Goal: Task Accomplishment & Management: Complete application form

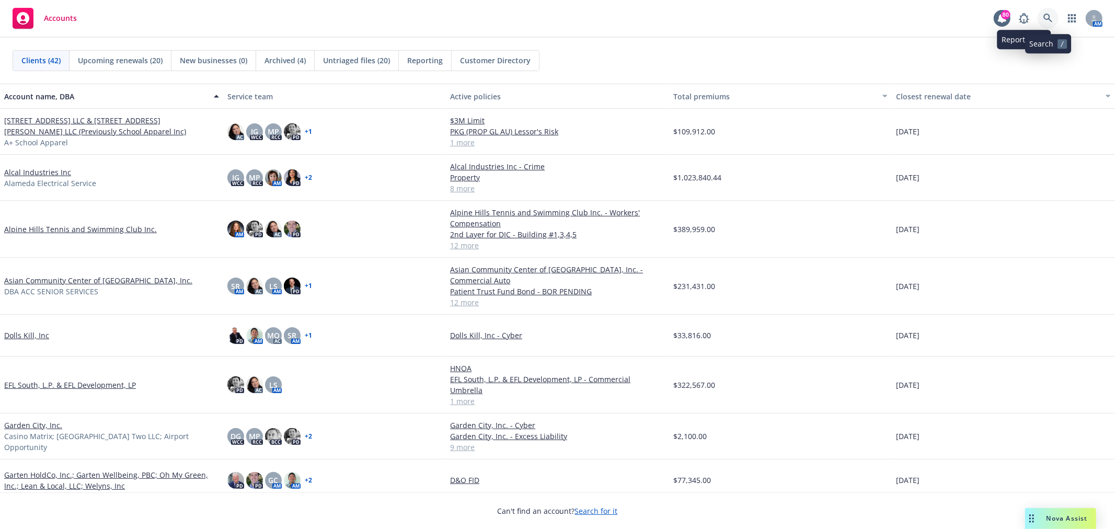
click at [1049, 17] on icon at bounding box center [1047, 18] width 9 height 9
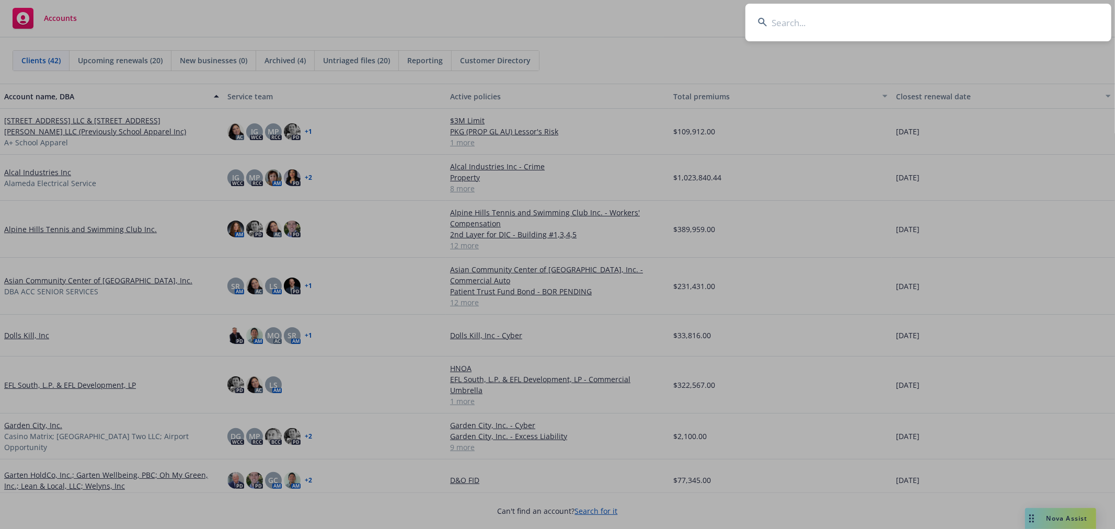
click at [803, 24] on input at bounding box center [928, 23] width 366 height 38
type input "m"
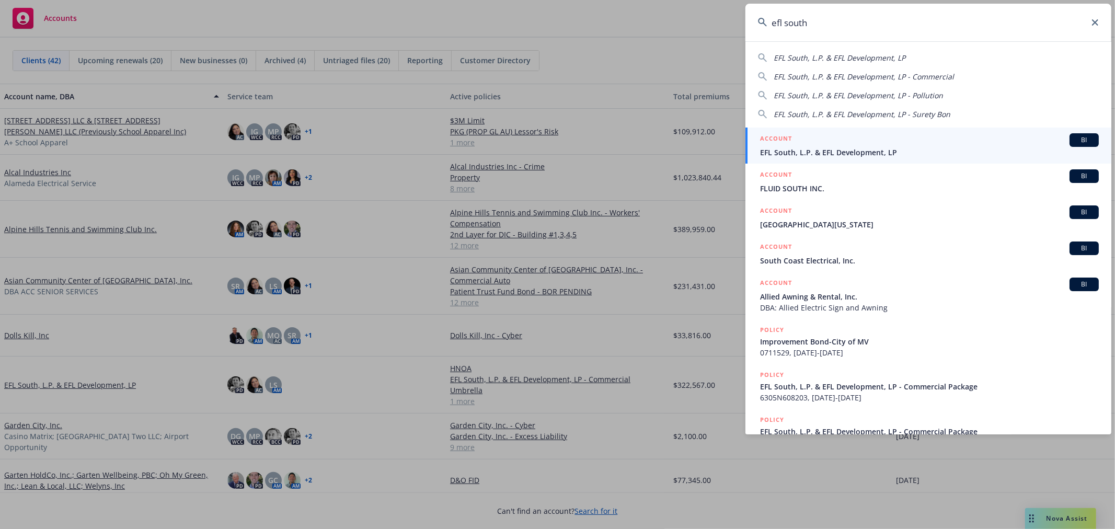
type input "efl south"
click at [860, 155] on span "EFL South, L.P. & EFL Development, LP" at bounding box center [929, 152] width 339 height 11
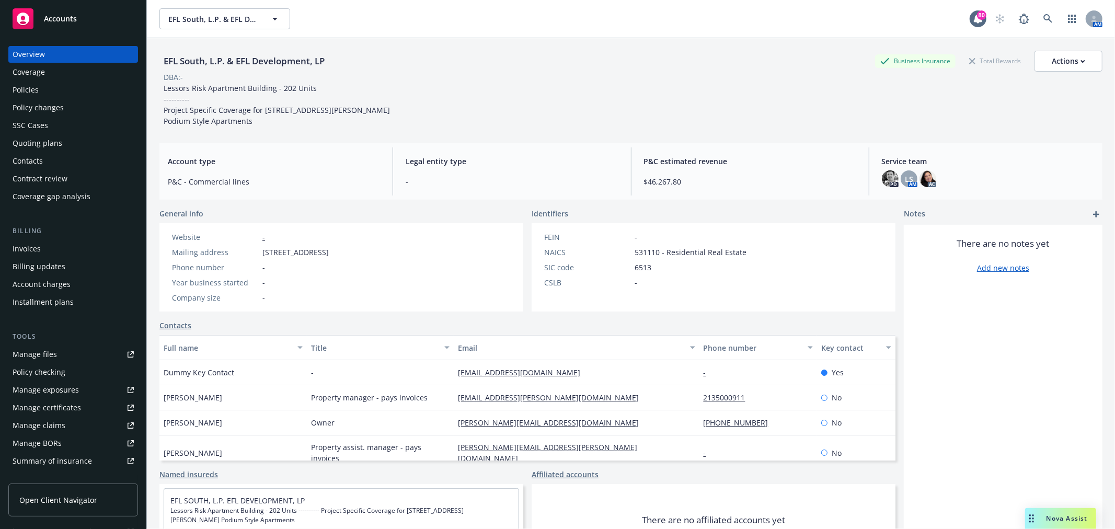
click at [86, 90] on div "Policies" at bounding box center [73, 90] width 121 height 17
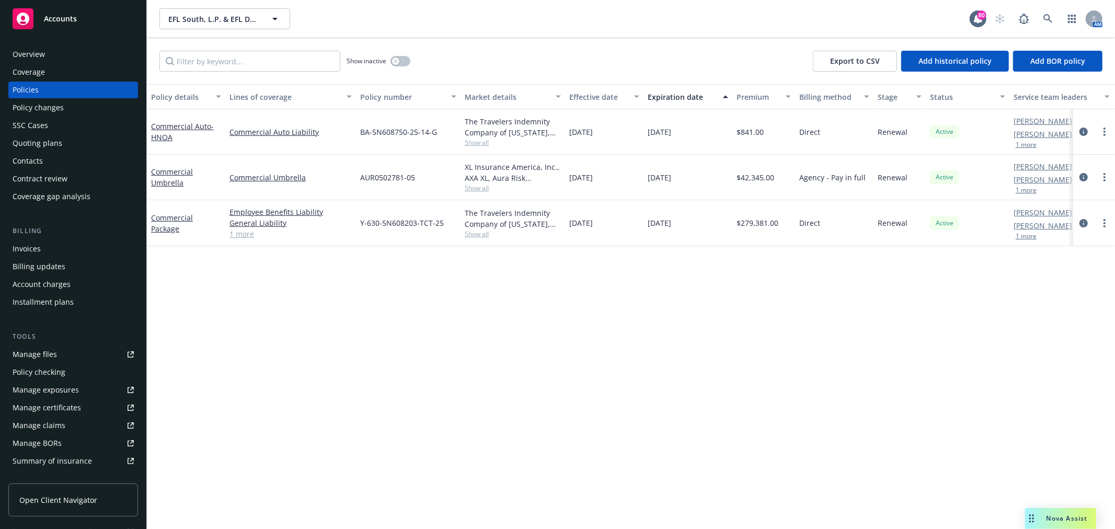
click at [59, 251] on div "Invoices" at bounding box center [73, 248] width 121 height 17
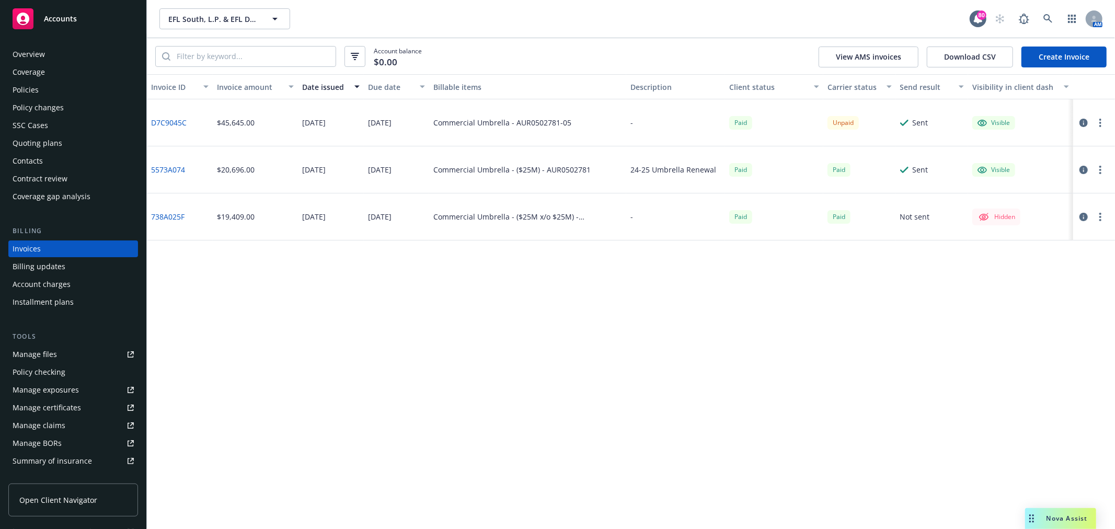
click at [161, 118] on link "D7C9045C" at bounding box center [169, 122] width 36 height 11
click at [1090, 121] on div at bounding box center [1091, 123] width 29 height 13
click at [1084, 124] on icon "button" at bounding box center [1083, 123] width 8 height 8
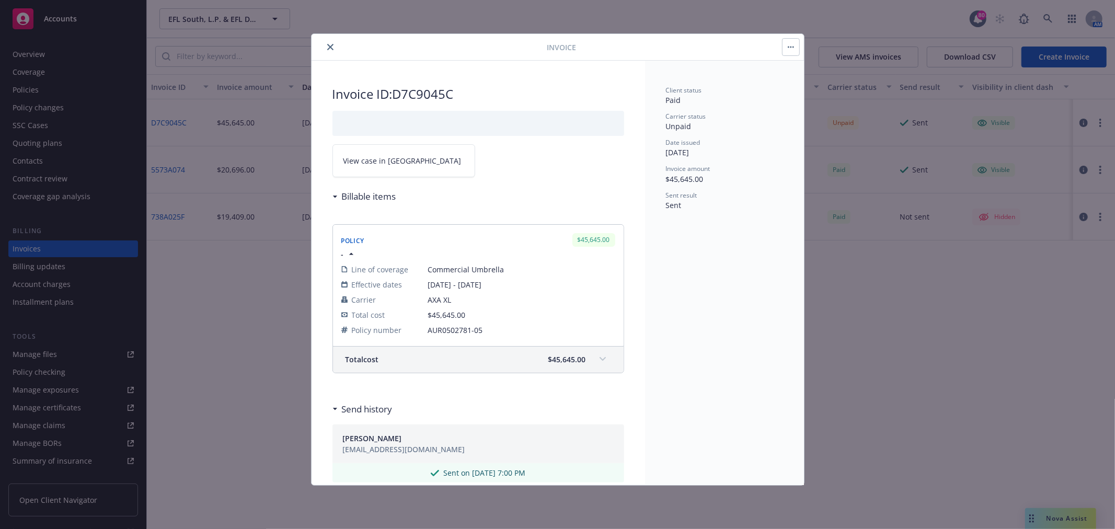
click at [395, 151] on link "View case in SSC" at bounding box center [403, 160] width 143 height 33
click at [327, 44] on icon "close" at bounding box center [330, 47] width 6 height 6
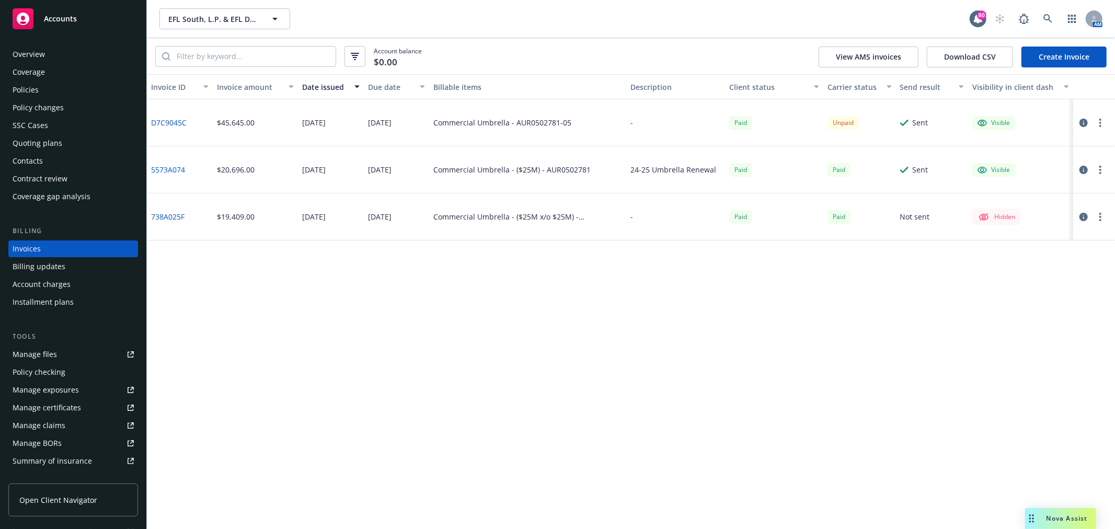
click at [60, 87] on div "Policies" at bounding box center [73, 90] width 121 height 17
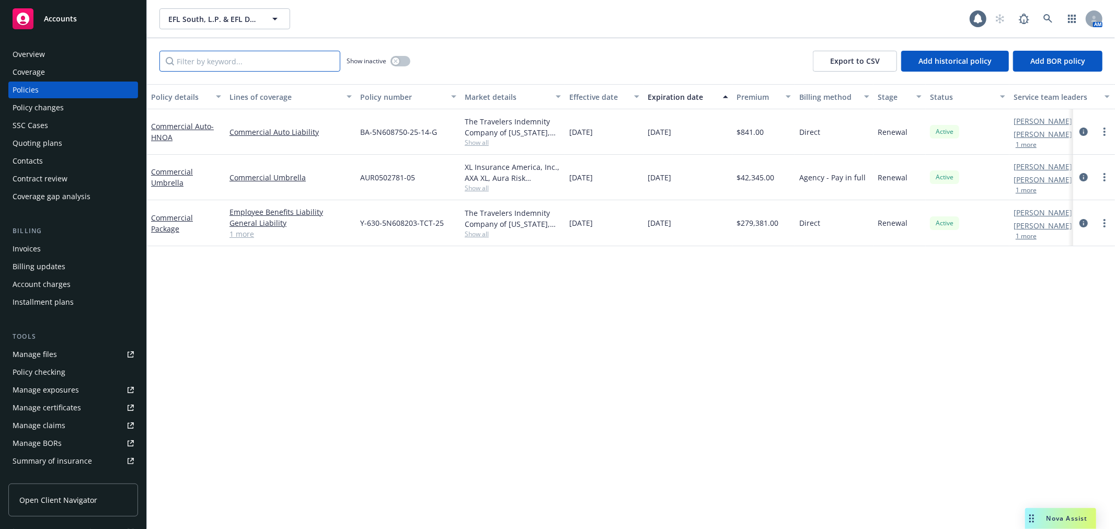
click at [241, 57] on input "Filter by keyword..." at bounding box center [249, 61] width 181 height 21
click at [166, 187] on div "Commercial Umbrella" at bounding box center [186, 177] width 70 height 22
click at [166, 183] on link "Commercial Umbrella" at bounding box center [172, 177] width 42 height 21
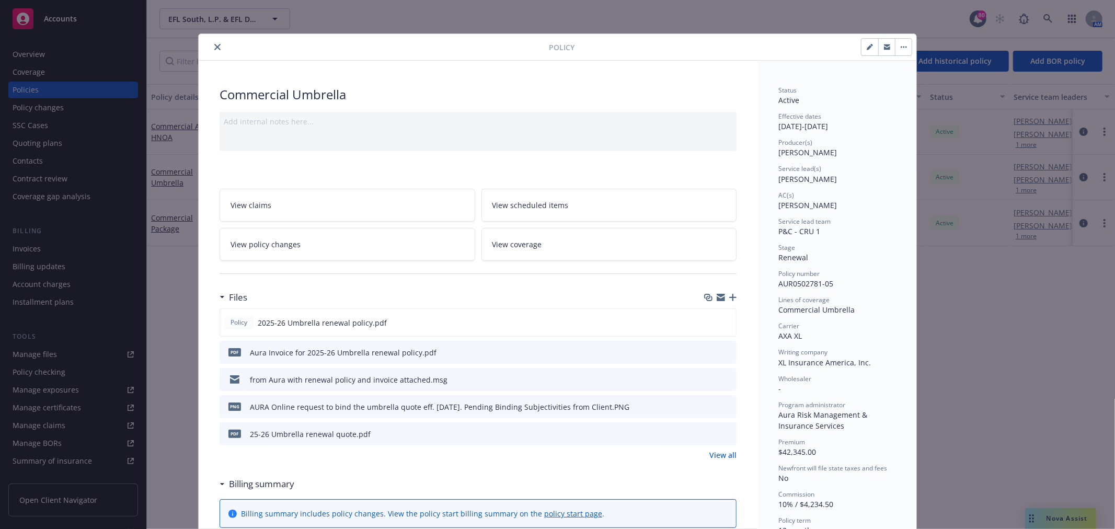
scroll to position [58, 0]
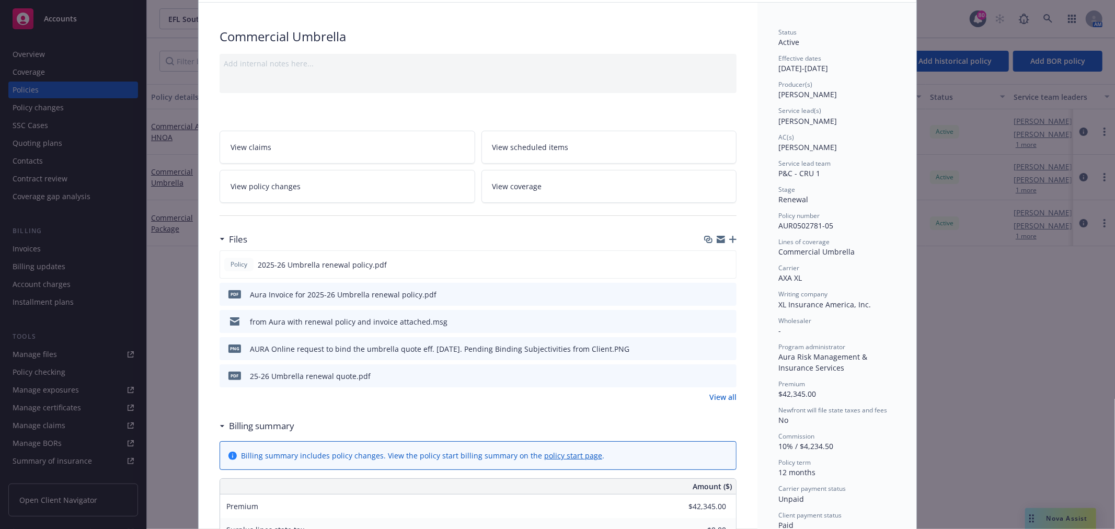
click at [722, 294] on icon "preview file" at bounding box center [726, 293] width 9 height 7
click at [724, 346] on icon "preview file" at bounding box center [726, 347] width 9 height 7
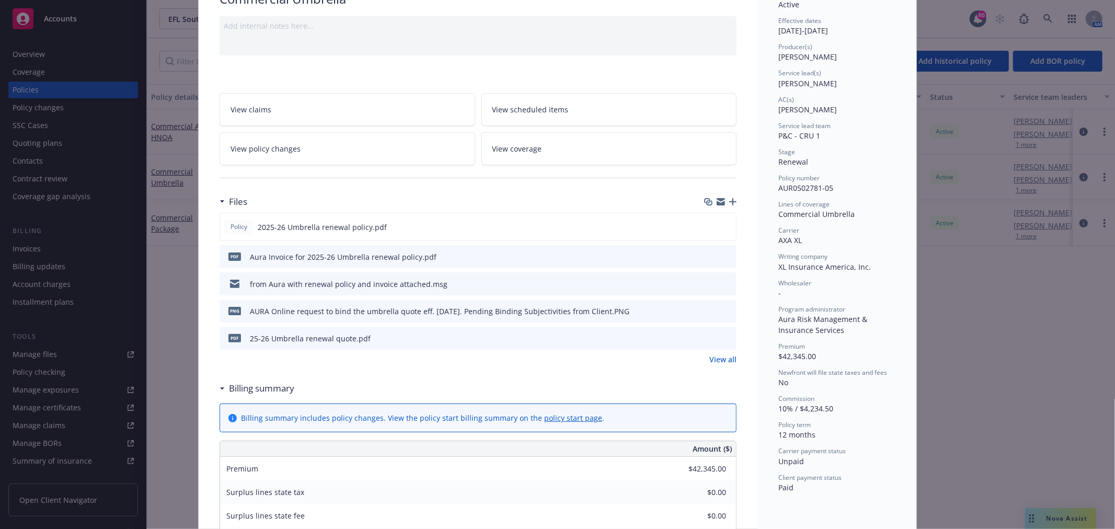
scroll to position [116, 0]
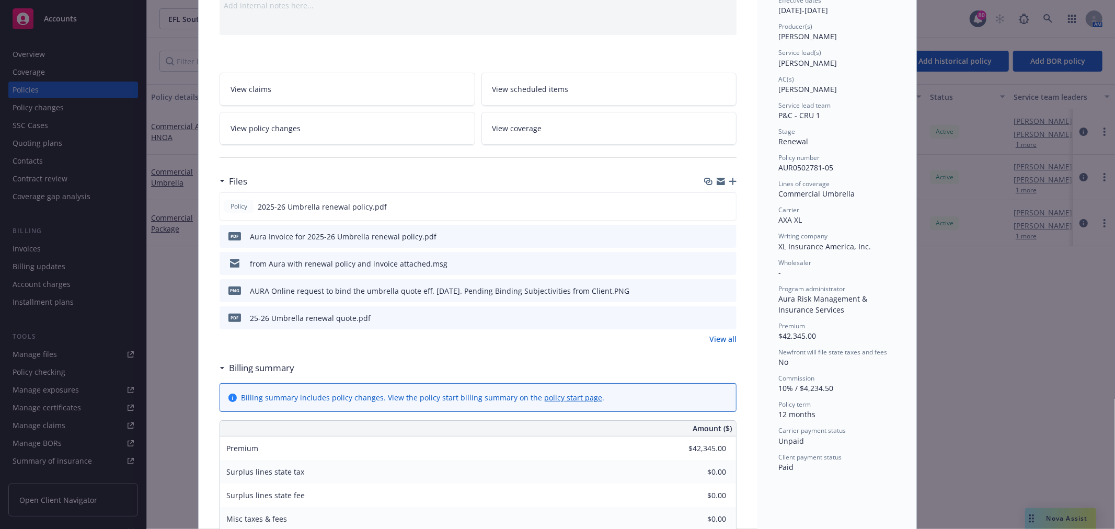
click at [724, 316] on icon "preview file" at bounding box center [726, 317] width 9 height 7
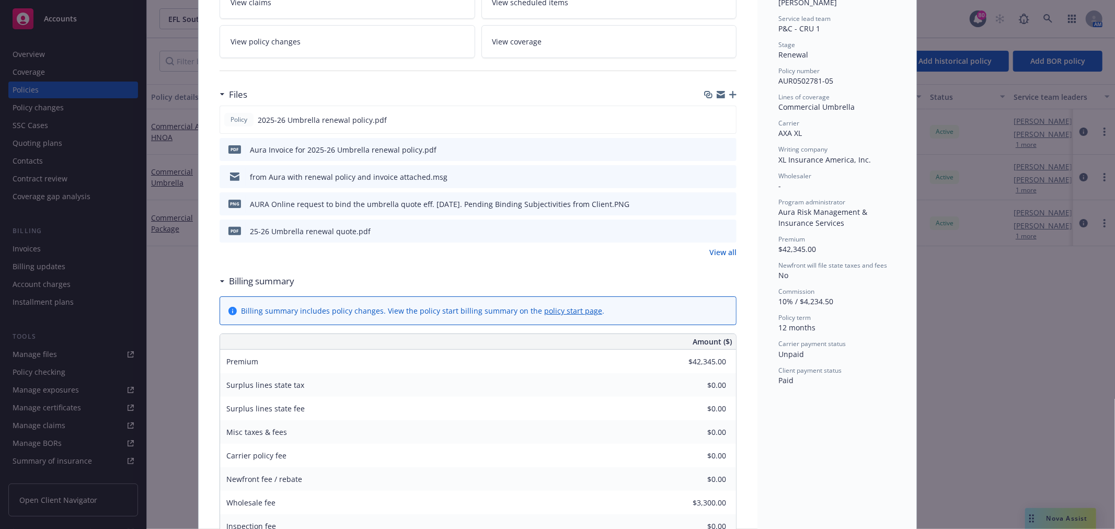
scroll to position [0, 0]
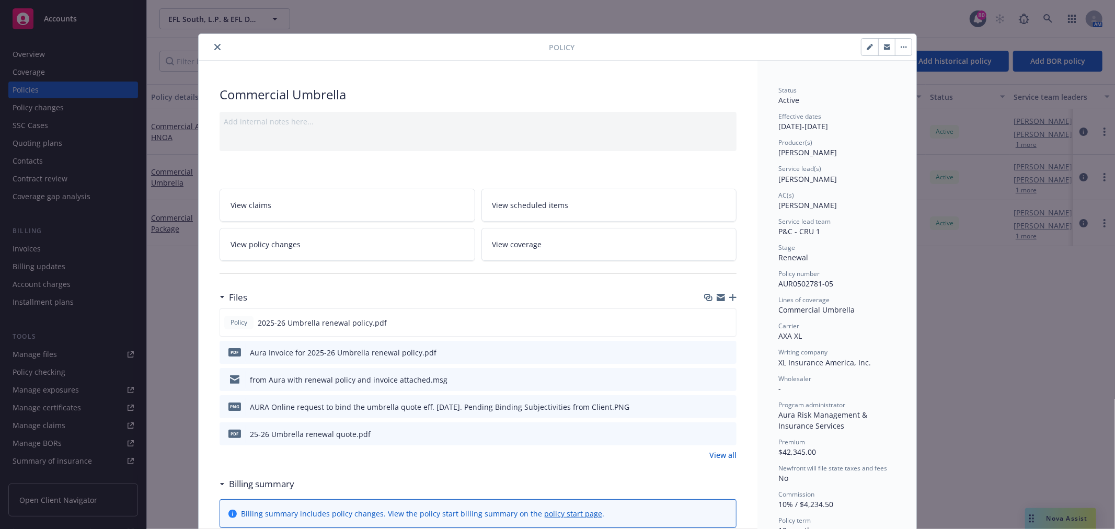
click at [214, 48] on icon "close" at bounding box center [217, 47] width 6 height 6
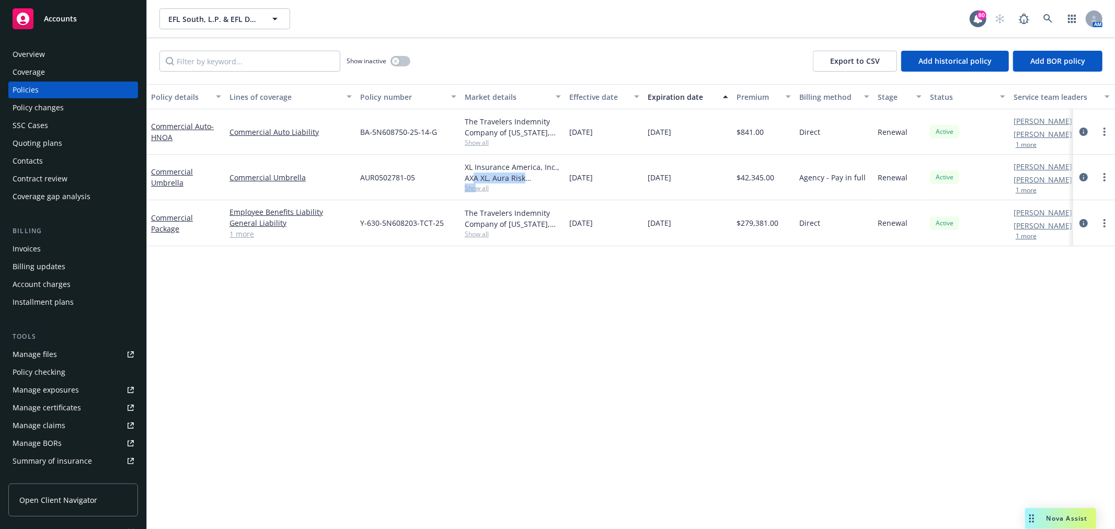
click at [475, 183] on div "XL Insurance America, Inc., AXA XL, Aura Risk Management & Insurance Services S…" at bounding box center [513, 177] width 96 height 31
click at [473, 190] on span "Show all" at bounding box center [513, 187] width 96 height 9
click at [476, 189] on span "Show all" at bounding box center [513, 187] width 96 height 9
click at [613, 447] on div "Policy details Lines of coverage Policy number Market details Effective date Ex…" at bounding box center [631, 306] width 968 height 445
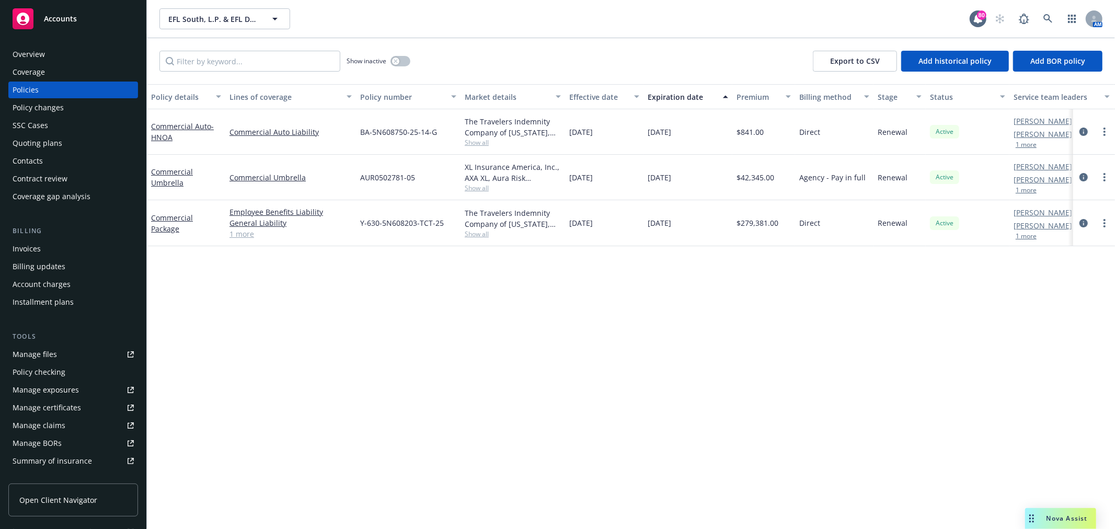
click at [70, 244] on div "Invoices" at bounding box center [73, 248] width 121 height 17
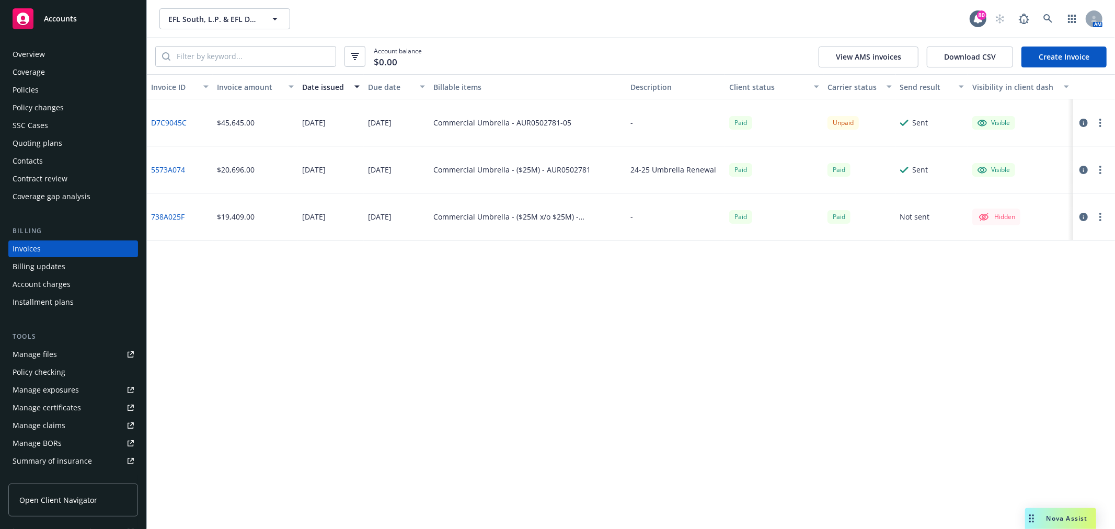
click at [65, 93] on div "Policies" at bounding box center [73, 90] width 121 height 17
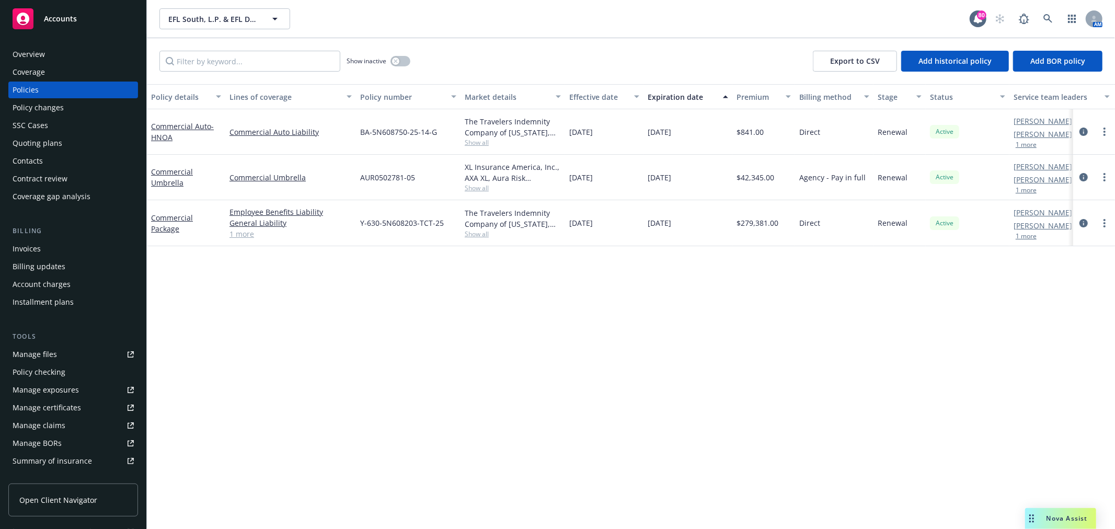
click at [31, 358] on div "Manage files" at bounding box center [35, 354] width 44 height 17
click at [84, 54] on div "Overview" at bounding box center [73, 54] width 121 height 17
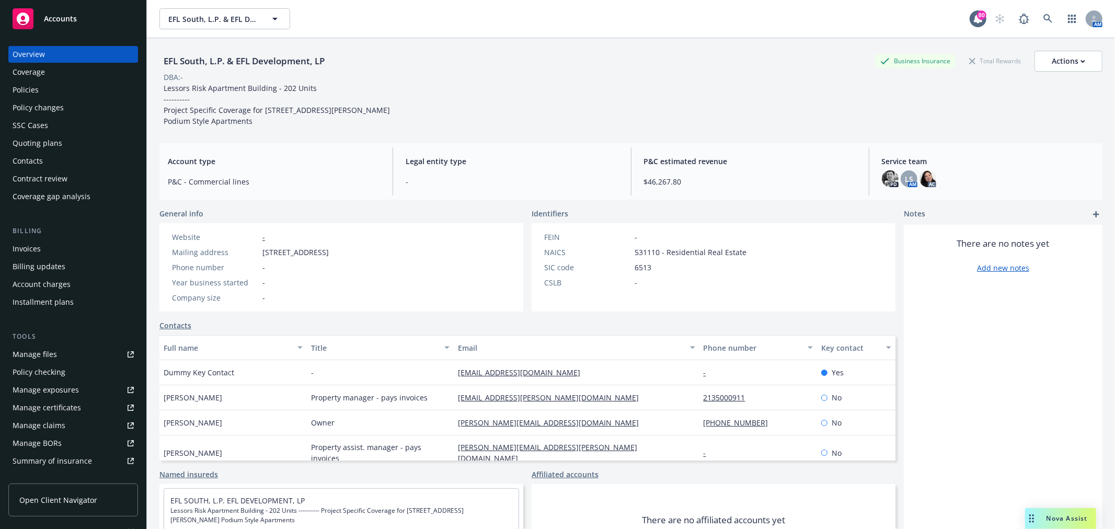
click at [52, 86] on div "Policies" at bounding box center [73, 90] width 121 height 17
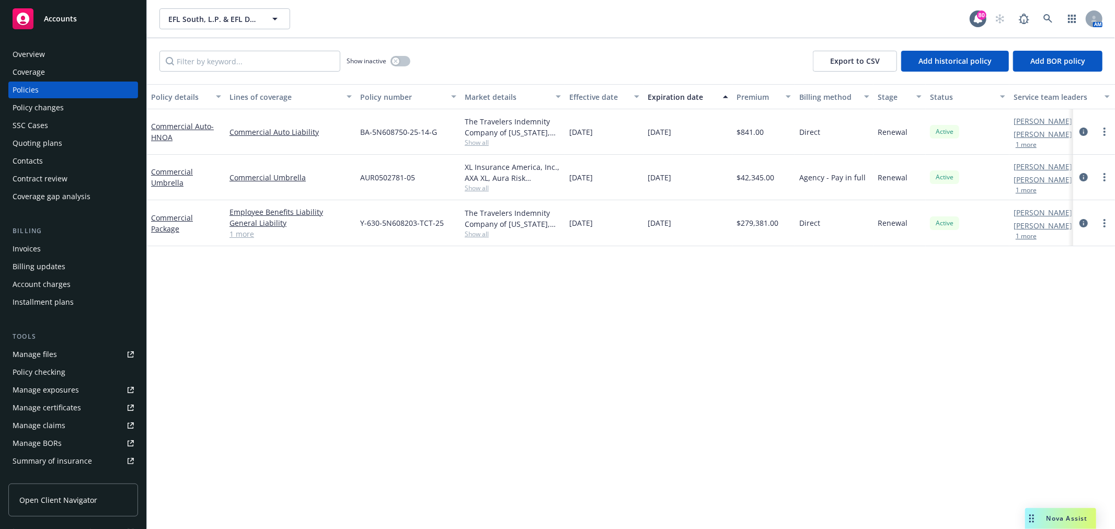
click at [28, 258] on div "Billing updates" at bounding box center [39, 266] width 53 height 17
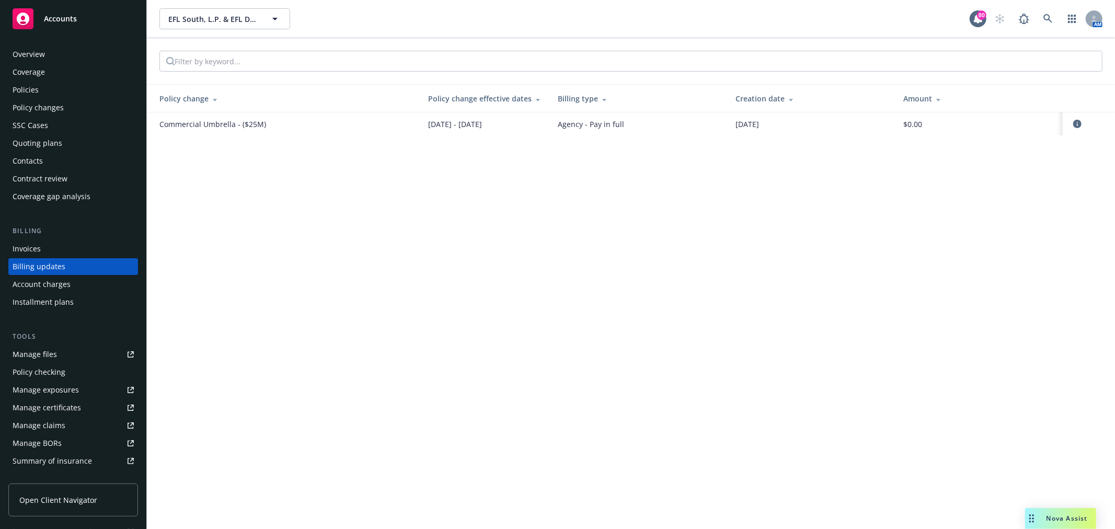
click at [697, 229] on div "EFL South, L.P. & EFL Development, LP EFL South, L.P. & EFL Development, LP 80 …" at bounding box center [631, 264] width 968 height 529
click at [1080, 124] on icon "circleInformation" at bounding box center [1077, 124] width 8 height 8
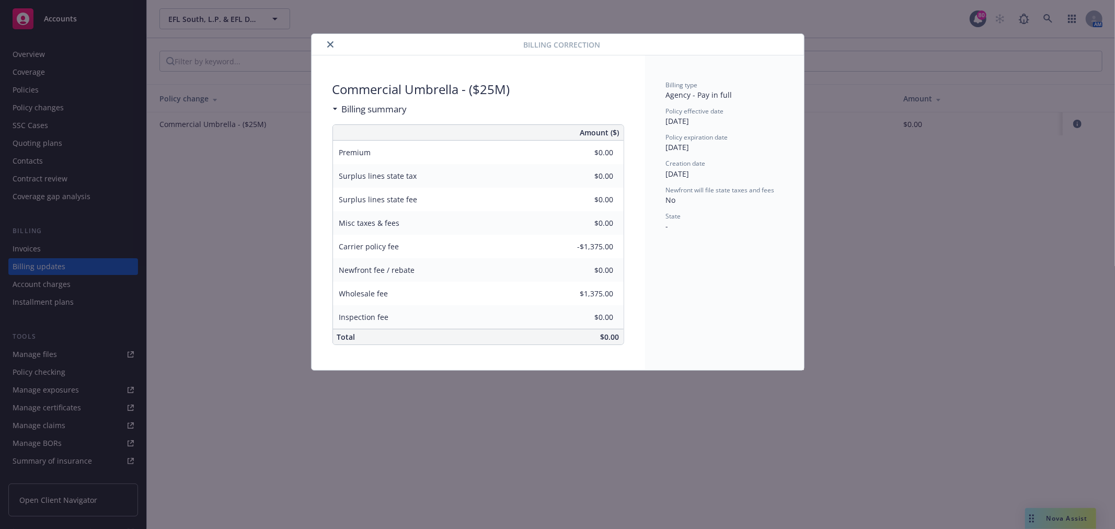
click at [331, 44] on icon "close" at bounding box center [330, 44] width 6 height 6
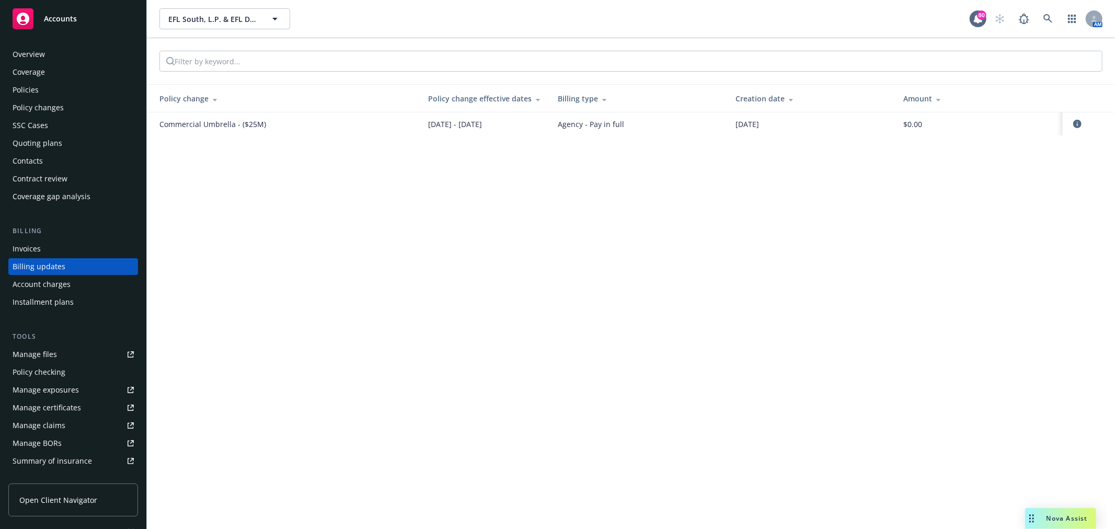
click at [759, 129] on span "05/31/2024" at bounding box center [747, 124] width 24 height 11
click at [25, 93] on div "Policies" at bounding box center [26, 90] width 26 height 17
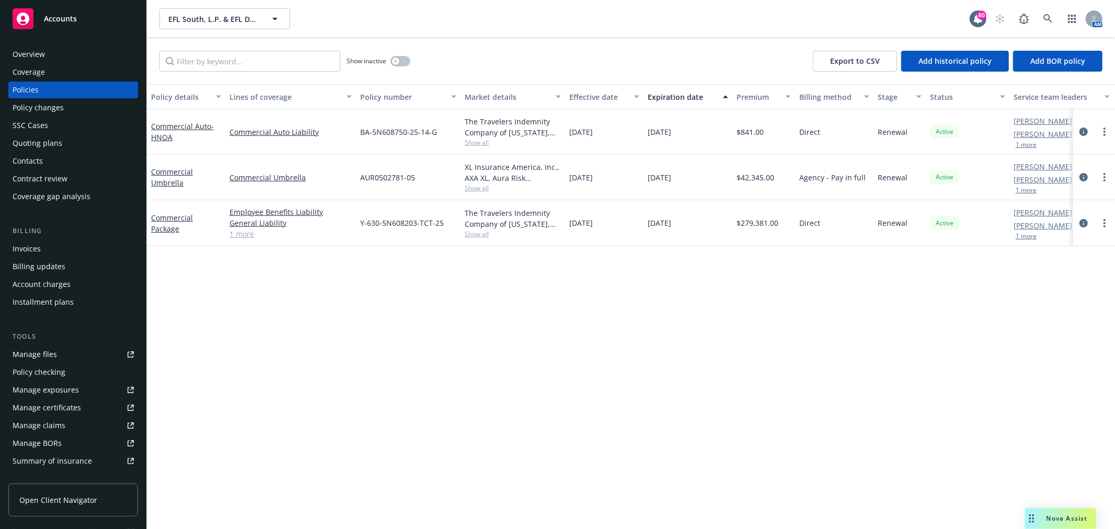
click at [65, 263] on div "Billing updates" at bounding box center [73, 266] width 121 height 17
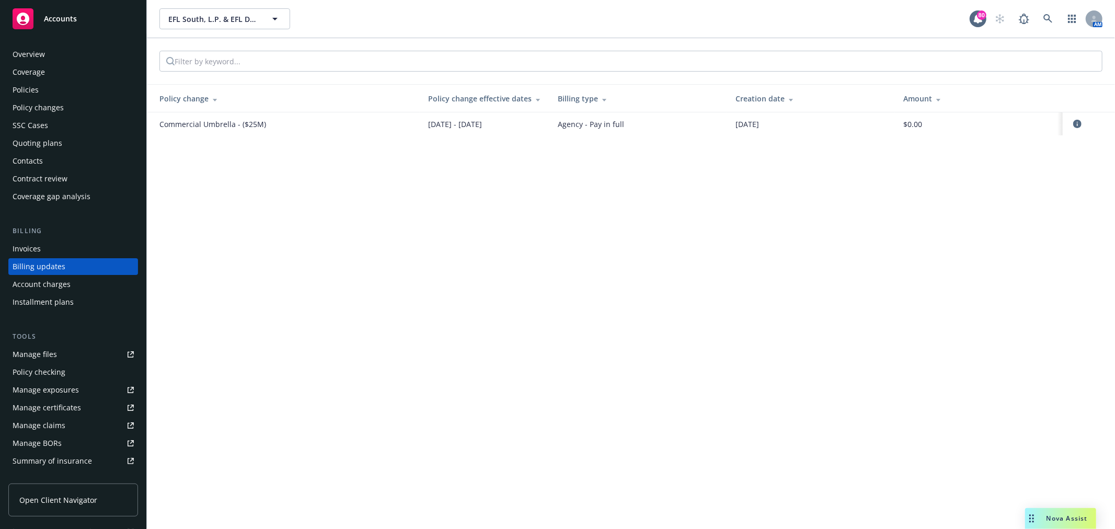
click at [239, 79] on div at bounding box center [631, 61] width 968 height 46
click at [218, 59] on input "search" at bounding box center [265, 61] width 180 height 20
click at [79, 98] on div "Policies" at bounding box center [73, 90] width 121 height 17
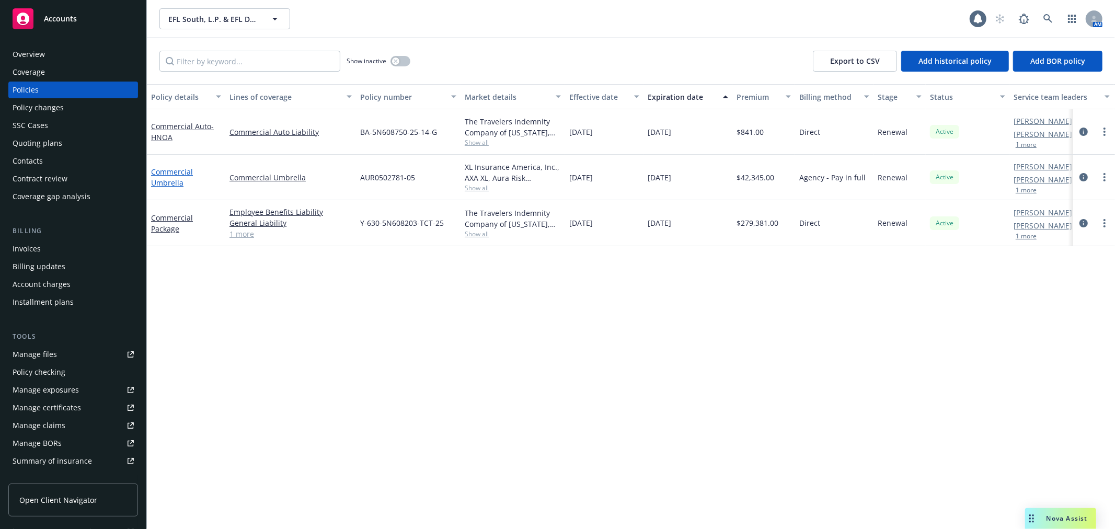
click at [170, 185] on link "Commercial Umbrella" at bounding box center [172, 177] width 42 height 21
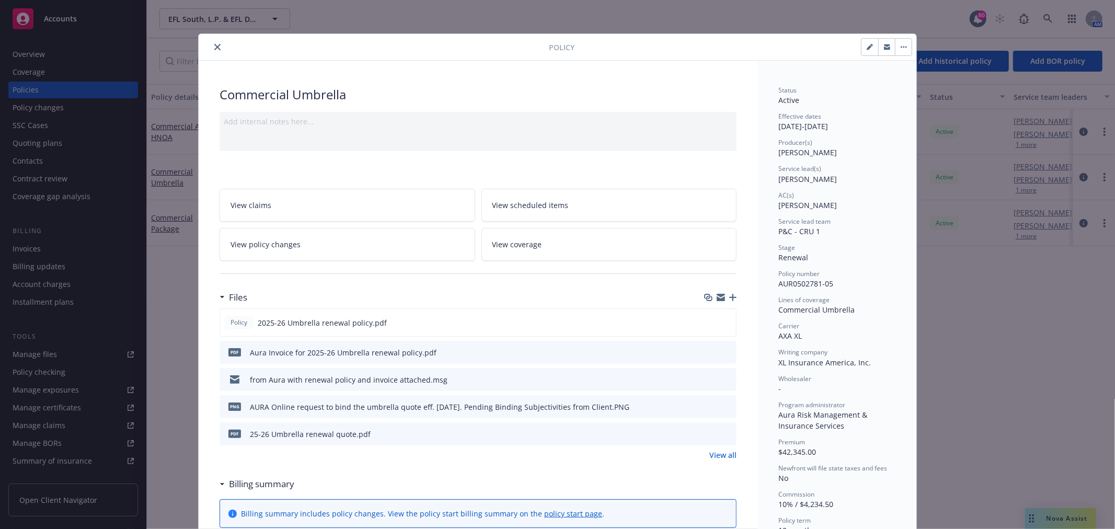
click at [306, 238] on link "View policy changes" at bounding box center [348, 244] width 256 height 33
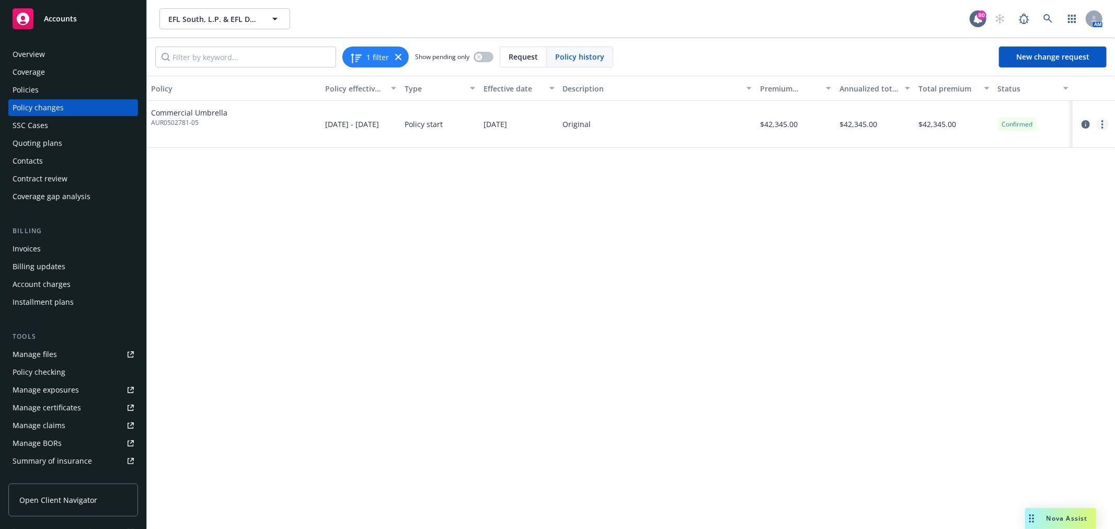
click at [1099, 121] on link "more" at bounding box center [1102, 124] width 13 height 13
click at [694, 196] on div "Policy Policy effective dates Type Effective date Description Premium change An…" at bounding box center [631, 302] width 968 height 453
click at [1100, 129] on link "more" at bounding box center [1102, 124] width 13 height 13
click at [1062, 212] on link "Edit billing info" at bounding box center [1018, 208] width 179 height 21
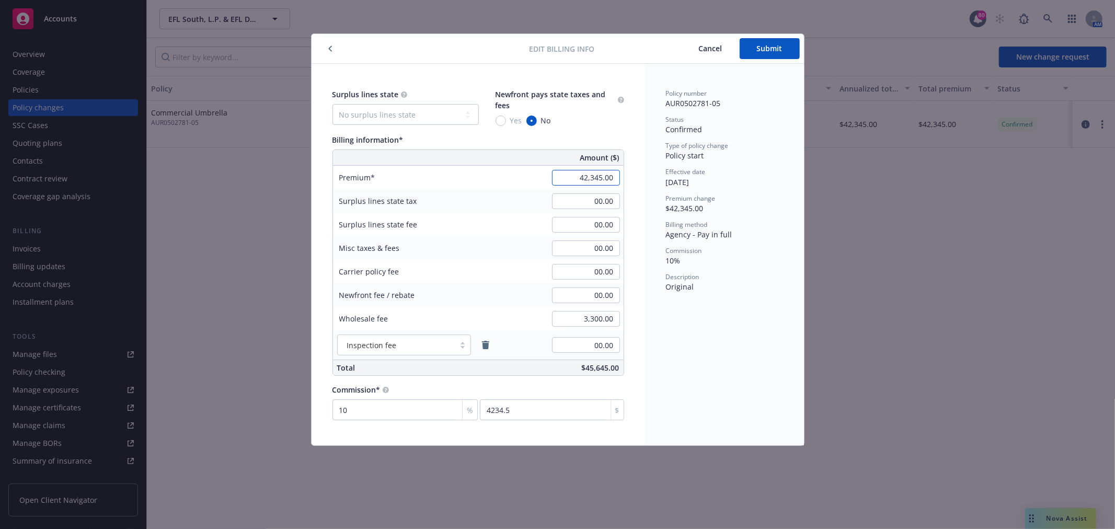
click at [578, 174] on input "42,345.00" at bounding box center [586, 178] width 68 height 16
type input "47,050.00"
type input "4705"
click at [707, 48] on span "Cancel" at bounding box center [711, 48] width 24 height 10
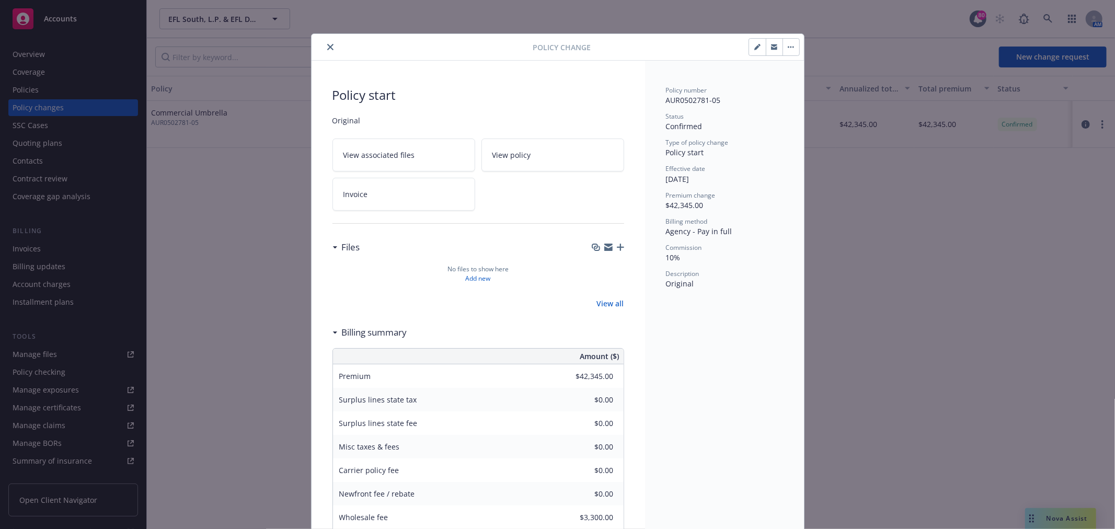
click at [327, 47] on icon "close" at bounding box center [330, 47] width 6 height 6
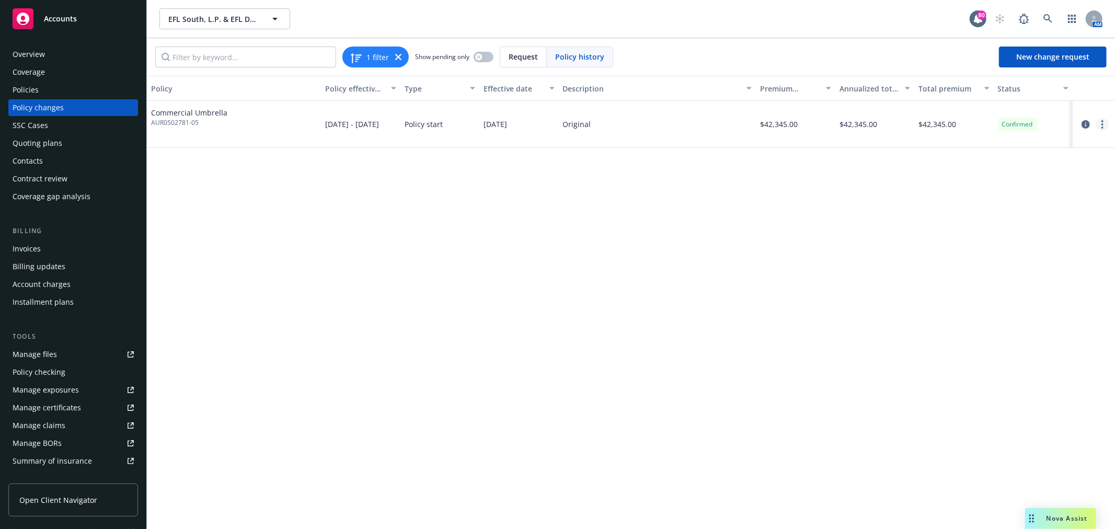
click at [1098, 122] on link "more" at bounding box center [1102, 124] width 13 height 13
click at [1009, 201] on link "Edit billing info" at bounding box center [1018, 208] width 179 height 21
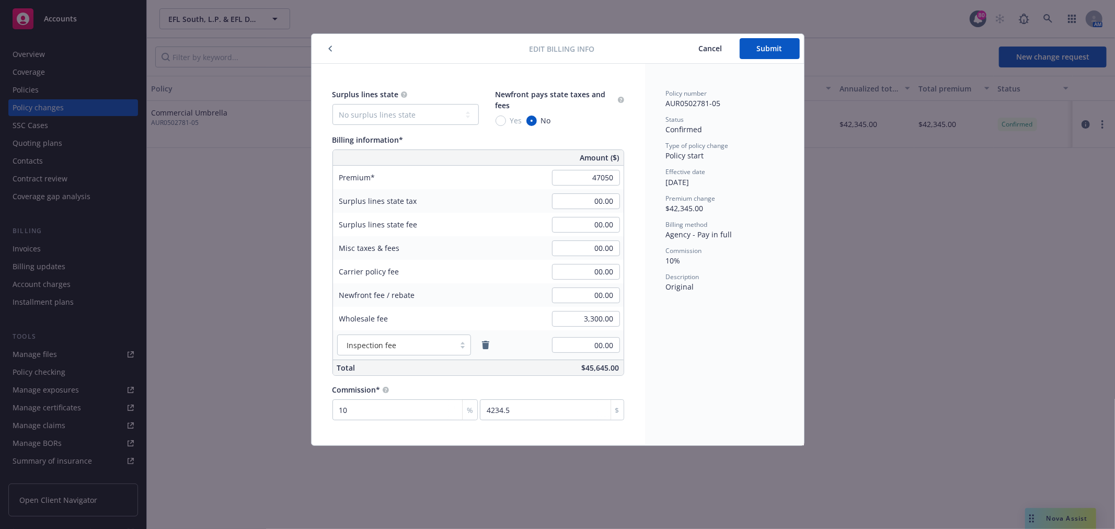
type input "47,050.00"
type input "4705"
click at [612, 213] on div "00.00" at bounding box center [585, 224] width 75 height 23
click at [797, 46] on button "Submit" at bounding box center [770, 48] width 60 height 21
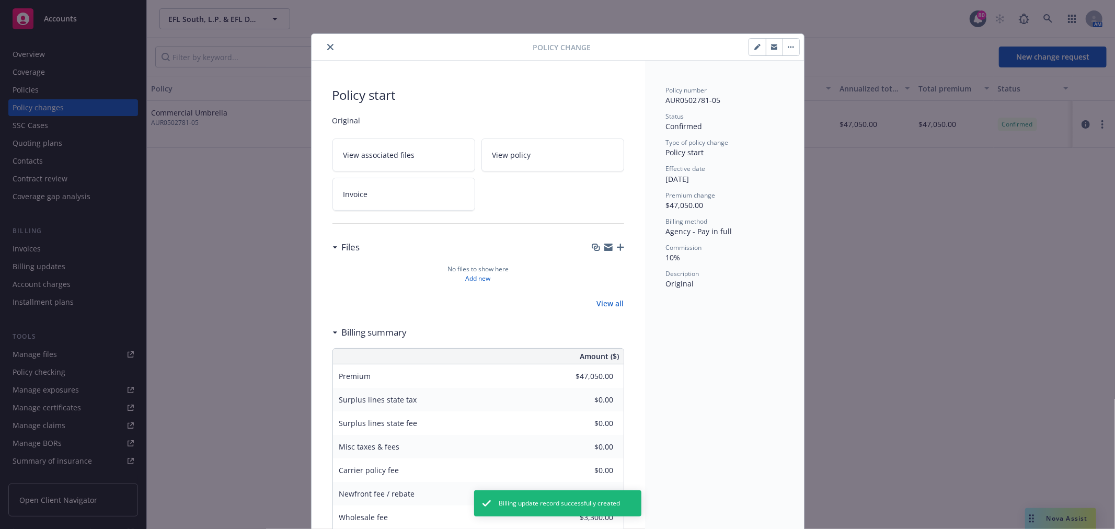
click at [327, 44] on icon "close" at bounding box center [330, 47] width 6 height 6
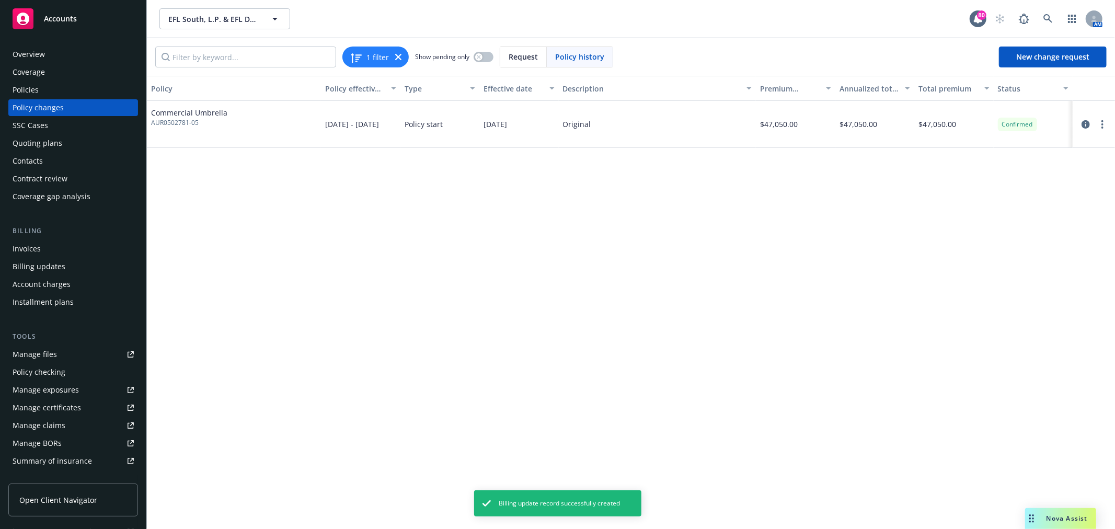
click at [98, 267] on div "Billing updates" at bounding box center [73, 266] width 121 height 17
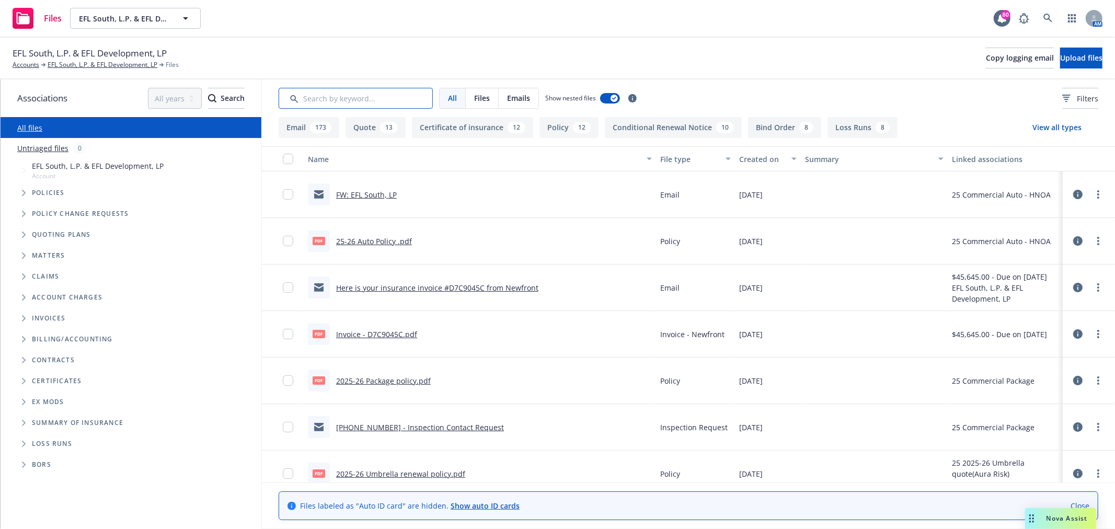
click at [374, 90] on input "Search by keyword..." at bounding box center [356, 98] width 154 height 21
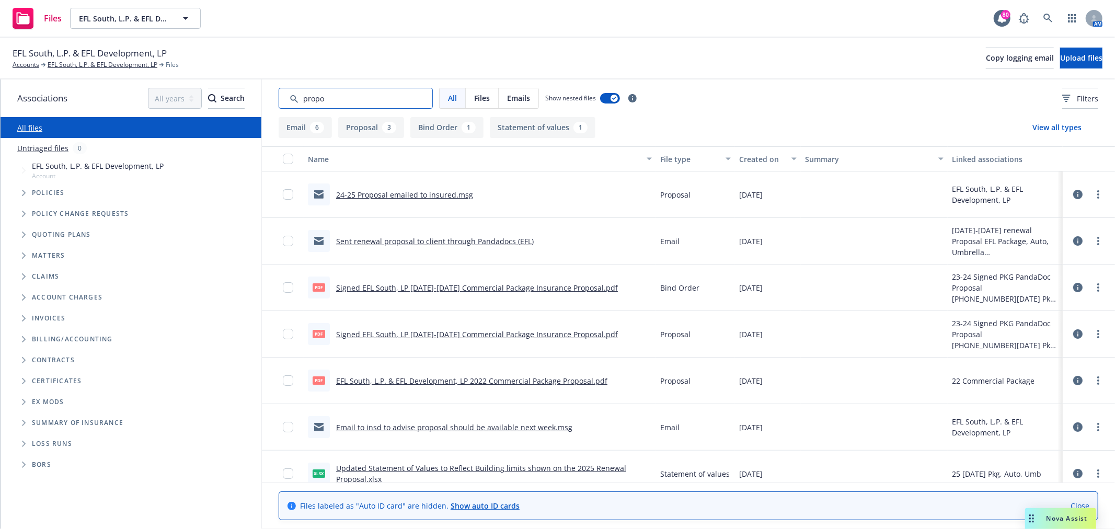
type input "propo"
click at [765, 158] on div "Created on" at bounding box center [762, 159] width 46 height 11
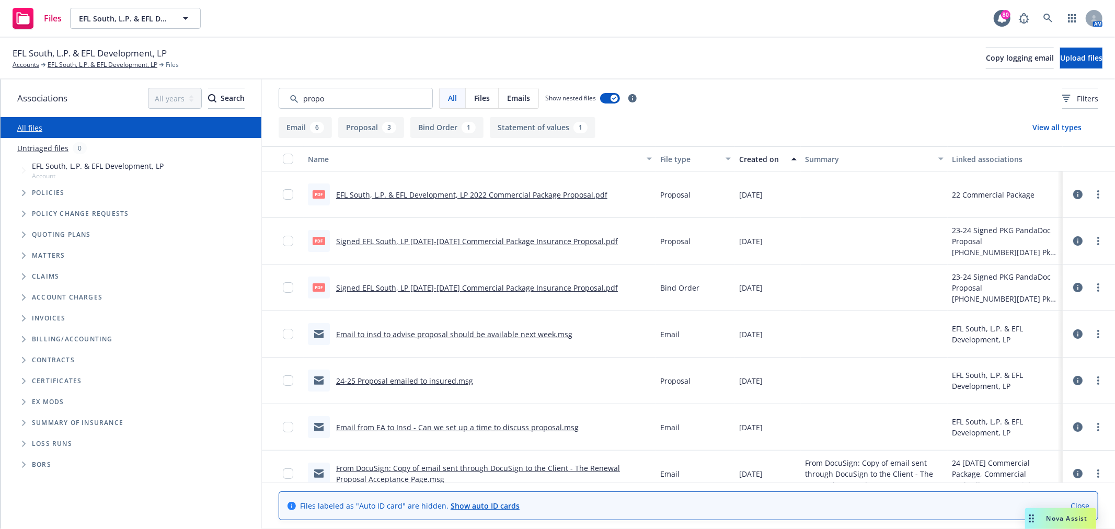
click at [760, 163] on div "Created on" at bounding box center [762, 159] width 46 height 11
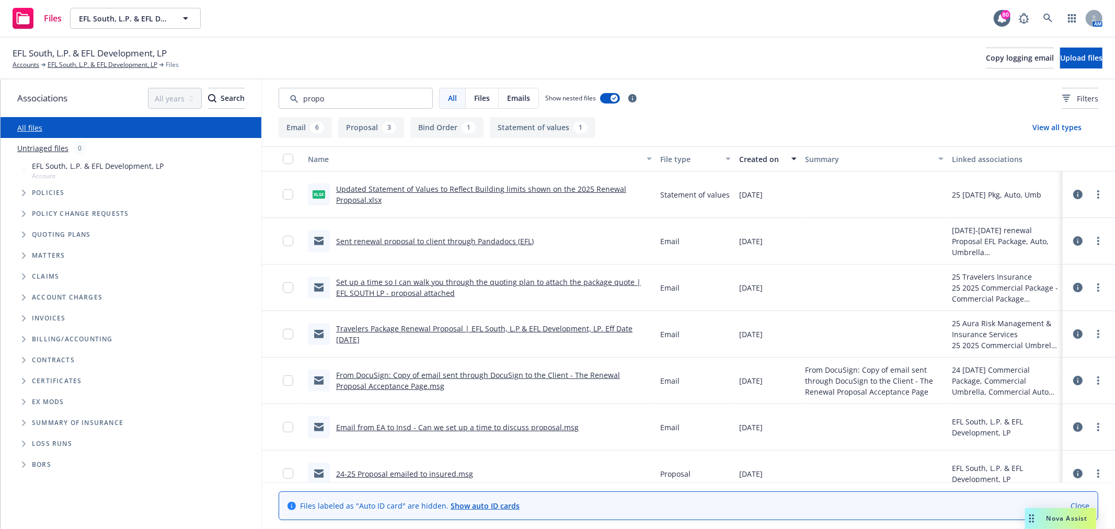
click at [368, 244] on link "Sent renewal proposal to client through Pandadocs (EFL)" at bounding box center [435, 241] width 198 height 10
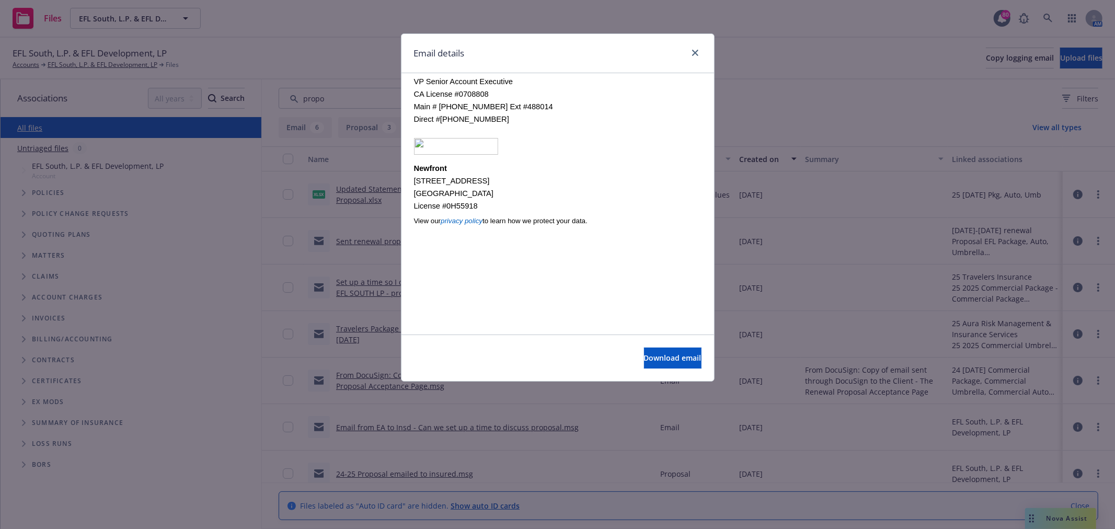
scroll to position [286, 0]
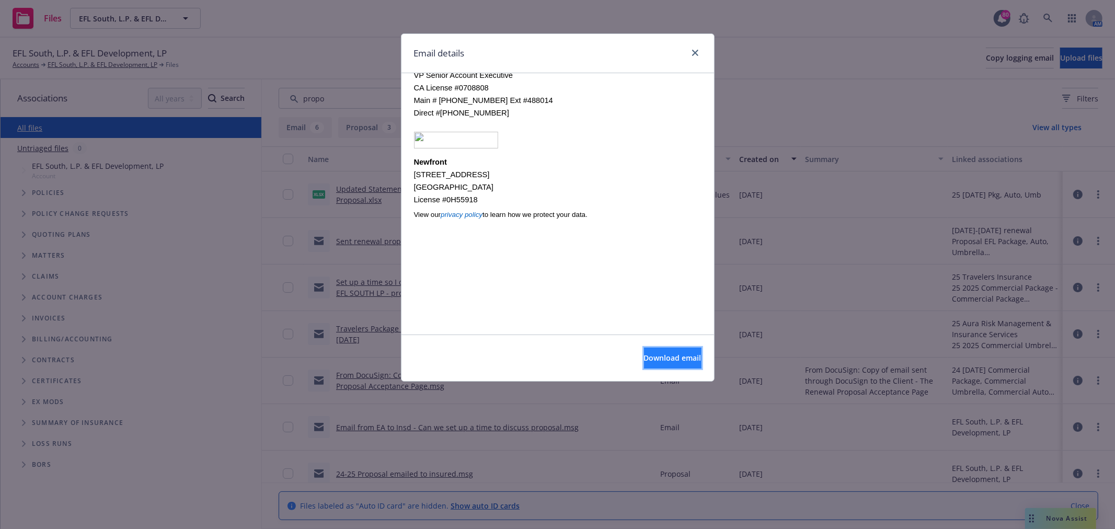
click at [674, 354] on span "Download email" at bounding box center [672, 358] width 57 height 10
click at [699, 50] on link "close" at bounding box center [695, 53] width 13 height 13
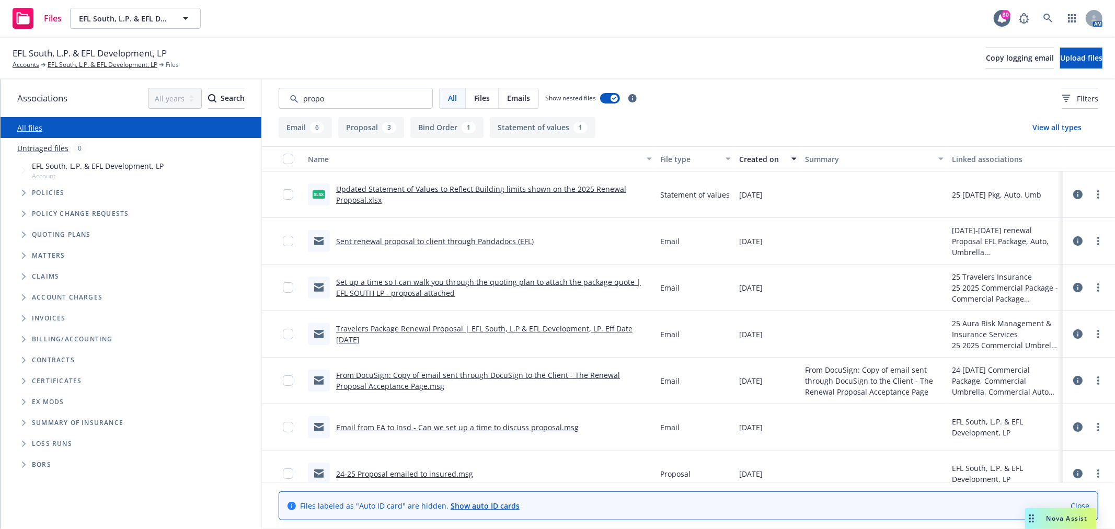
click at [552, 40] on div "EFL South, L.P. & EFL Development, LP Accounts EFL South, L.P. & EFL Developmen…" at bounding box center [557, 59] width 1115 height 42
drag, startPoint x: 366, startPoint y: 100, endPoint x: 269, endPoint y: 93, distance: 98.1
click at [269, 93] on div "All Files Emails Show nested files Filters" at bounding box center [688, 98] width 853 height 38
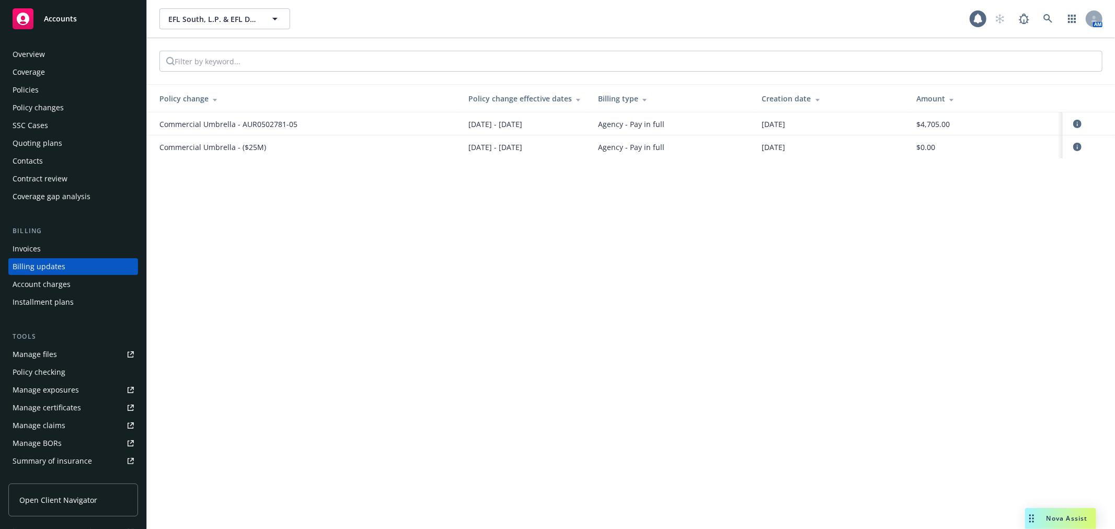
click at [36, 246] on div "Invoices" at bounding box center [27, 248] width 28 height 17
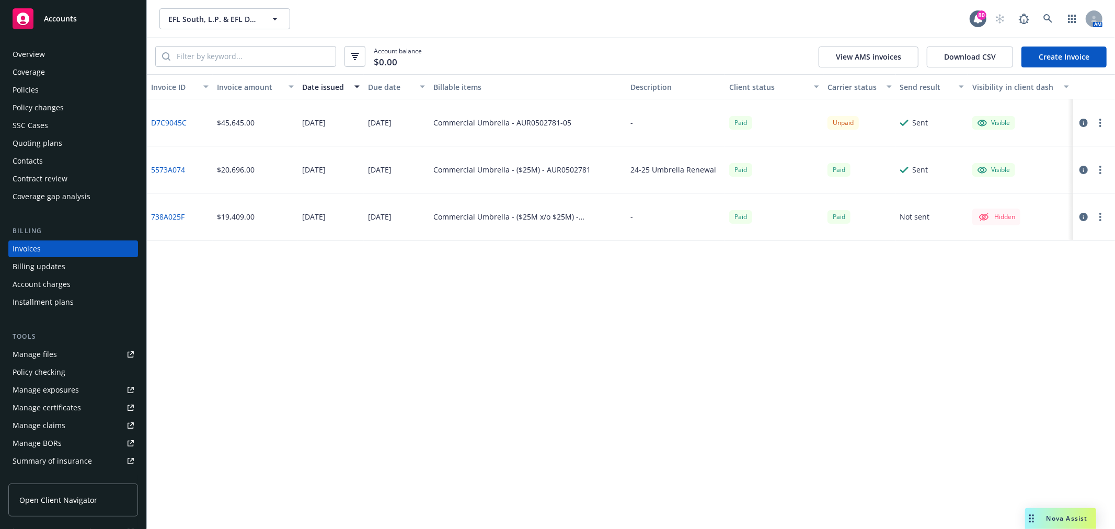
click at [37, 268] on div "Billing updates" at bounding box center [39, 266] width 53 height 17
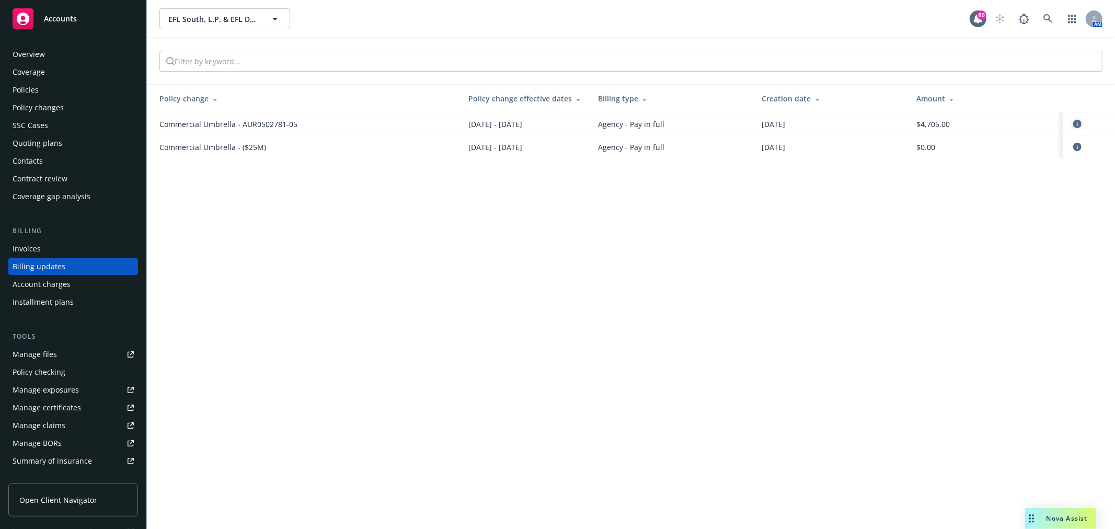
click at [1079, 122] on icon "circleInformation" at bounding box center [1077, 124] width 8 height 8
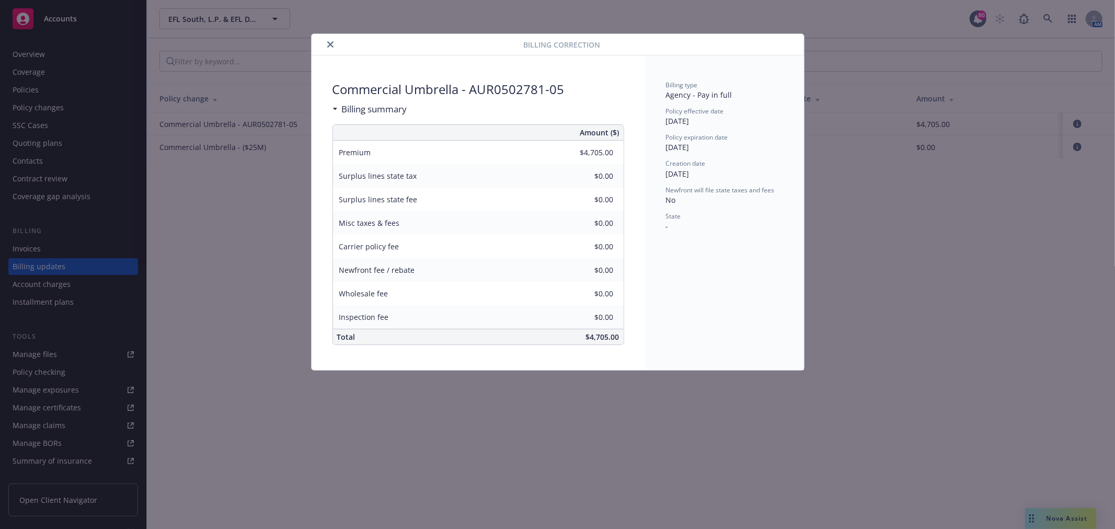
click at [331, 45] on icon "close" at bounding box center [330, 44] width 6 height 6
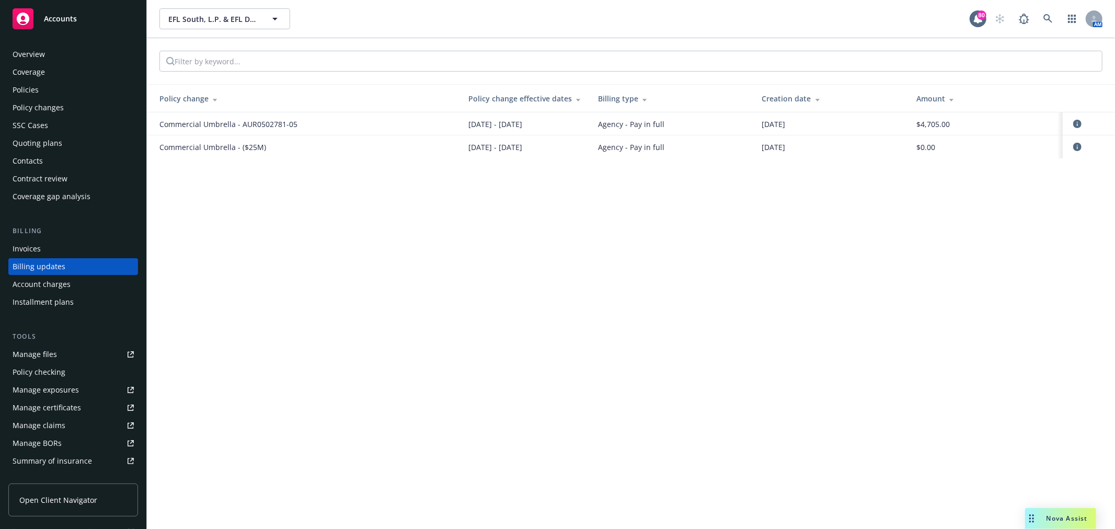
click at [48, 252] on div "Invoices" at bounding box center [73, 248] width 121 height 17
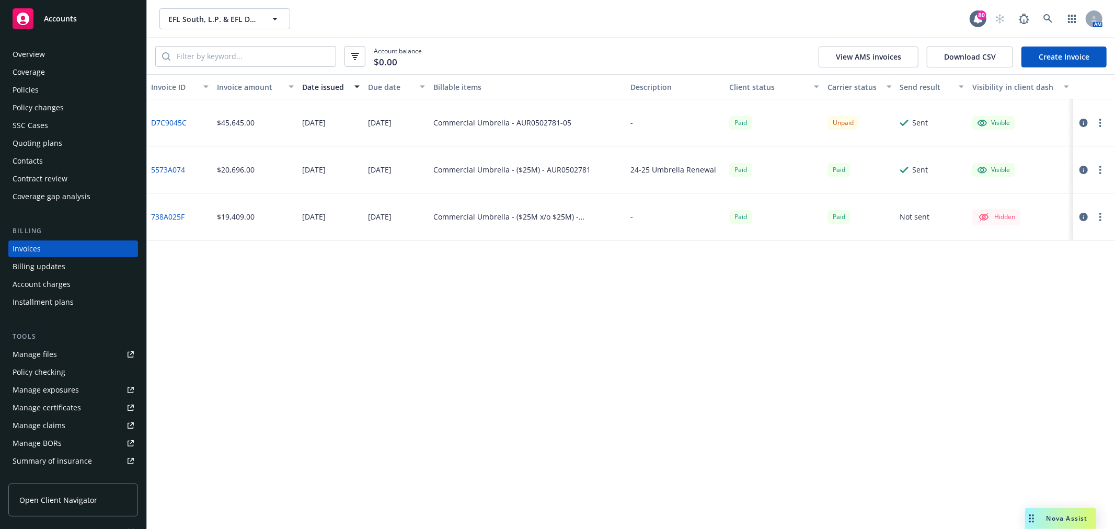
click at [1075, 55] on link "Create Invoice" at bounding box center [1063, 57] width 85 height 21
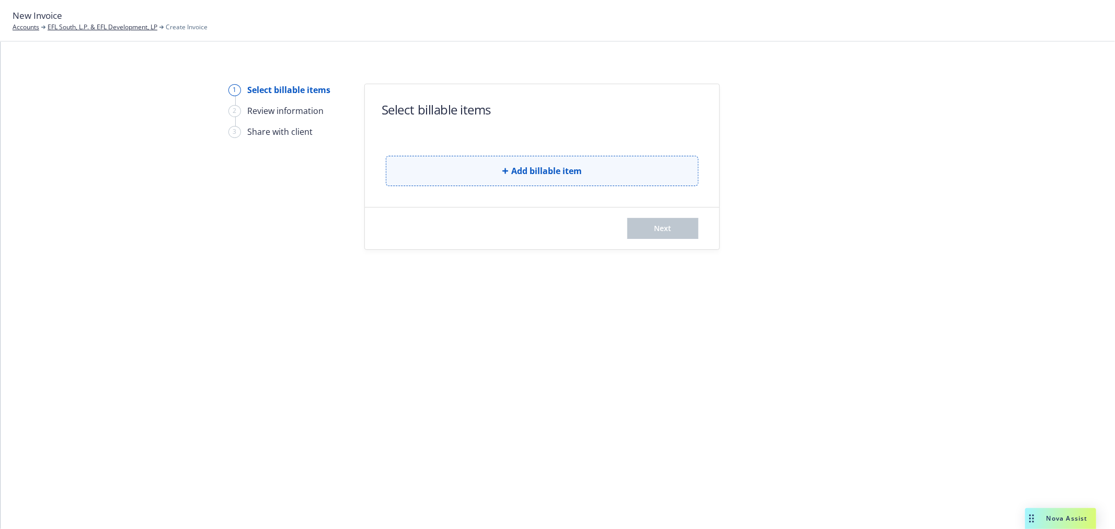
click at [520, 177] on span "Add billable item" at bounding box center [546, 171] width 71 height 13
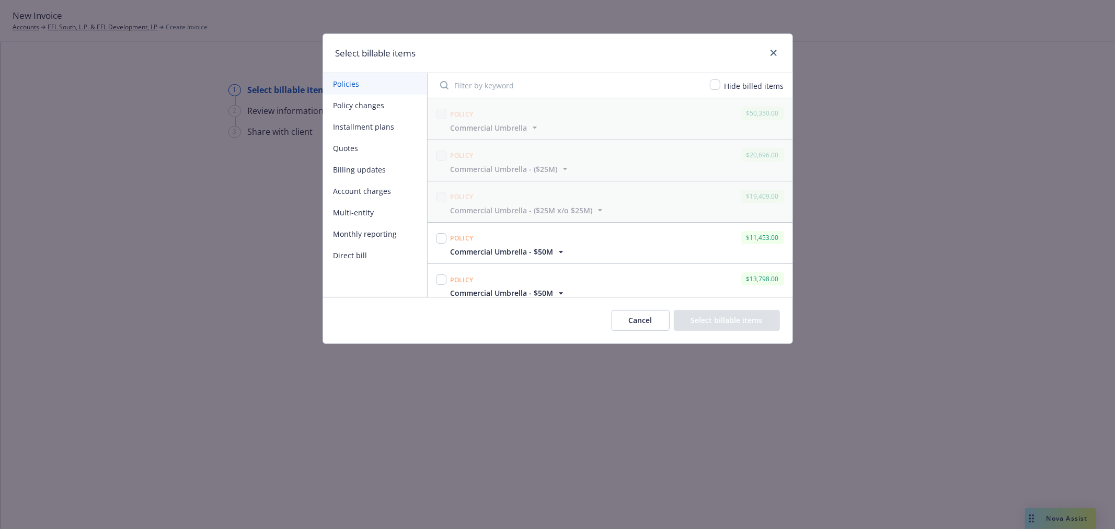
click at [358, 175] on button "Billing updates" at bounding box center [375, 169] width 104 height 21
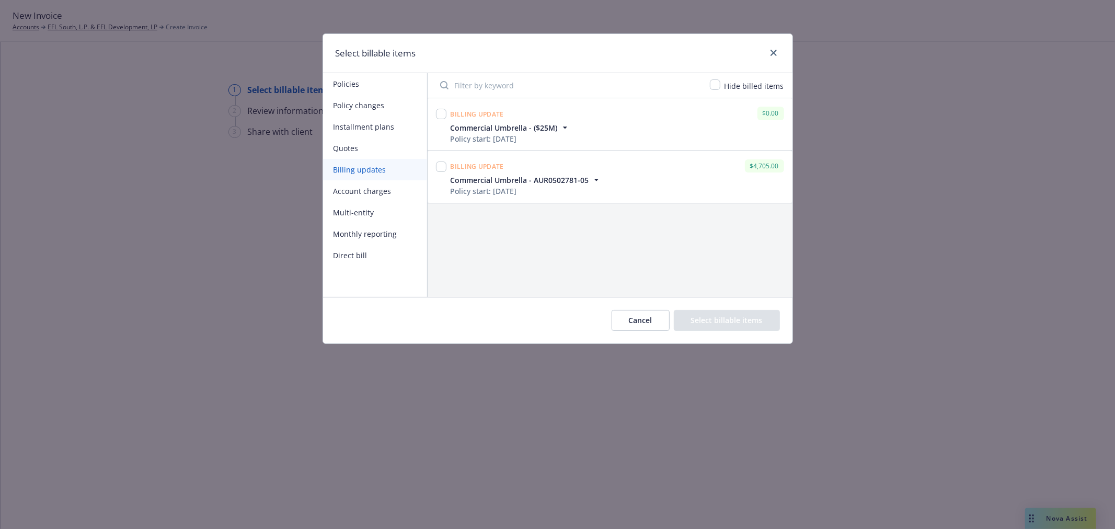
click at [597, 179] on icon "button" at bounding box center [596, 180] width 4 height 2
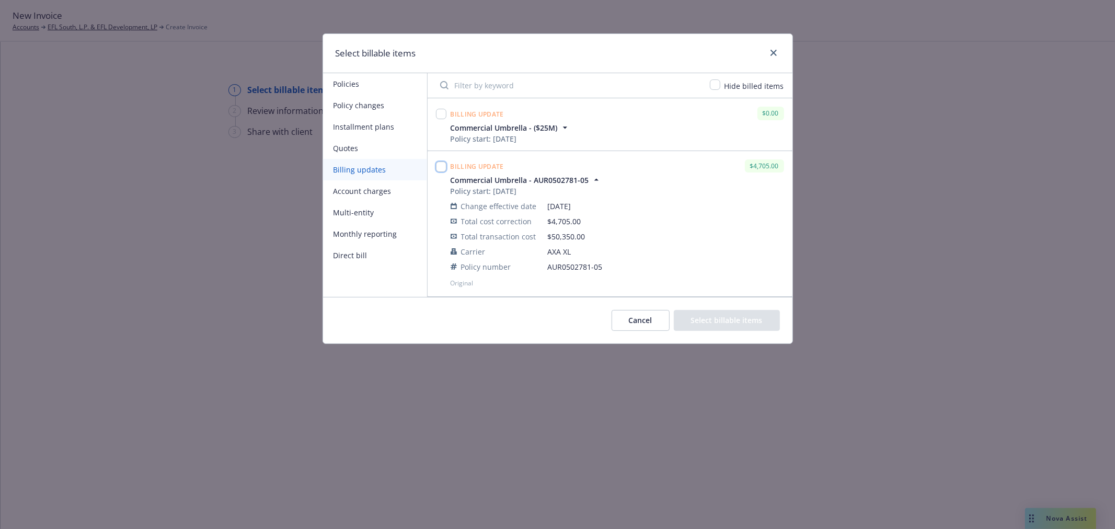
click at [437, 165] on input "checkbox" at bounding box center [441, 167] width 10 height 10
checkbox input "true"
click at [727, 316] on button "Select billable items" at bounding box center [727, 320] width 106 height 21
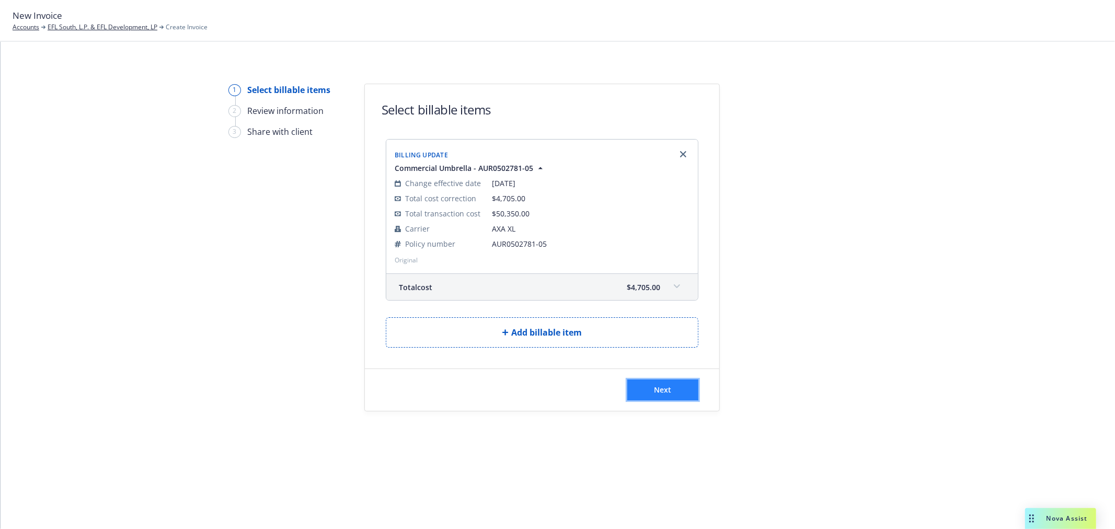
click at [665, 391] on span "Next" at bounding box center [662, 390] width 17 height 10
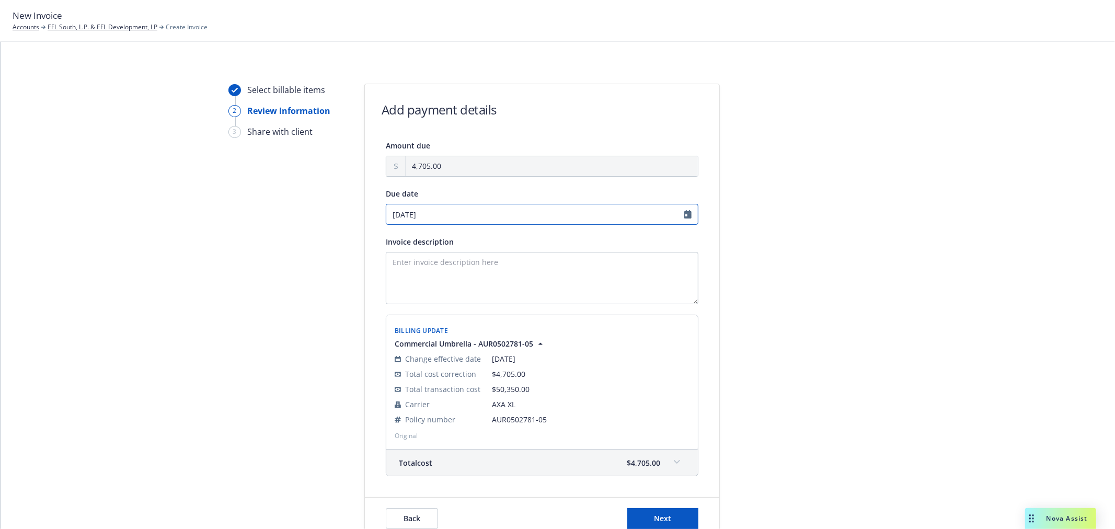
select select "October"
select select "2025"
click at [447, 217] on input "10/02/2025" at bounding box center [542, 214] width 313 height 21
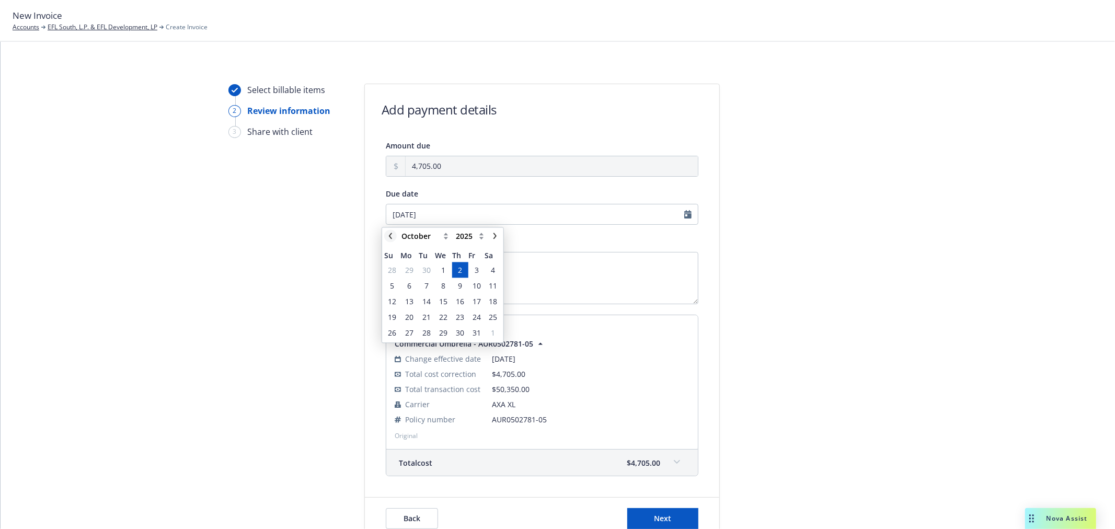
click at [386, 234] on link "chevronLeft" at bounding box center [390, 235] width 13 height 13
select select "September"
click at [466, 304] on span "18" at bounding box center [460, 301] width 14 height 13
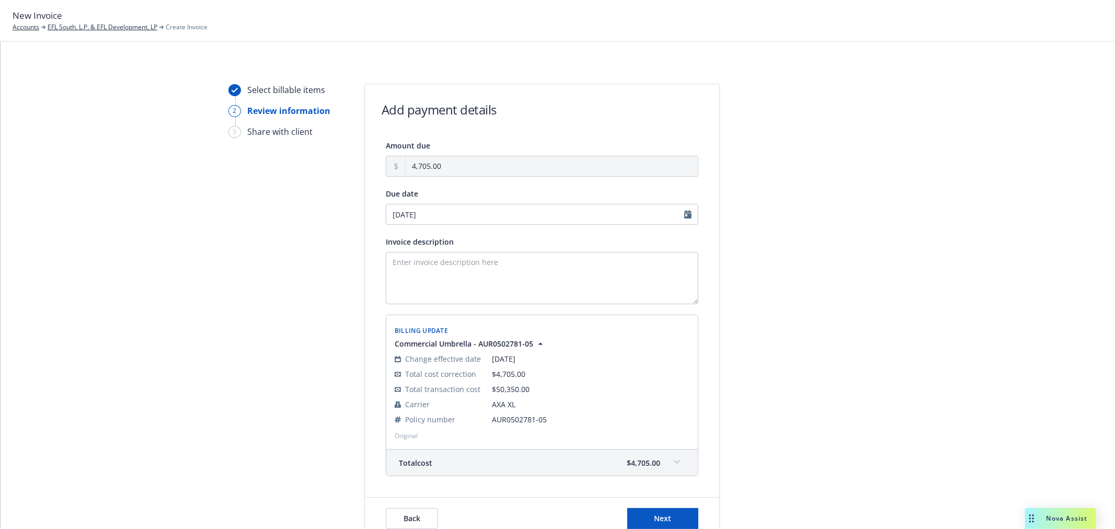
type input "09/18/2025"
click at [443, 265] on textarea "Invoice description" at bounding box center [542, 278] width 313 height 52
type textarea "B"
click at [485, 249] on div "Invoice description" at bounding box center [542, 269] width 313 height 69
click at [477, 265] on textarea "Invoice description" at bounding box center [542, 278] width 313 height 52
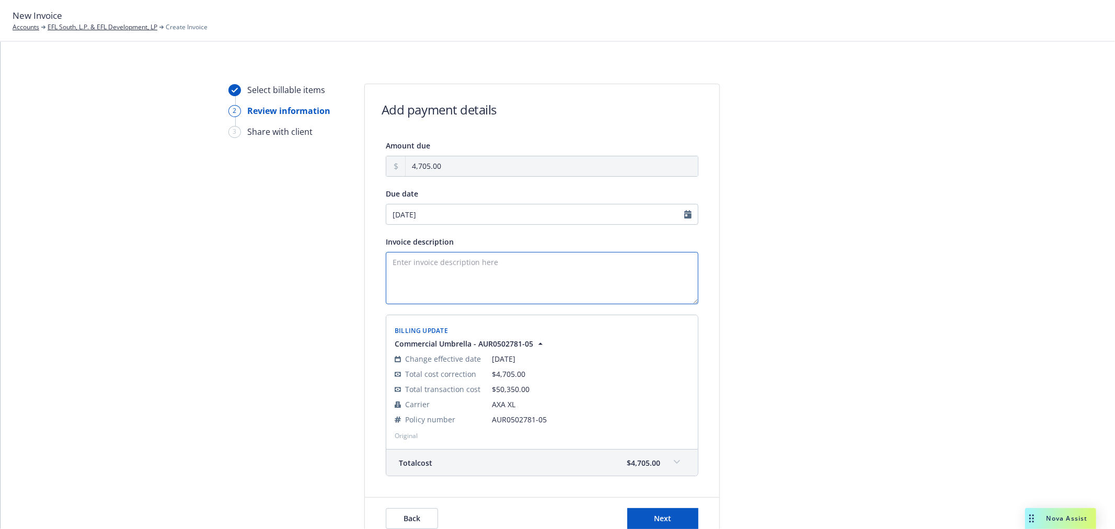
paste textarea "Correction: Additional Premium Owed on Umbrella Renewal (Previously Underbilled)"
click at [533, 261] on textarea "Correction: Additional Premium Owed on Umbrella Renewal (Previously Underbilled)" at bounding box center [542, 278] width 313 height 52
click at [448, 279] on textarea "Correction: Additional Premium Owed on 25-26 Umbrella Renewal (Previously Under…" at bounding box center [542, 278] width 313 height 52
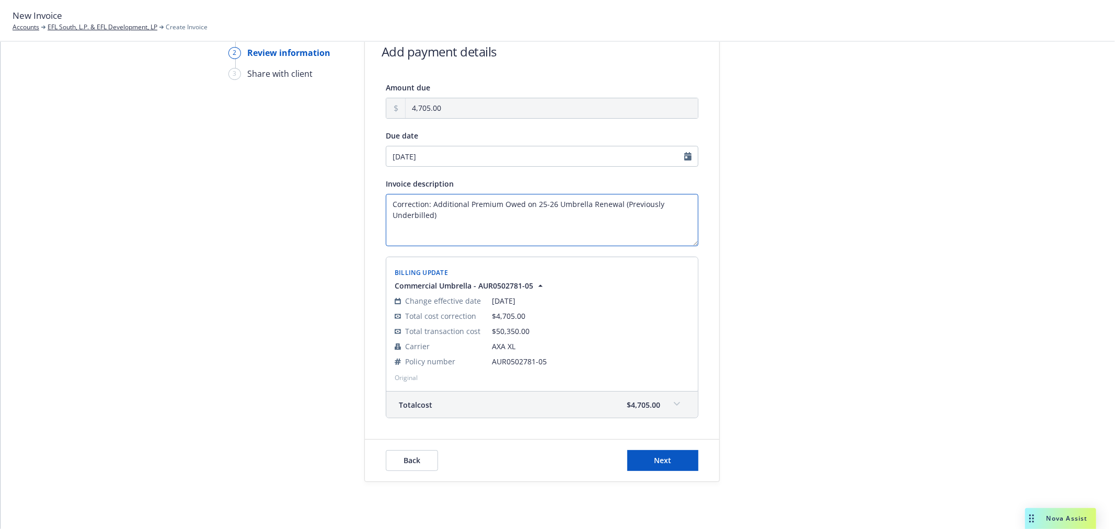
scroll to position [78, 0]
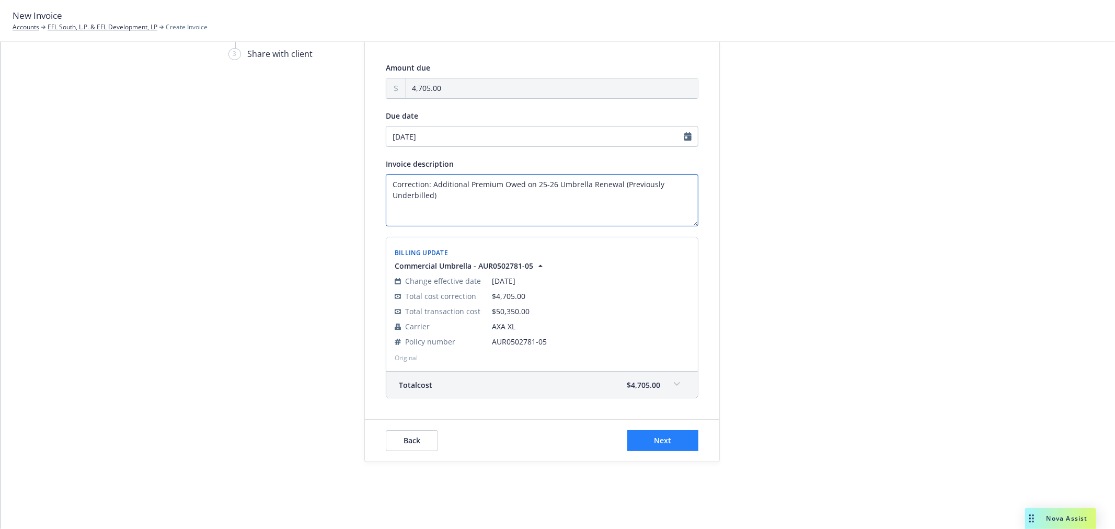
type textarea "Correction: Additional Premium Owed on 25-26 Umbrella Renewal (Previously Under…"
click at [667, 445] on button "Next" at bounding box center [662, 440] width 71 height 21
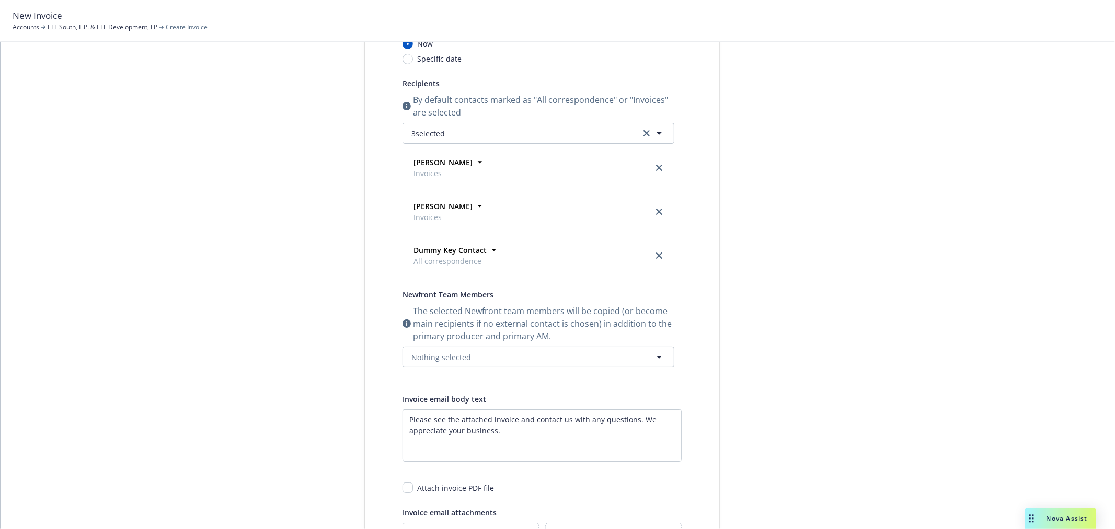
scroll to position [194, 0]
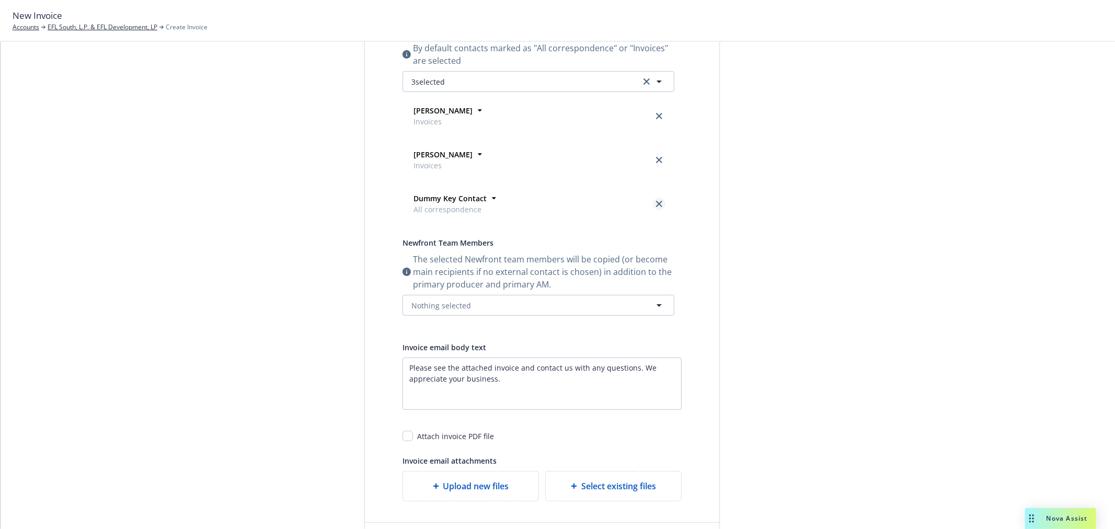
click at [656, 205] on icon "close" at bounding box center [659, 204] width 6 height 6
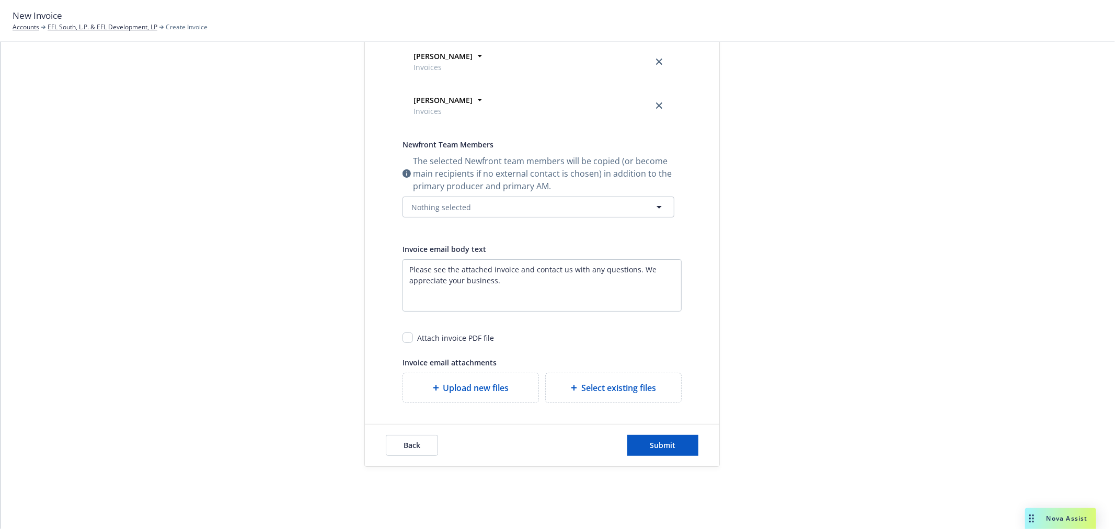
scroll to position [254, 0]
click at [511, 285] on textarea "Please see the attached invoice and contact us with any questions. We appreciat…" at bounding box center [541, 281] width 279 height 52
click at [525, 204] on button "Nothing selected" at bounding box center [538, 202] width 272 height 21
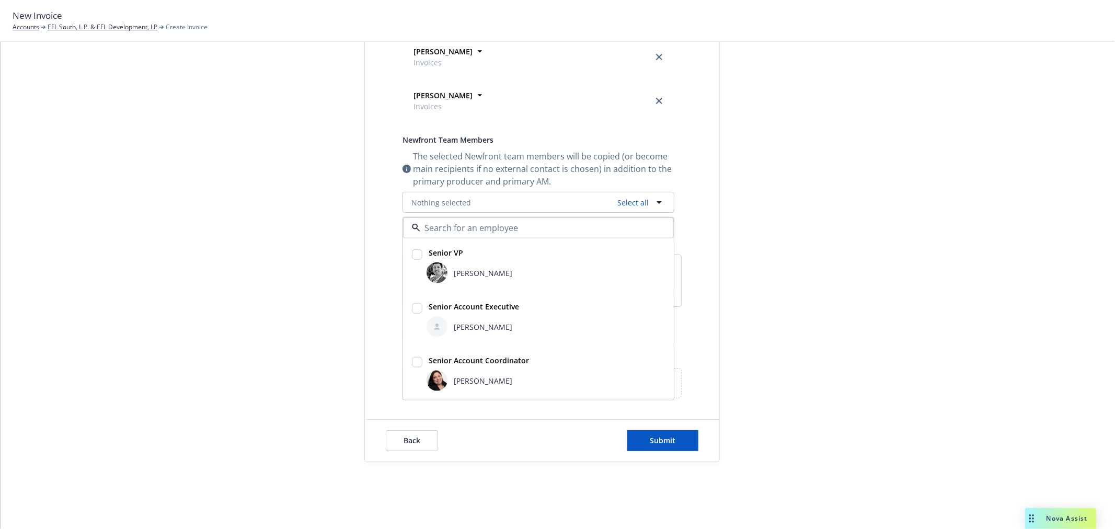
click at [413, 307] on input "checkbox" at bounding box center [417, 308] width 10 height 10
checkbox input "true"
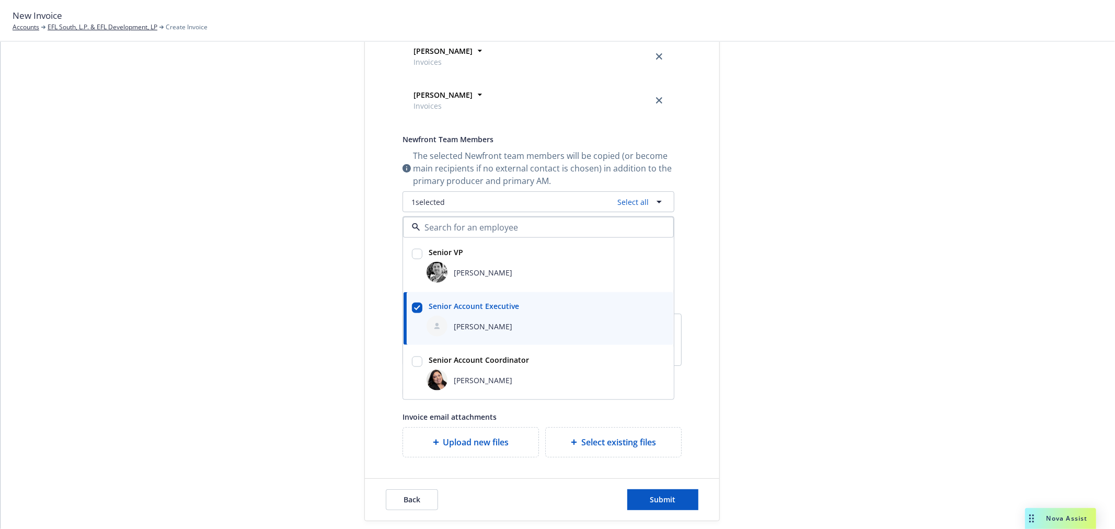
click at [412, 256] on input "checkbox" at bounding box center [417, 254] width 10 height 10
checkbox input "true"
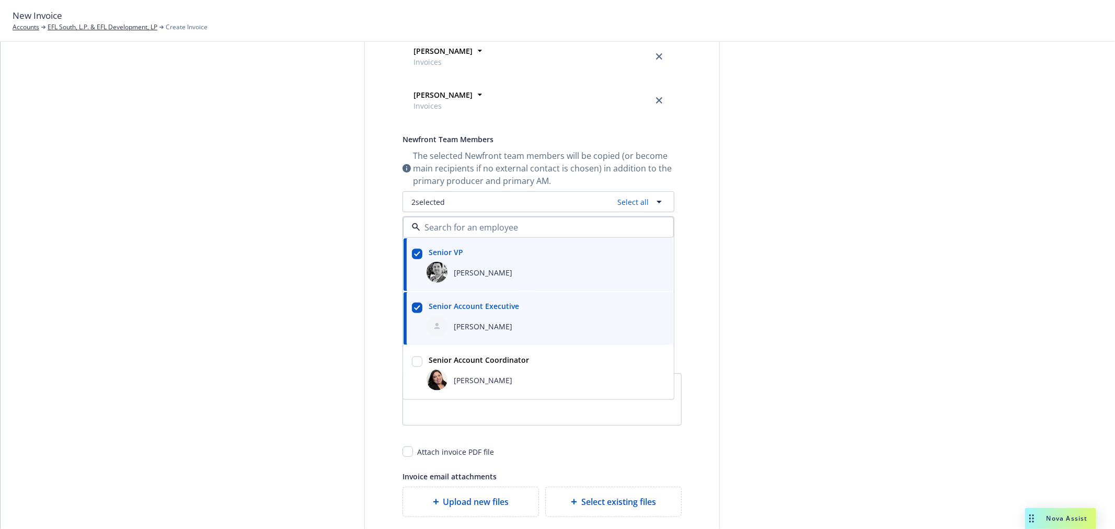
click at [309, 276] on div "Select billable items Review information 3 Share with client" at bounding box center [285, 205] width 115 height 751
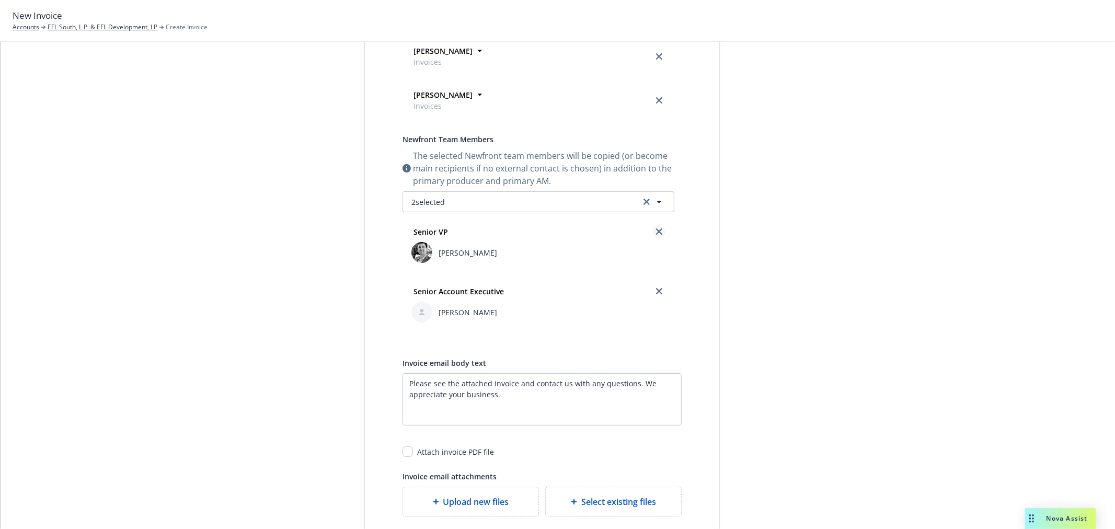
click at [656, 233] on icon "close" at bounding box center [659, 231] width 6 height 6
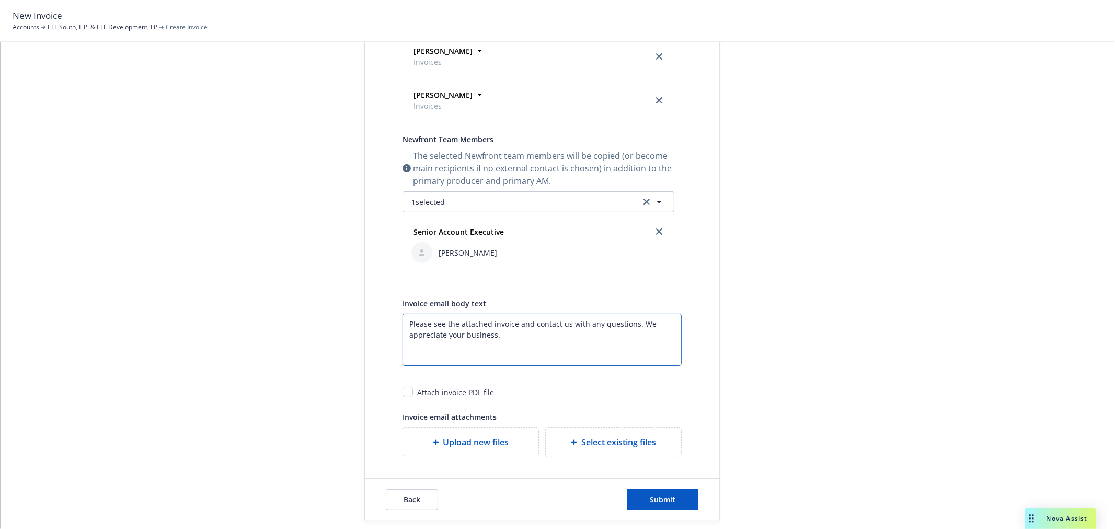
click at [489, 328] on textarea "Please see the attached invoice and contact us with any questions. We appreciat…" at bounding box center [541, 340] width 279 height 52
drag, startPoint x: 510, startPoint y: 337, endPoint x: 387, endPoint y: 321, distance: 123.3
click at [387, 321] on div "Send date Now Specific date Recipients By default contacts marked as "All corre…" at bounding box center [542, 183] width 313 height 547
paste textarea "Correction: Additional Premium Owed on Umbrella Renewal (Previously Underbilled)"
click at [521, 346] on textarea "Please see the attached invoice and contact us with any questions. We appreciat…" at bounding box center [541, 340] width 279 height 52
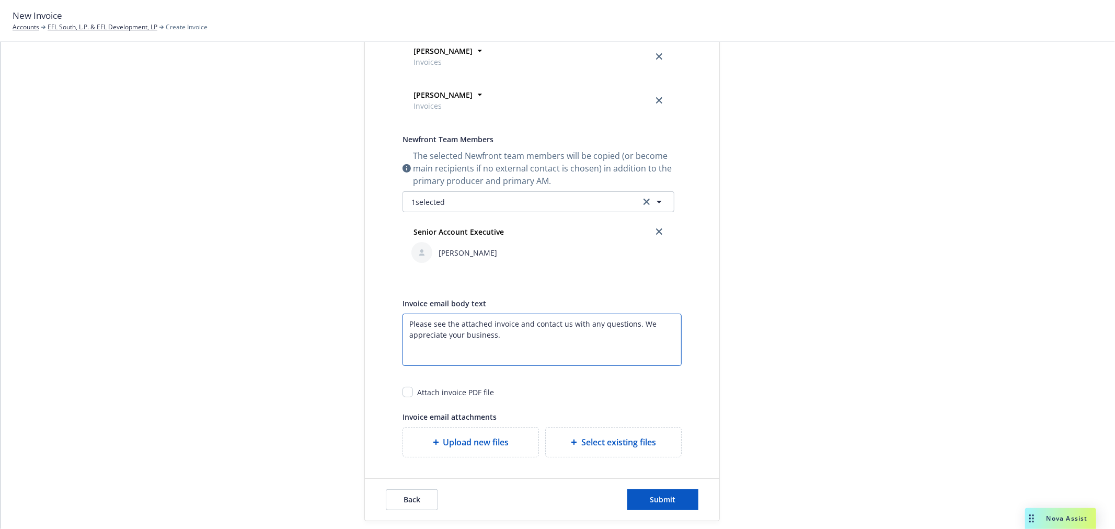
click at [489, 323] on textarea "Please see the attached invoice and contact us with any questions. We appreciat…" at bounding box center [541, 340] width 279 height 52
click at [486, 322] on textarea "Please see the attached invoice and contact us with any questions. We appreciat…" at bounding box center [541, 340] width 279 height 52
click at [509, 337] on textarea "Please see the attached invoice and contact us with any questions. We appreciat…" at bounding box center [541, 340] width 279 height 52
click at [512, 324] on textarea "Please see the attached invoice and contact us with any questions. We appreciat…" at bounding box center [541, 340] width 279 height 52
drag, startPoint x: 443, startPoint y: 350, endPoint x: 465, endPoint y: 337, distance: 25.8
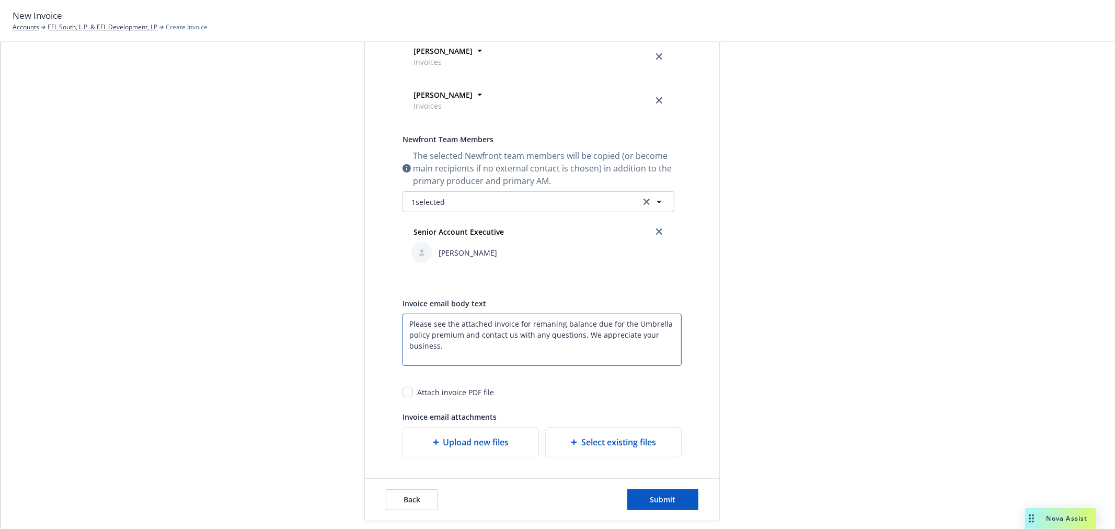
click at [465, 337] on textarea "Please see the attached invoice for remaning balance due for the Umbrella polic…" at bounding box center [541, 340] width 279 height 52
type textarea "Please see the attached invoice for remaining balance due for the Umbrella poli…"
click at [434, 389] on div "Attach invoice PDF file" at bounding box center [455, 392] width 77 height 11
click at [405, 396] on input "checkbox" at bounding box center [407, 392] width 10 height 10
checkbox input "true"
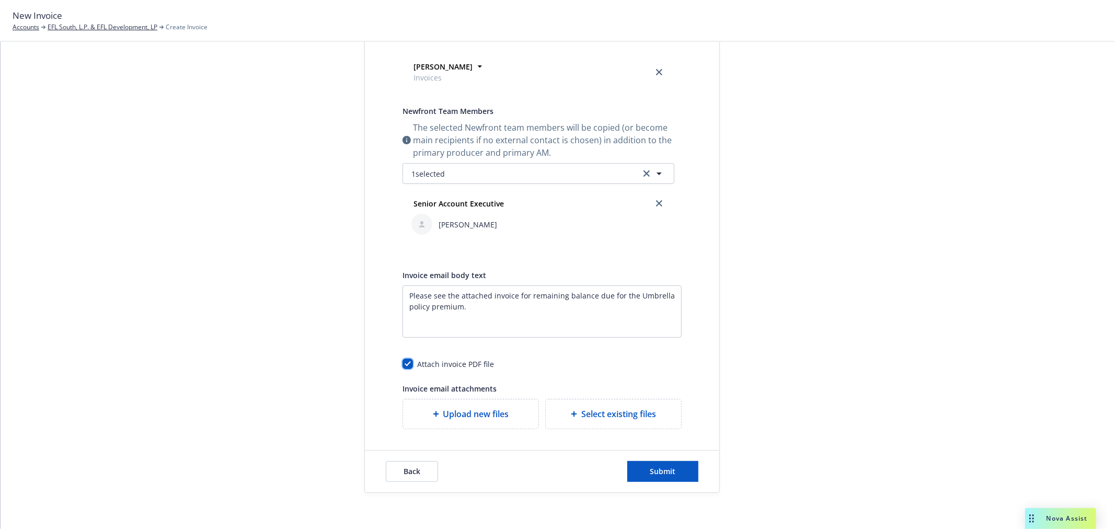
scroll to position [314, 0]
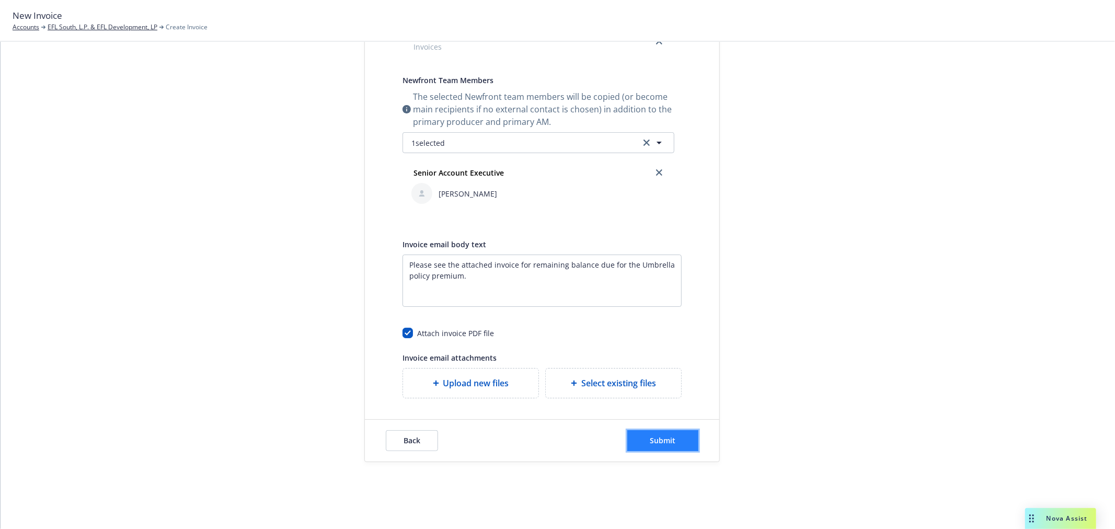
click at [666, 441] on span "Submit" at bounding box center [663, 440] width 26 height 10
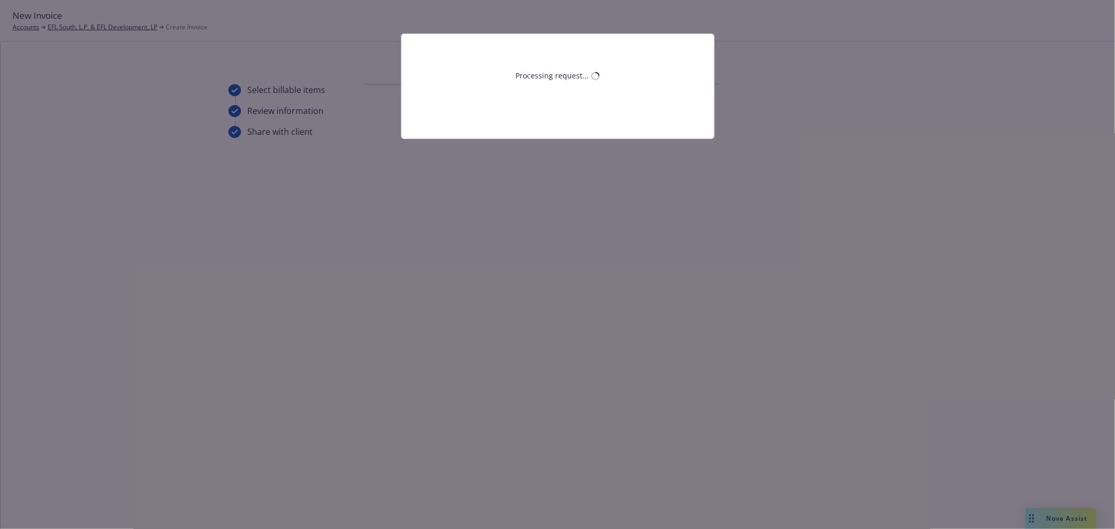
scroll to position [0, 0]
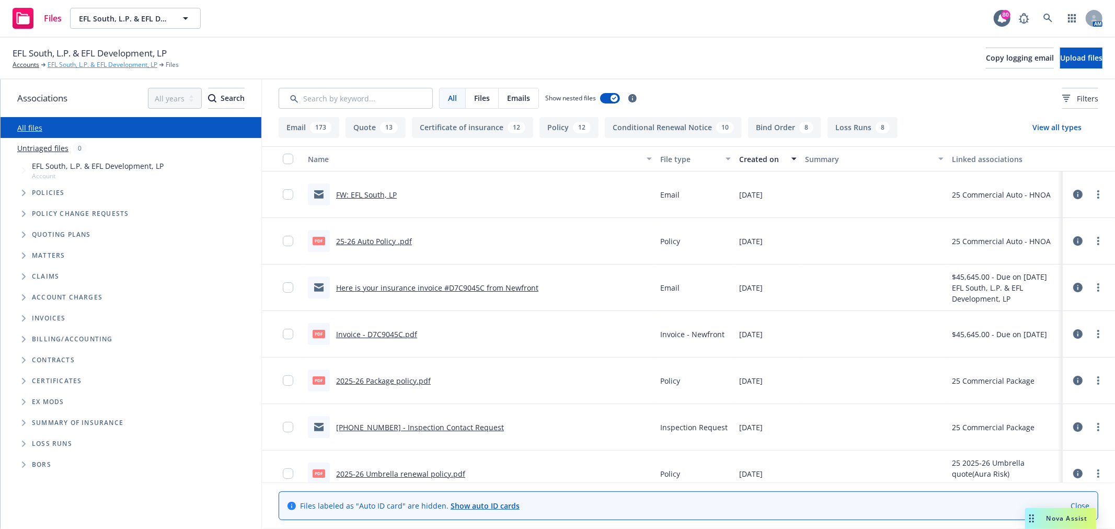
click at [96, 66] on link "EFL South, L.P. & EFL Development, LP" at bounding box center [103, 64] width 110 height 9
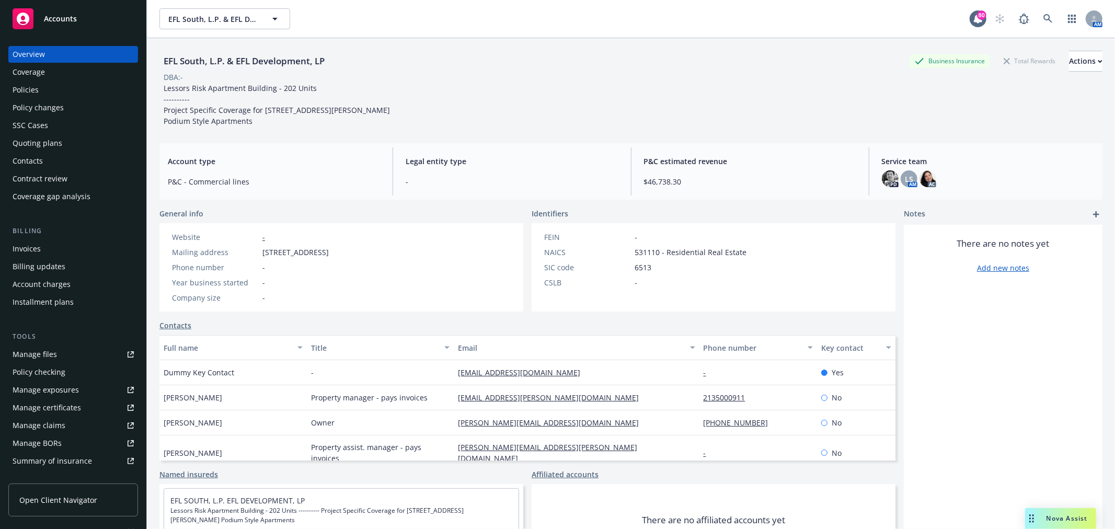
click at [55, 97] on div "Policies" at bounding box center [73, 90] width 121 height 17
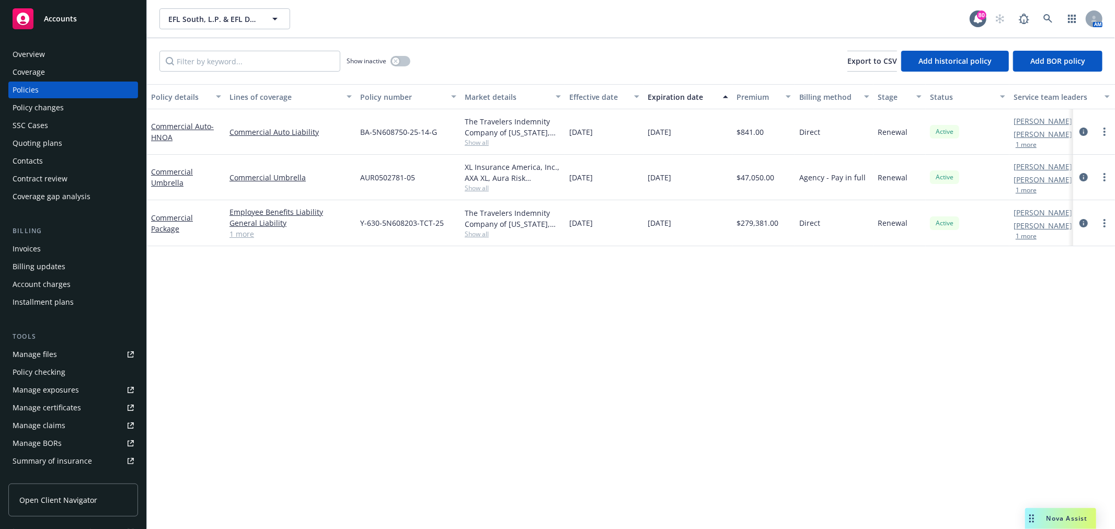
click at [45, 51] on div "Overview" at bounding box center [73, 54] width 121 height 17
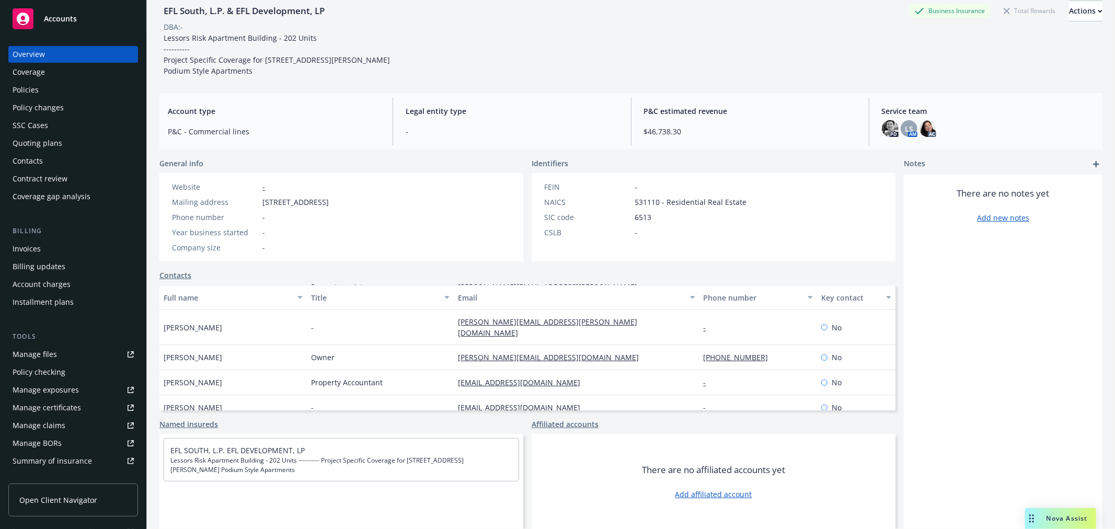
click at [60, 87] on div "Policies" at bounding box center [73, 90] width 121 height 17
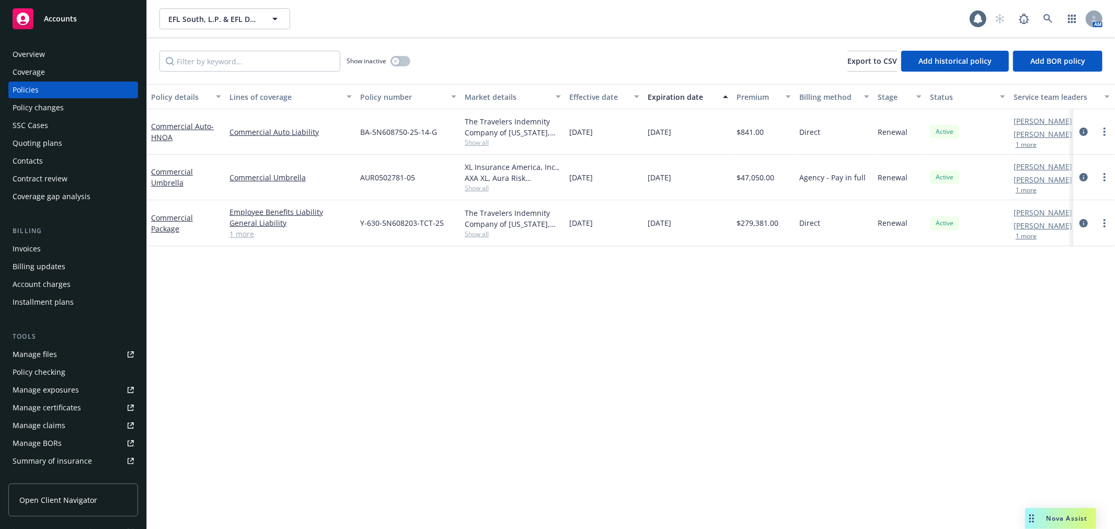
click at [35, 252] on div "Invoices" at bounding box center [27, 248] width 28 height 17
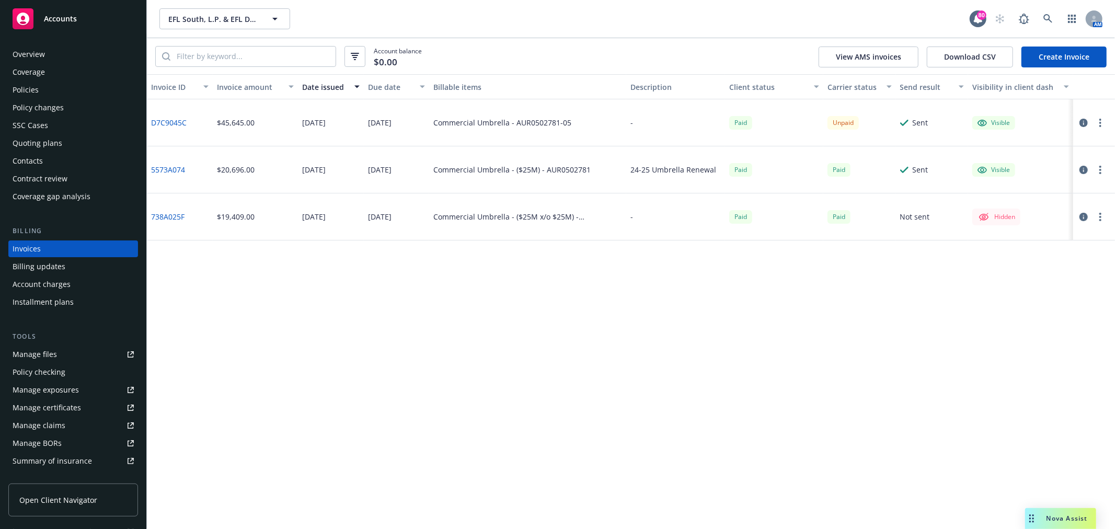
click at [68, 248] on div "Invoices" at bounding box center [73, 248] width 121 height 17
click at [64, 269] on div "Billing updates" at bounding box center [73, 266] width 121 height 17
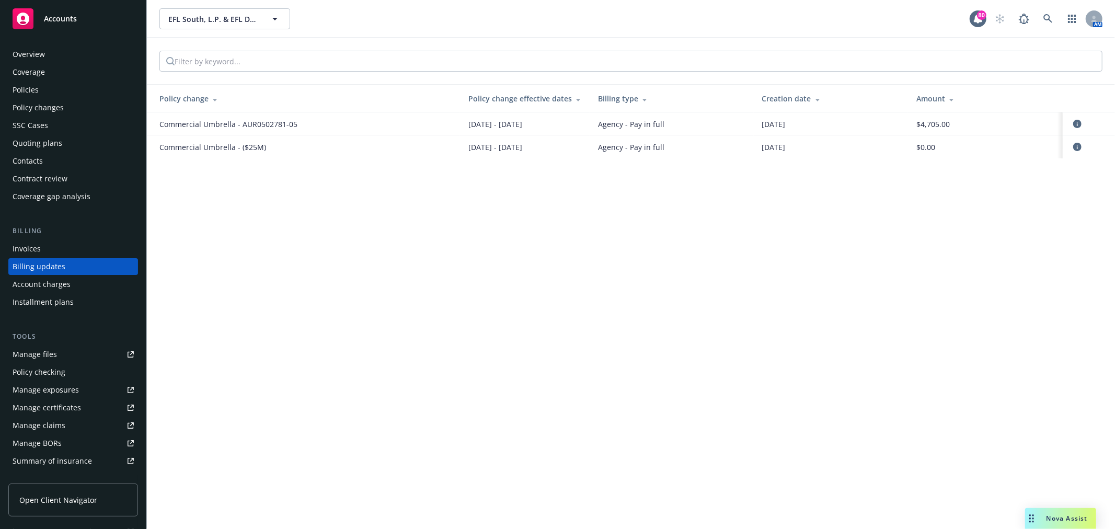
click at [110, 54] on div "Overview" at bounding box center [73, 54] width 121 height 17
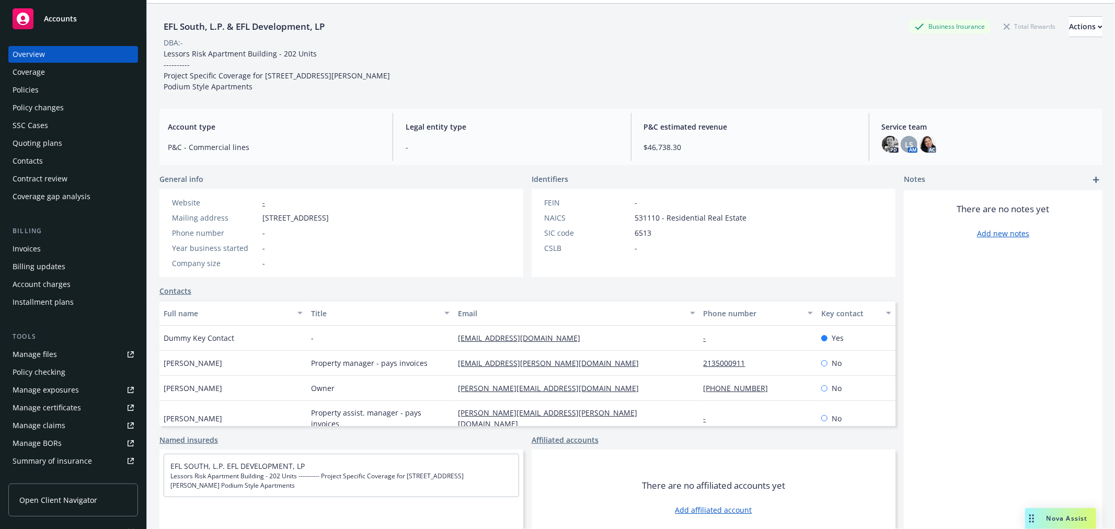
scroll to position [50, 0]
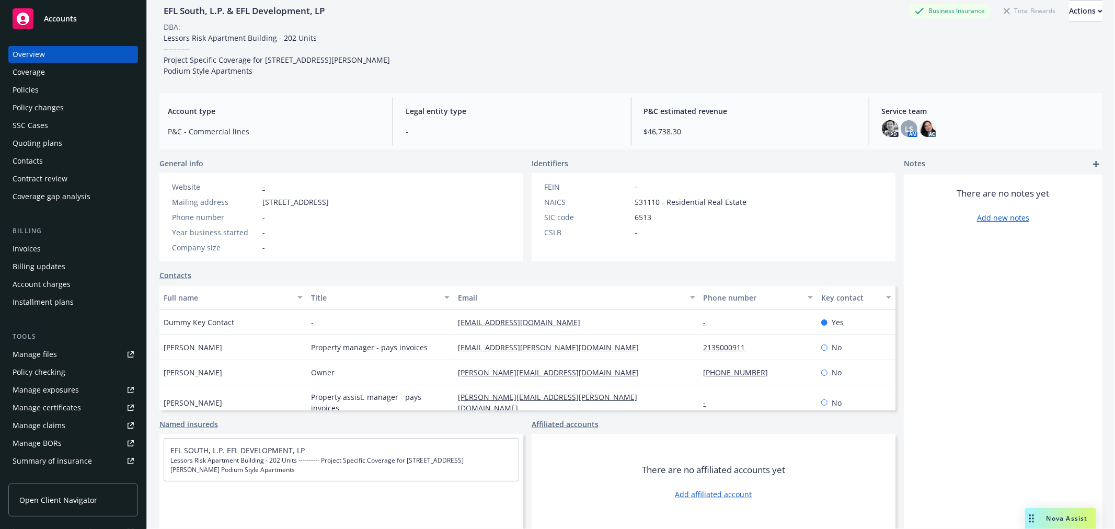
click at [508, 347] on link "micah.perkins@greystar.com" at bounding box center [552, 347] width 189 height 10
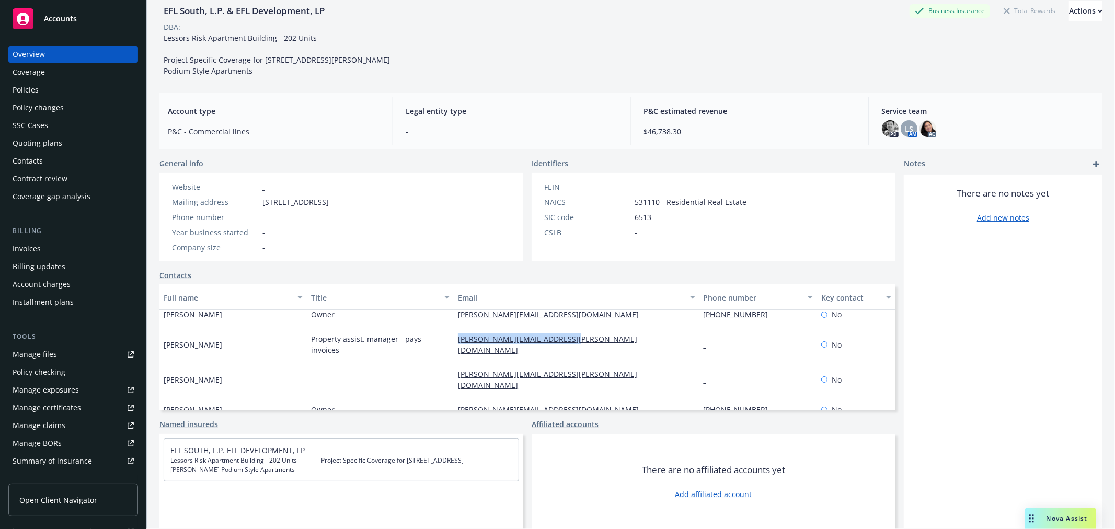
drag, startPoint x: 540, startPoint y: 347, endPoint x: 450, endPoint y: 347, distance: 90.4
click at [454, 347] on div "melissa.martinez@greystar.com" at bounding box center [576, 344] width 245 height 35
copy link "melissa.martinez@greystar.com"
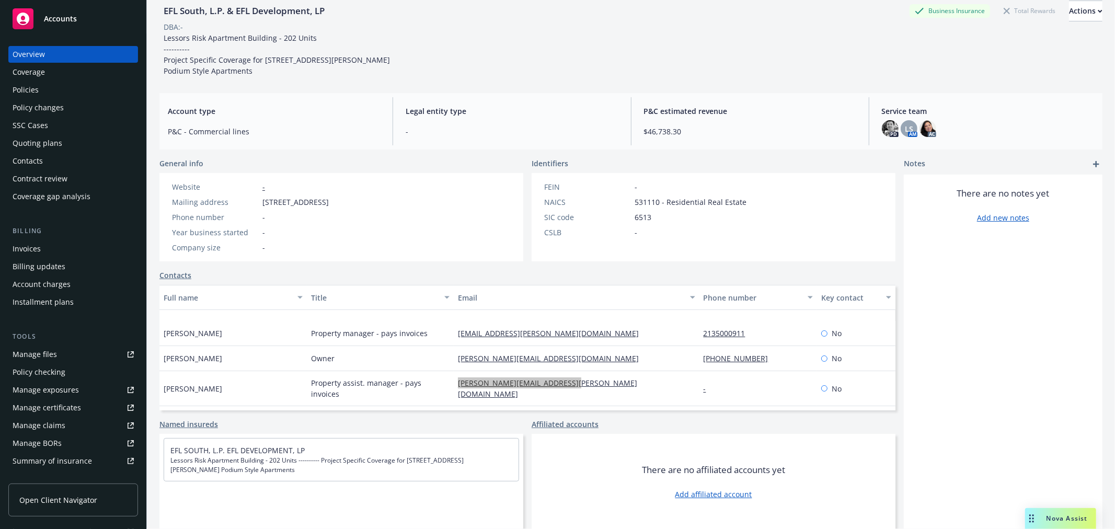
scroll to position [0, 0]
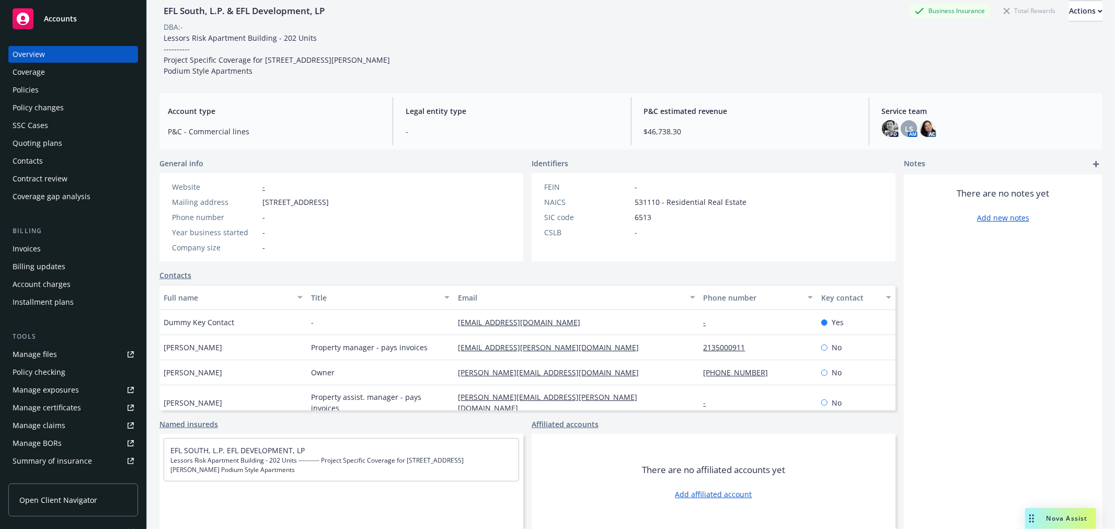
click at [332, 7] on div "EFL South, L.P. & EFL Development, LP Business Insurance Total Rewards Actions" at bounding box center [630, 11] width 943 height 21
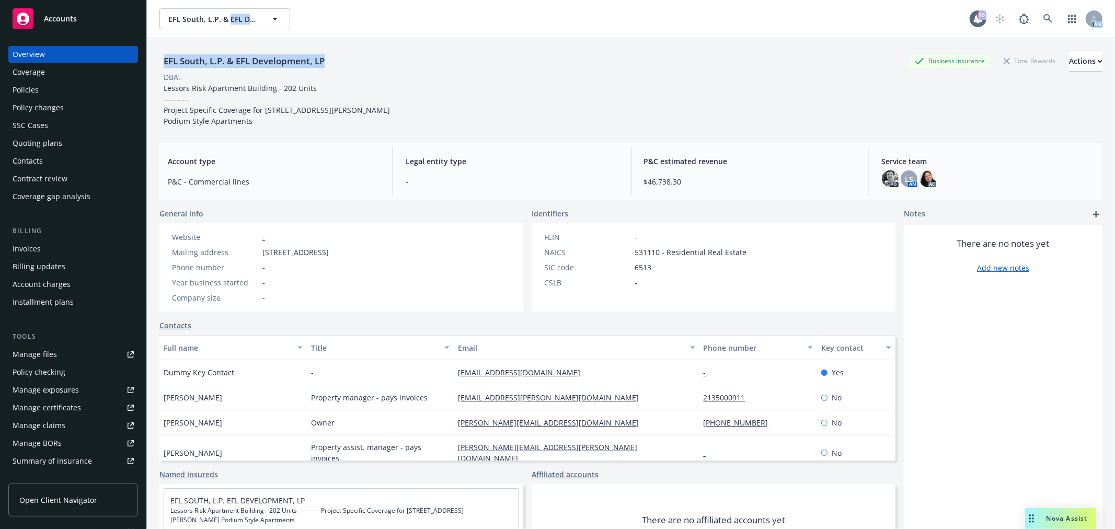
drag, startPoint x: 331, startPoint y: 7, endPoint x: 237, endPoint y: 16, distance: 95.0
click at [237, 16] on div "EFL South, L.P. & EFL Development, LP EFL South, L.P. & EFL Development, LP 80 …" at bounding box center [631, 264] width 968 height 529
click at [237, 38] on div "EFL South, L.P. & EFL Development, LP Business Insurance Total Rewards Actions …" at bounding box center [630, 86] width 943 height 97
drag, startPoint x: 332, startPoint y: 60, endPoint x: 163, endPoint y: 65, distance: 169.4
click at [163, 65] on div "EFL South, L.P. & EFL Development, LP Business Insurance Total Rewards Actions" at bounding box center [630, 61] width 943 height 21
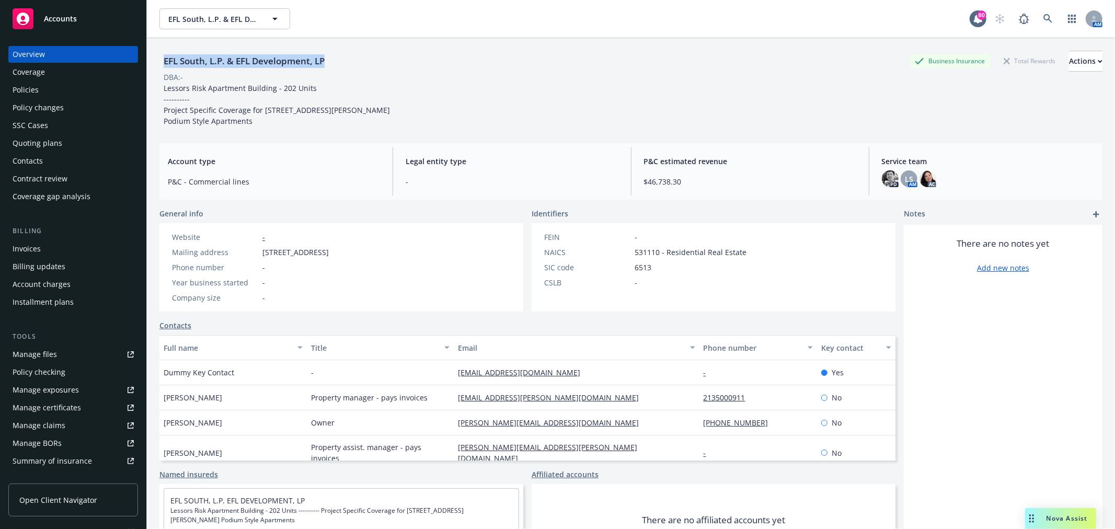
copy div "EFL South, L.P. & EFL Development, LP"
click at [60, 89] on div "Policies" at bounding box center [73, 90] width 121 height 17
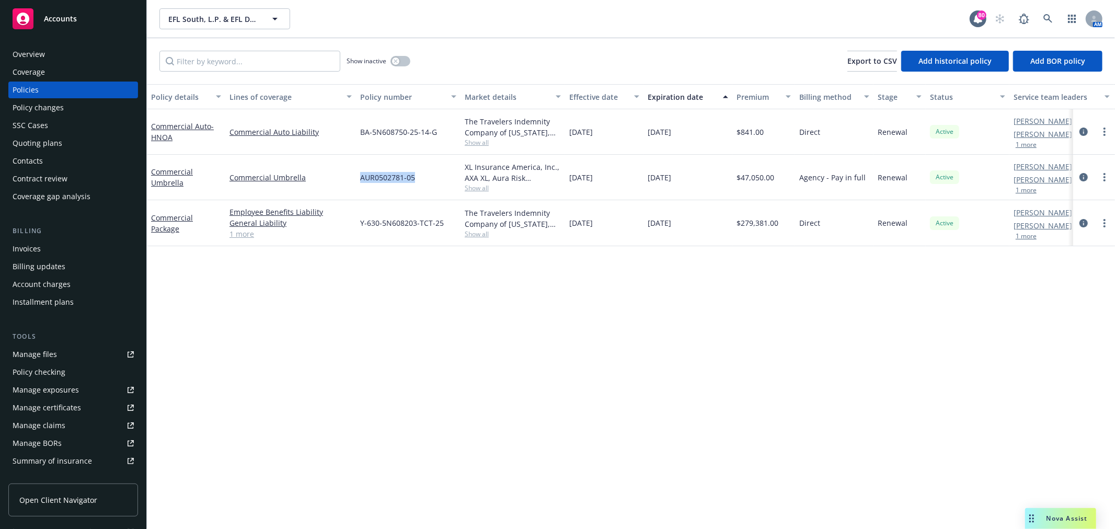
drag, startPoint x: 415, startPoint y: 178, endPoint x: 362, endPoint y: 180, distance: 53.4
click at [362, 180] on div "AUR0502781-05" at bounding box center [408, 177] width 105 height 45
copy span "AUR0502781-05"
click at [168, 174] on link "Commercial Umbrella" at bounding box center [172, 177] width 42 height 21
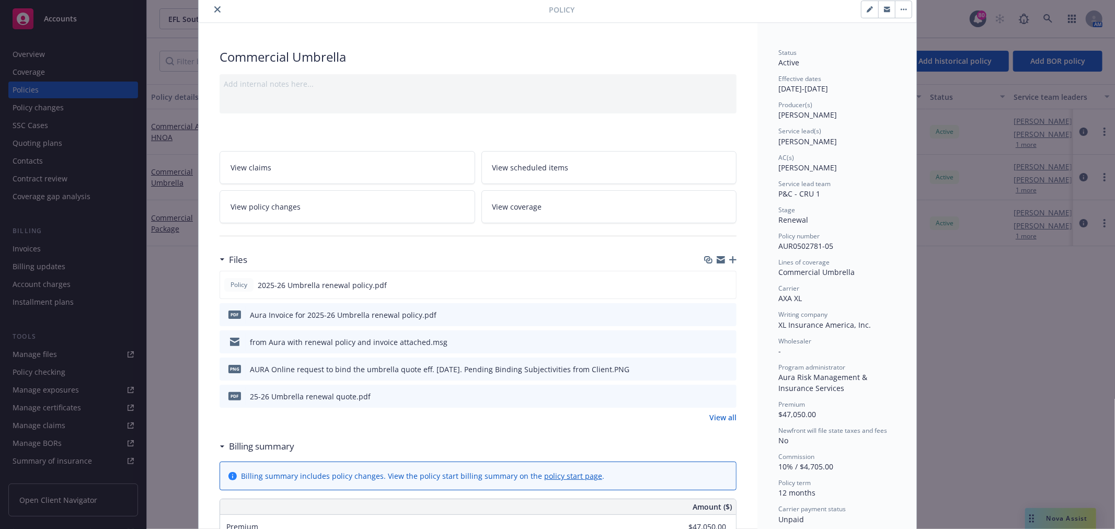
scroll to position [58, 0]
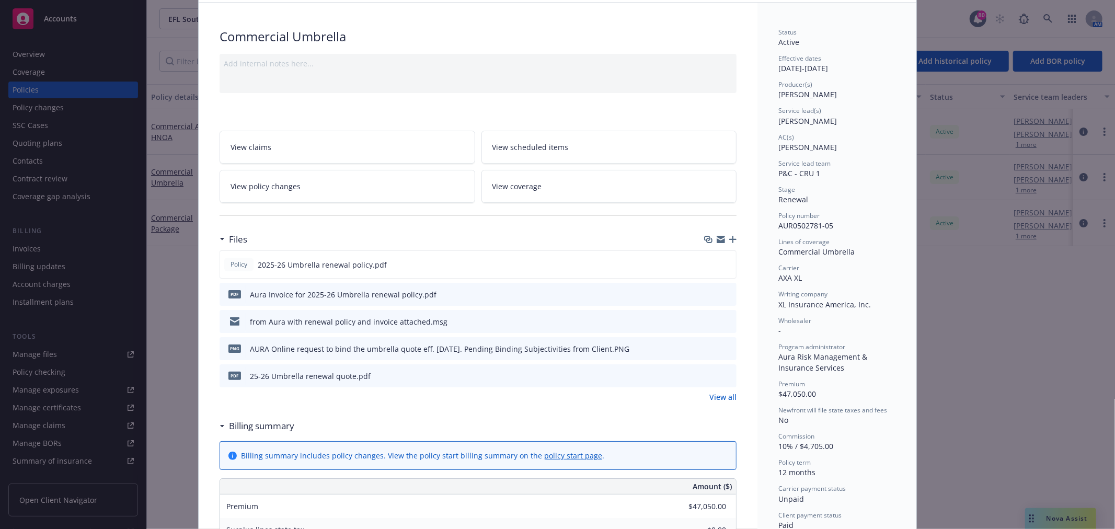
click at [722, 395] on link "View all" at bounding box center [722, 397] width 27 height 11
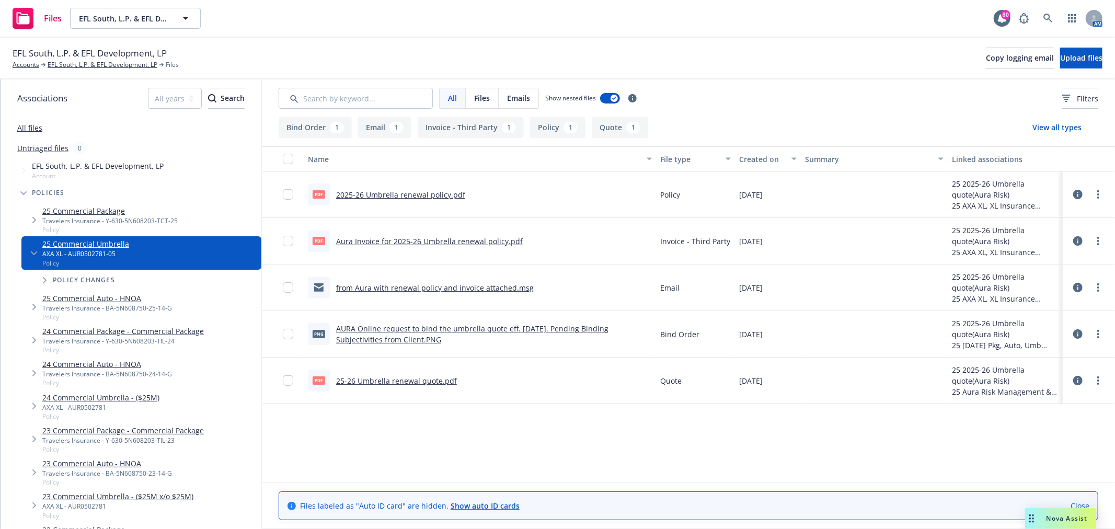
click at [28, 128] on link "All files" at bounding box center [29, 128] width 25 height 10
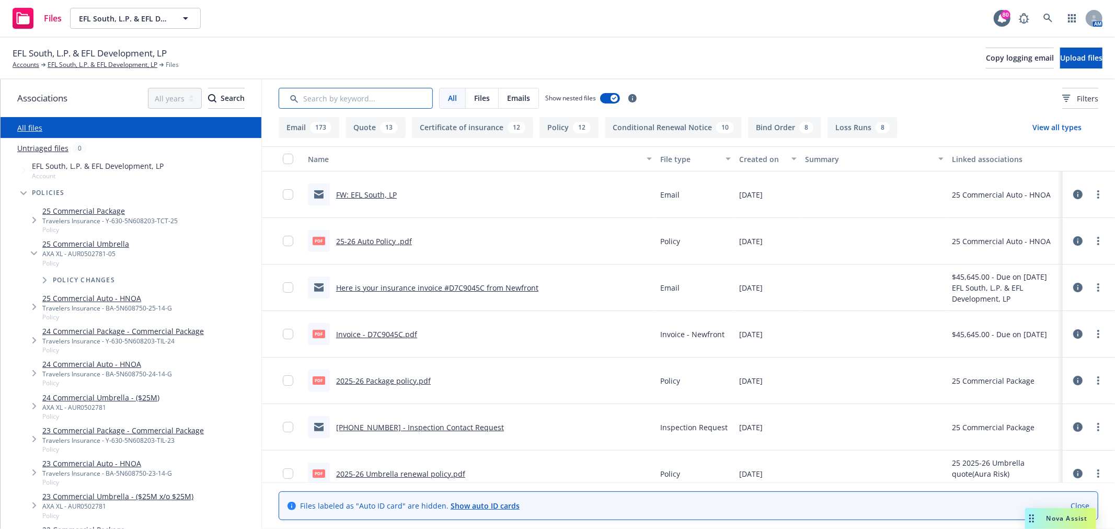
click at [360, 98] on input "Search by keyword..." at bounding box center [356, 98] width 154 height 21
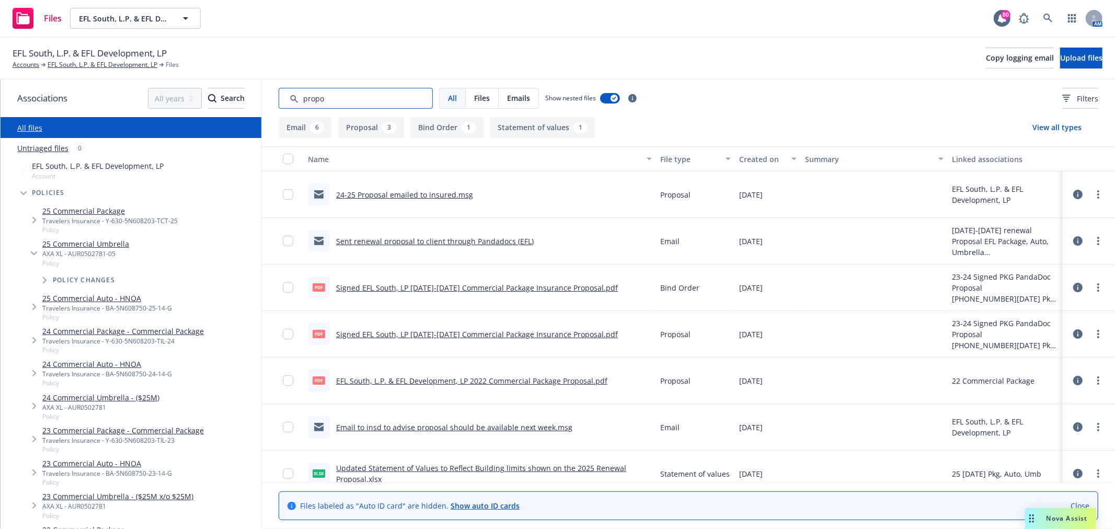
type input "propo"
click at [762, 157] on div "Created on" at bounding box center [762, 159] width 46 height 11
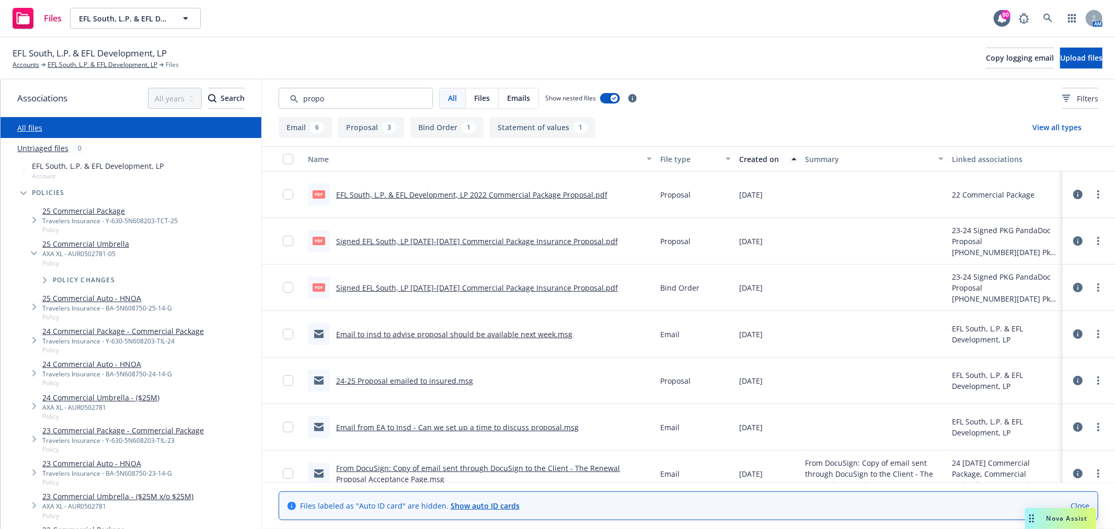
click at [762, 157] on div "Created on" at bounding box center [762, 159] width 46 height 11
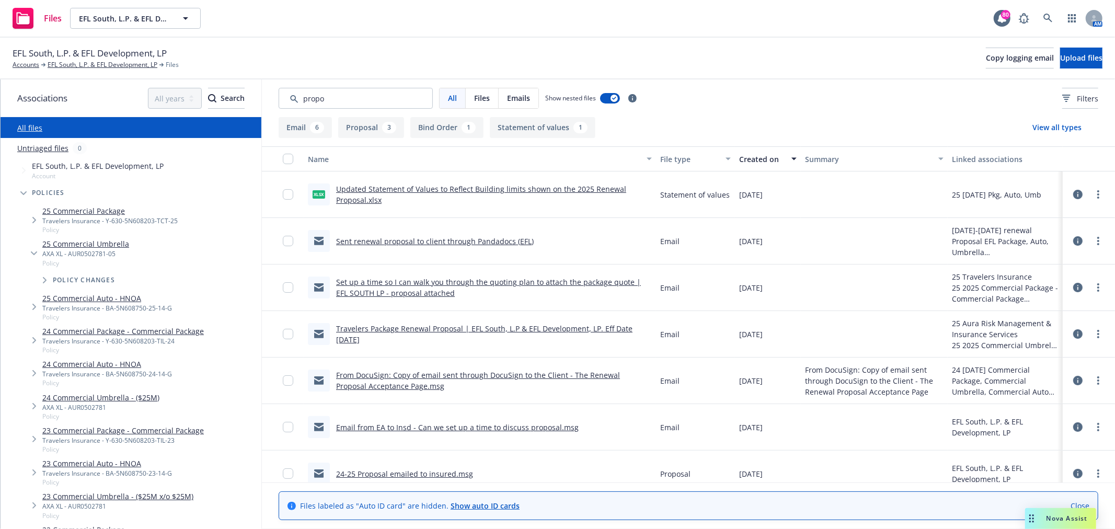
click at [405, 238] on link "Sent renewal proposal to client through Pandadocs (EFL)" at bounding box center [435, 241] width 198 height 10
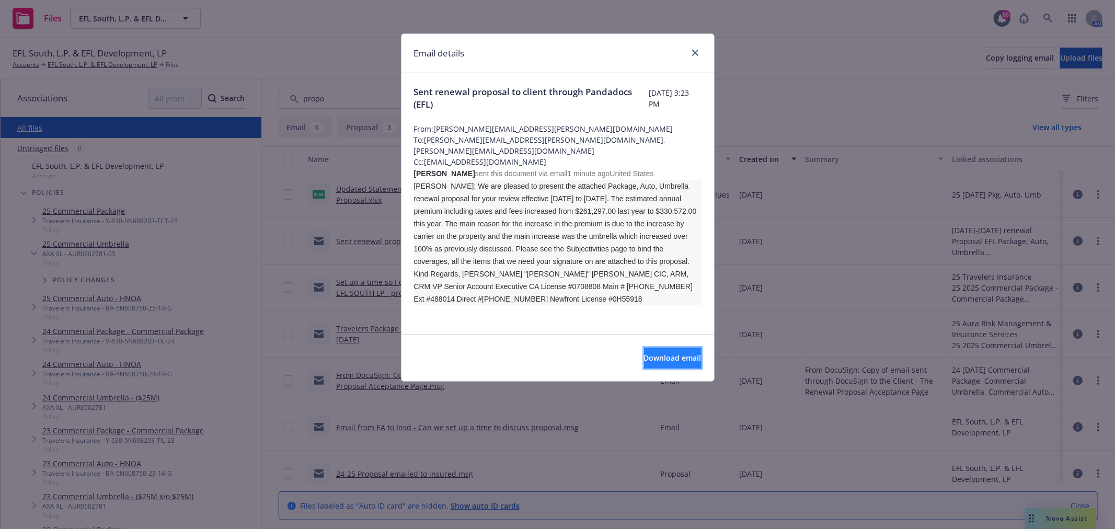
click at [647, 358] on span "Download email" at bounding box center [672, 358] width 57 height 10
click at [691, 53] on link "close" at bounding box center [695, 53] width 13 height 13
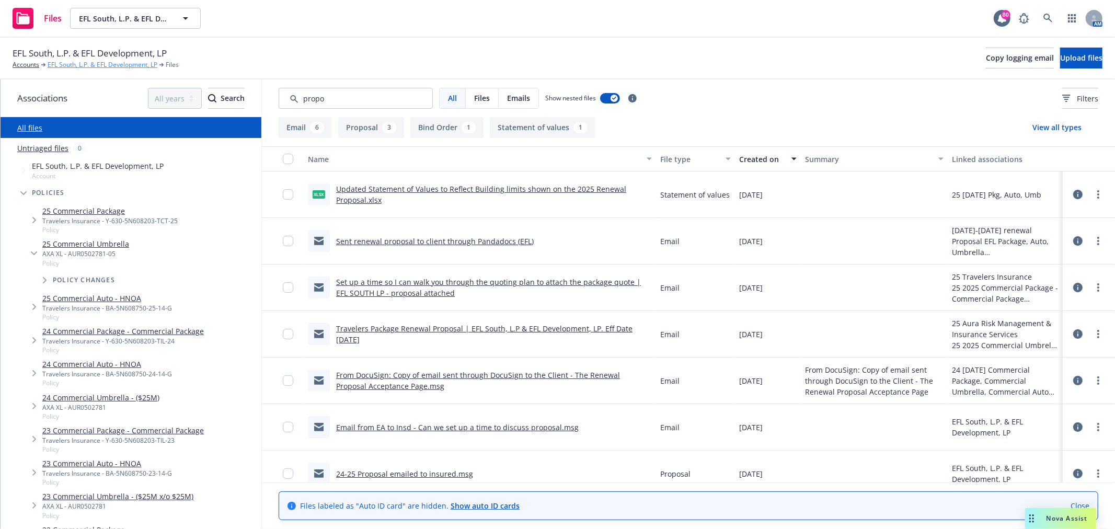
click at [113, 64] on link "EFL South, L.P. & EFL Development, LP" at bounding box center [103, 64] width 110 height 9
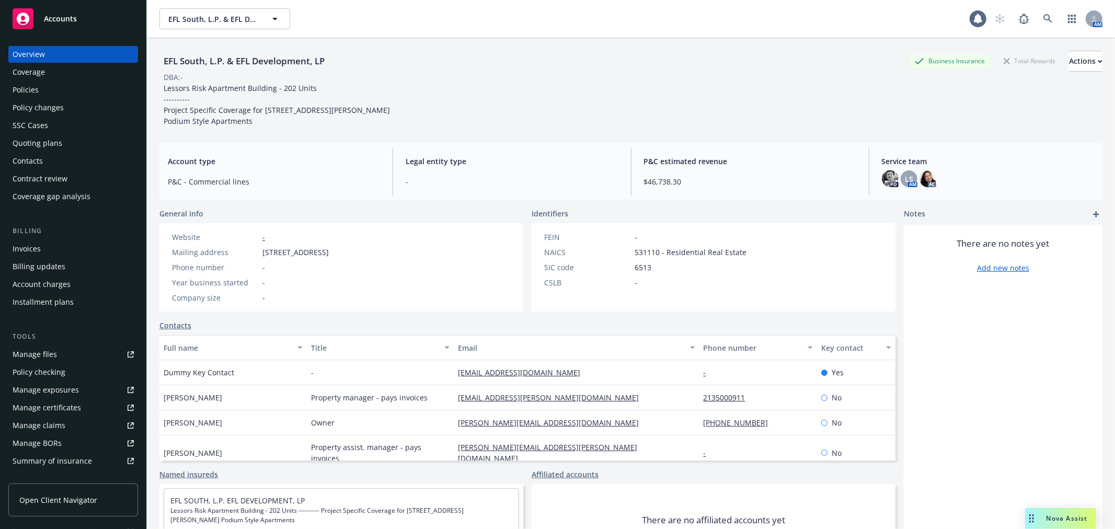
click at [87, 95] on div "Policies" at bounding box center [73, 90] width 121 height 17
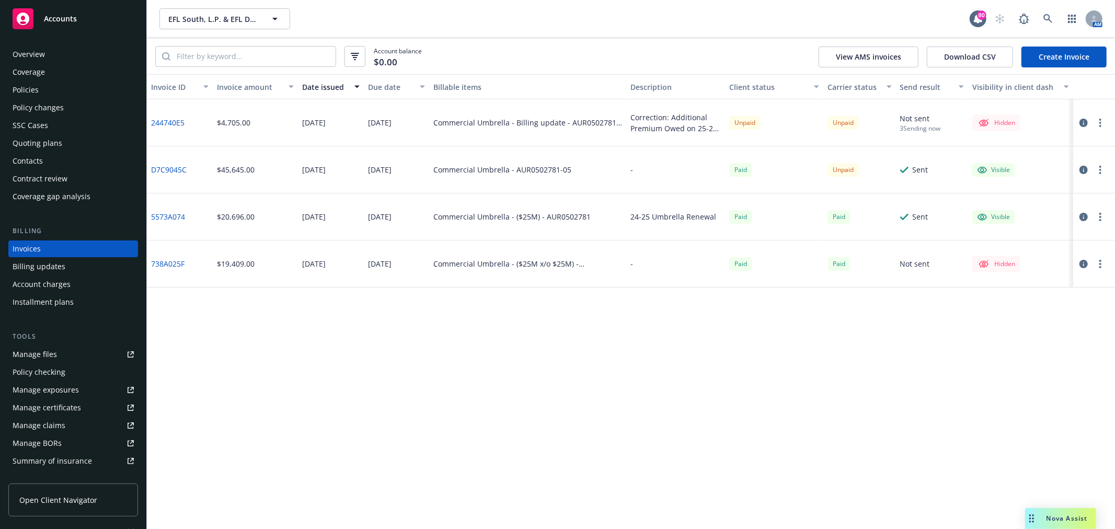
click at [183, 121] on link "244740E5" at bounding box center [167, 122] width 33 height 11
click at [38, 96] on div "Policies" at bounding box center [73, 90] width 121 height 17
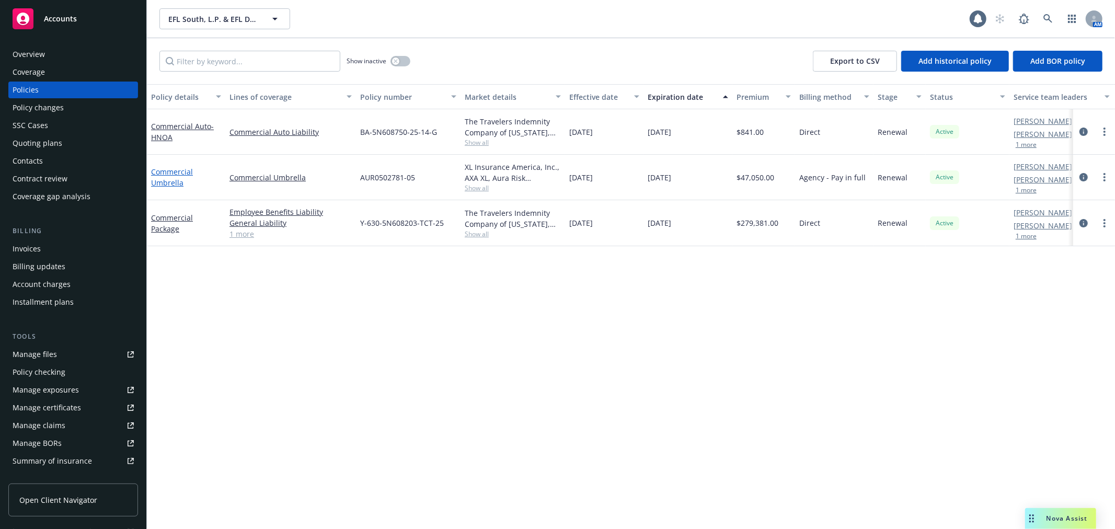
click at [166, 180] on link "Commercial Umbrella" at bounding box center [172, 177] width 42 height 21
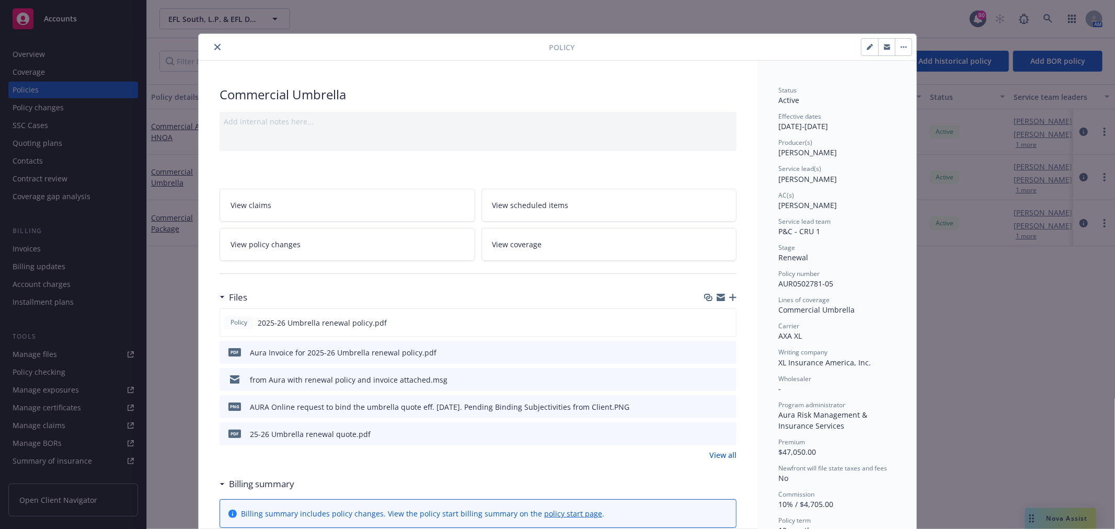
click at [719, 298] on icon "button" at bounding box center [721, 298] width 8 height 5
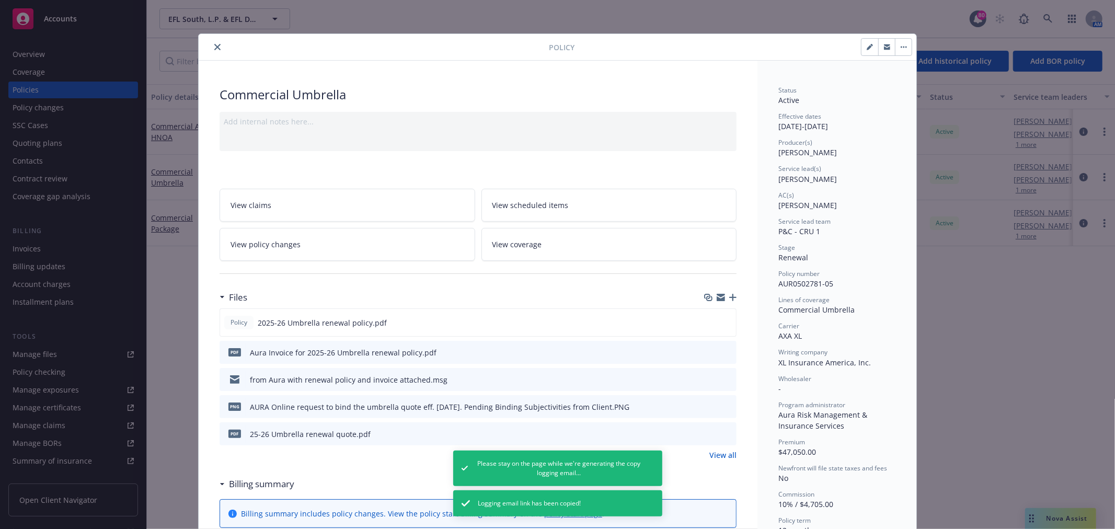
click at [211, 43] on button "close" at bounding box center [217, 47] width 13 height 13
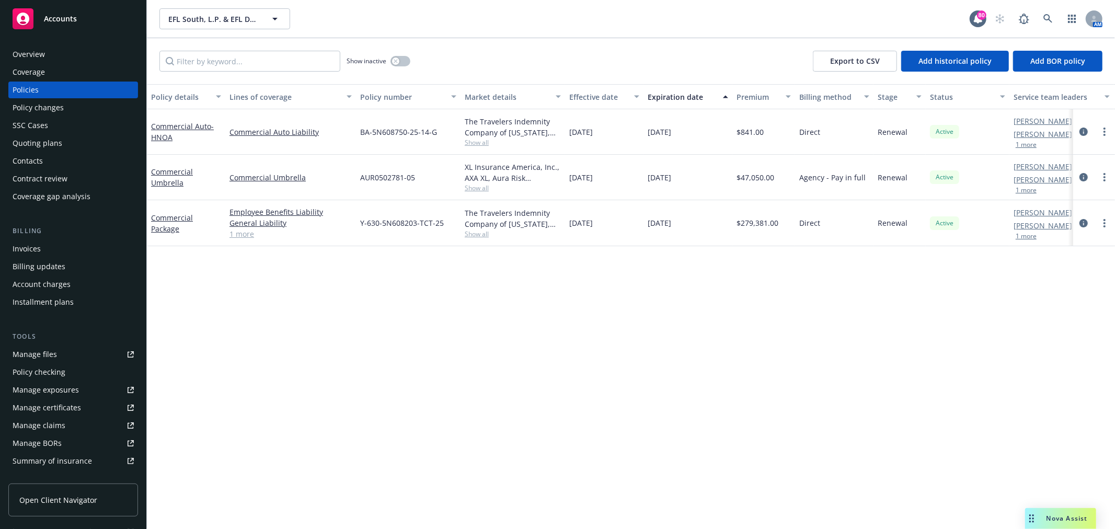
click at [52, 244] on div "Invoices" at bounding box center [73, 248] width 121 height 17
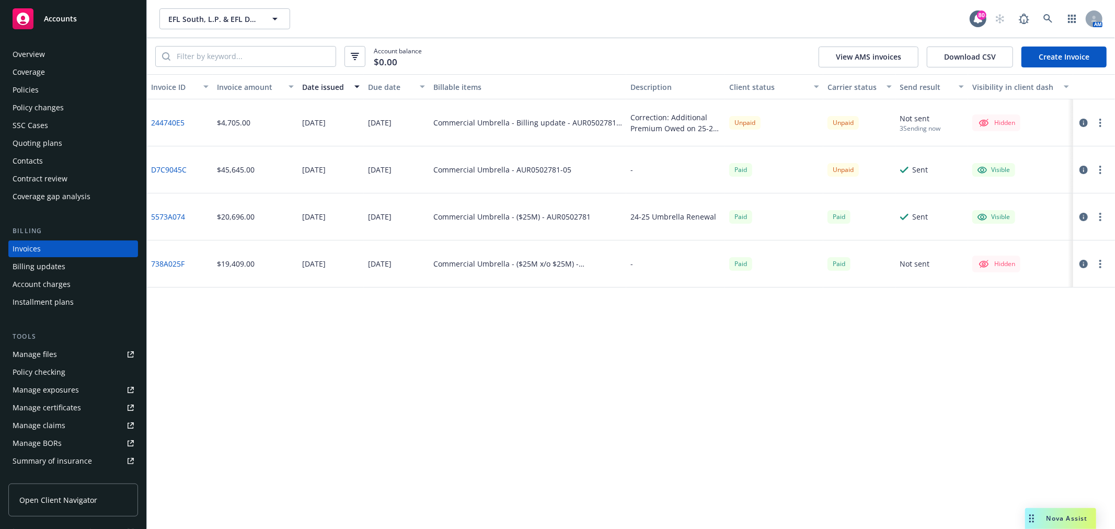
click at [165, 118] on link "244740E5" at bounding box center [167, 122] width 33 height 11
click at [167, 120] on link "244740E5" at bounding box center [167, 122] width 33 height 11
click at [53, 55] on div "Overview" at bounding box center [73, 54] width 121 height 17
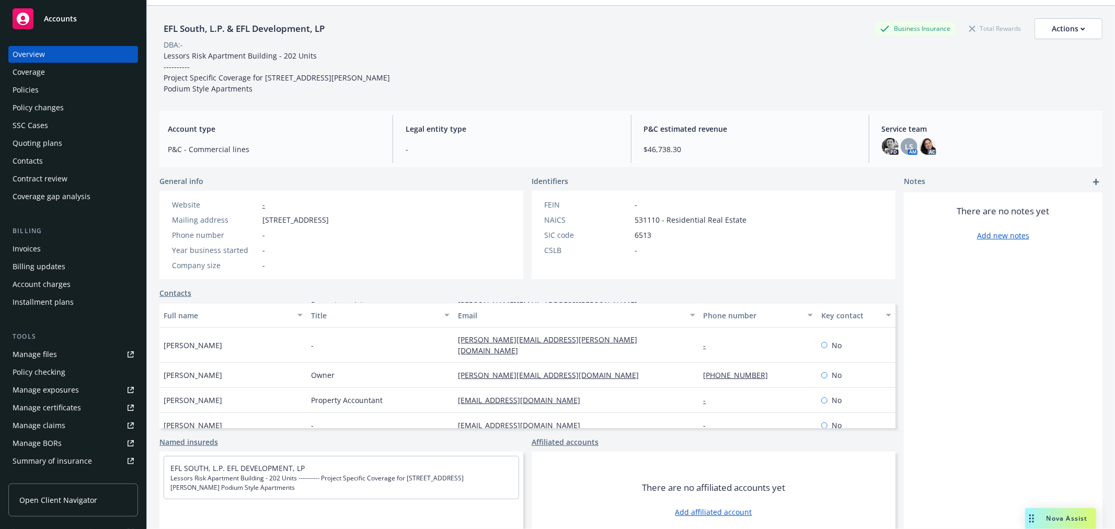
scroll to position [50, 0]
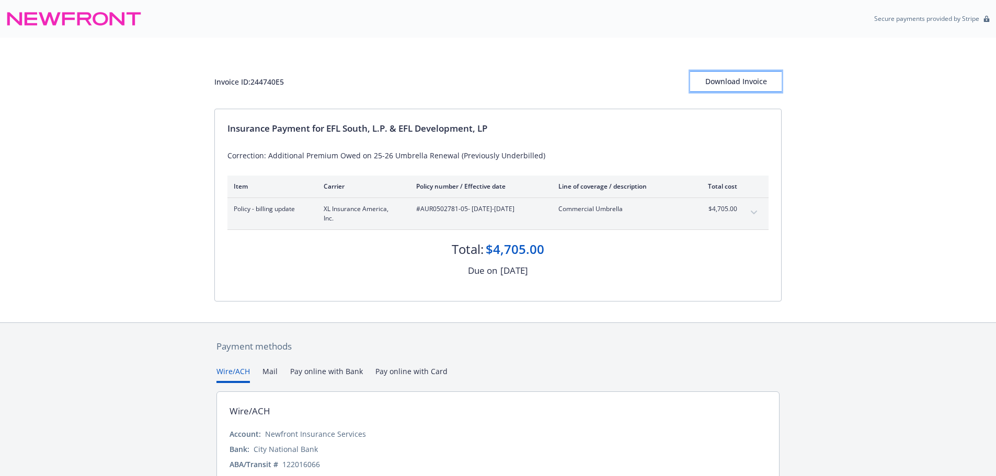
click at [762, 87] on div "Download Invoice" at bounding box center [735, 82] width 91 height 20
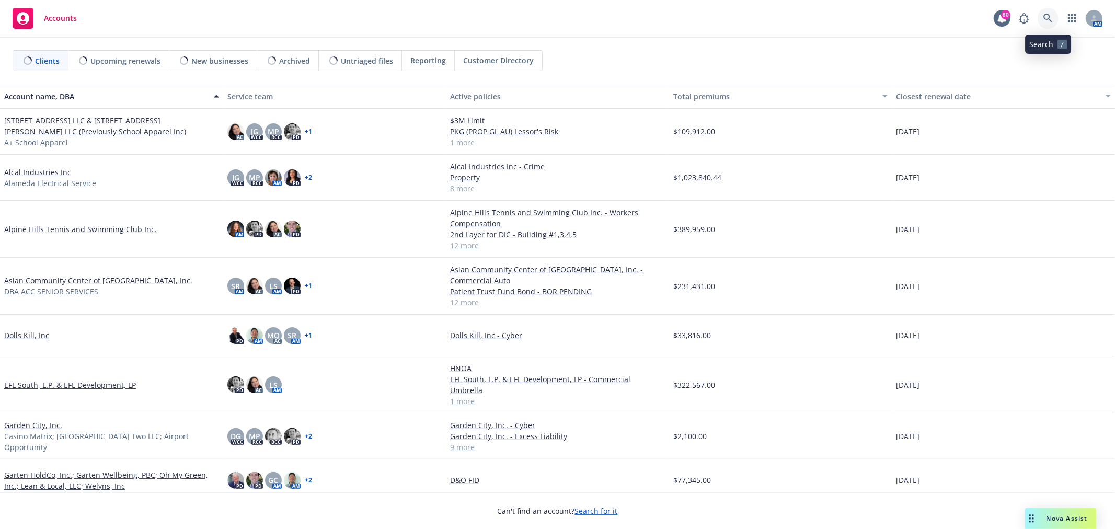
click at [1053, 16] on link at bounding box center [1048, 18] width 21 height 21
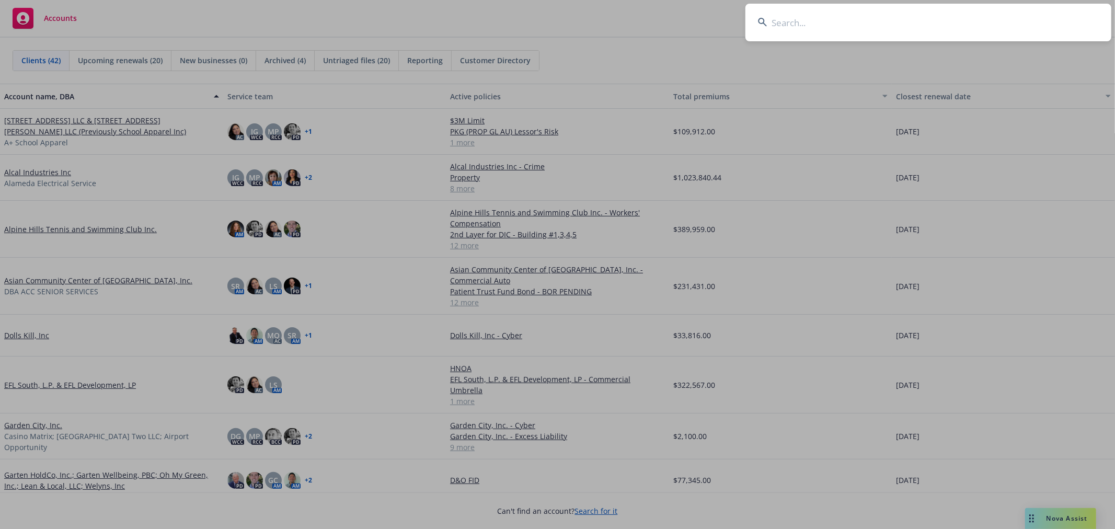
click at [952, 22] on input at bounding box center [928, 23] width 366 height 38
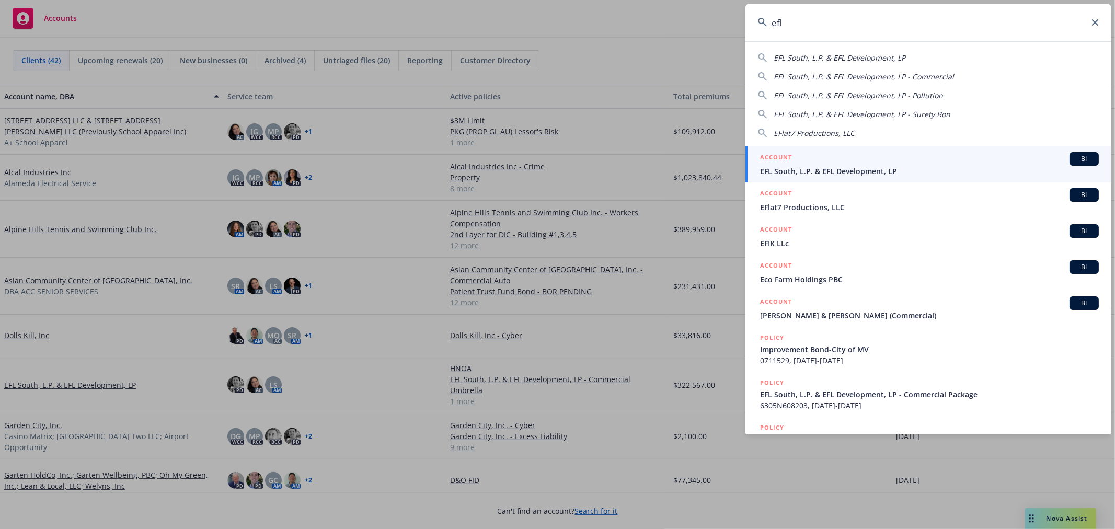
type input "efl"
click at [834, 159] on div "ACCOUNT BI" at bounding box center [929, 159] width 339 height 14
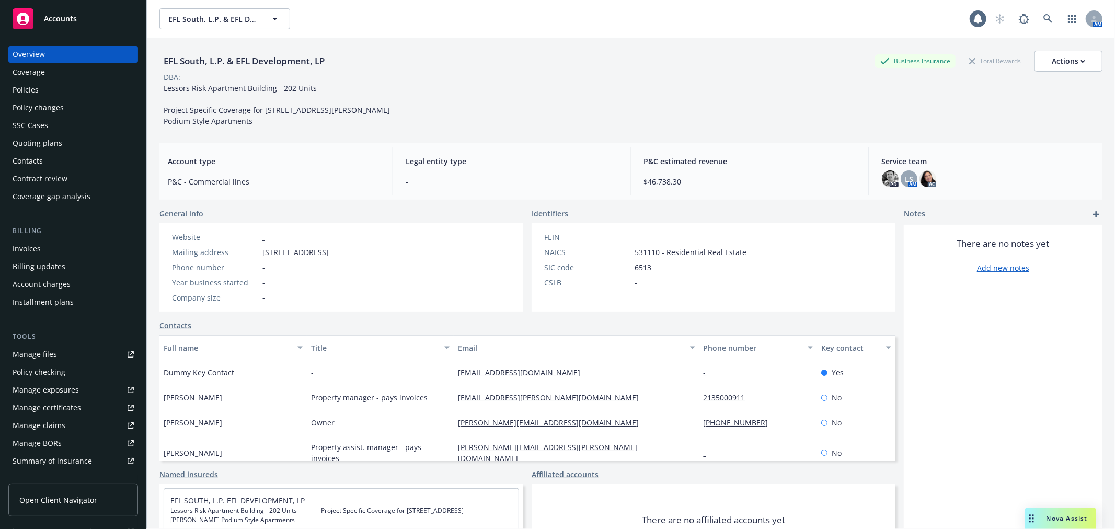
click at [38, 84] on div "Policies" at bounding box center [26, 90] width 26 height 17
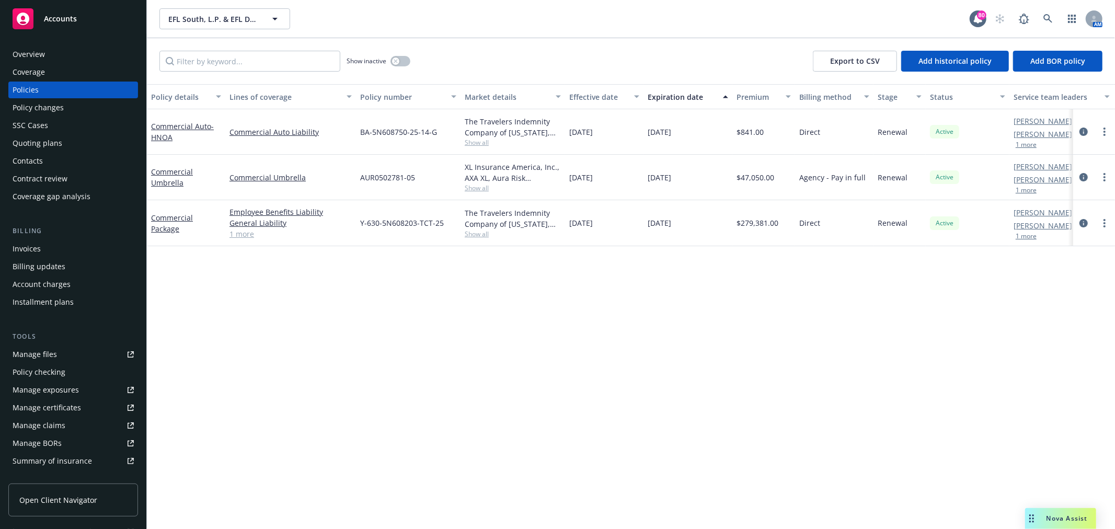
click at [60, 244] on div "Invoices" at bounding box center [73, 248] width 121 height 17
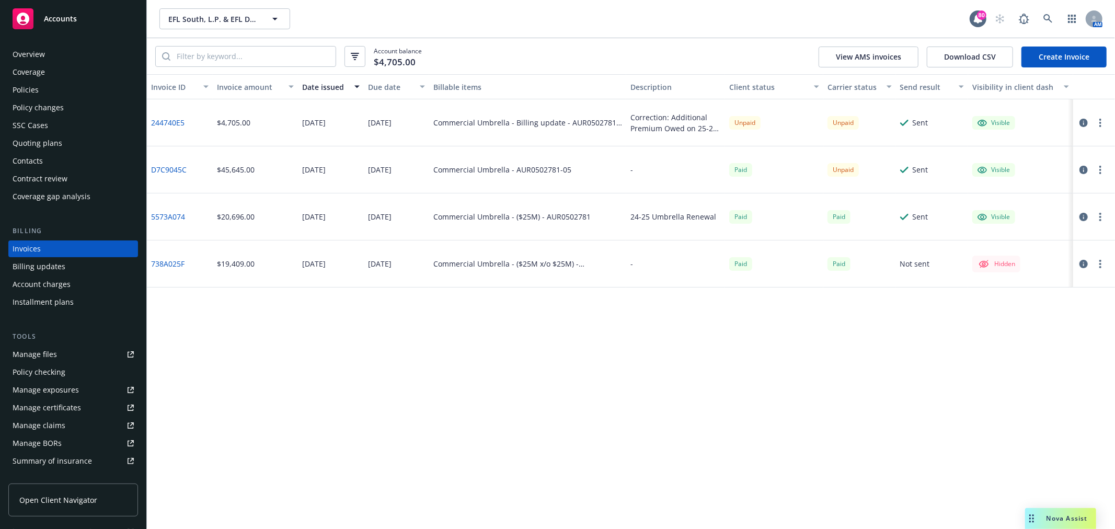
click at [63, 87] on div "Policies" at bounding box center [73, 90] width 121 height 17
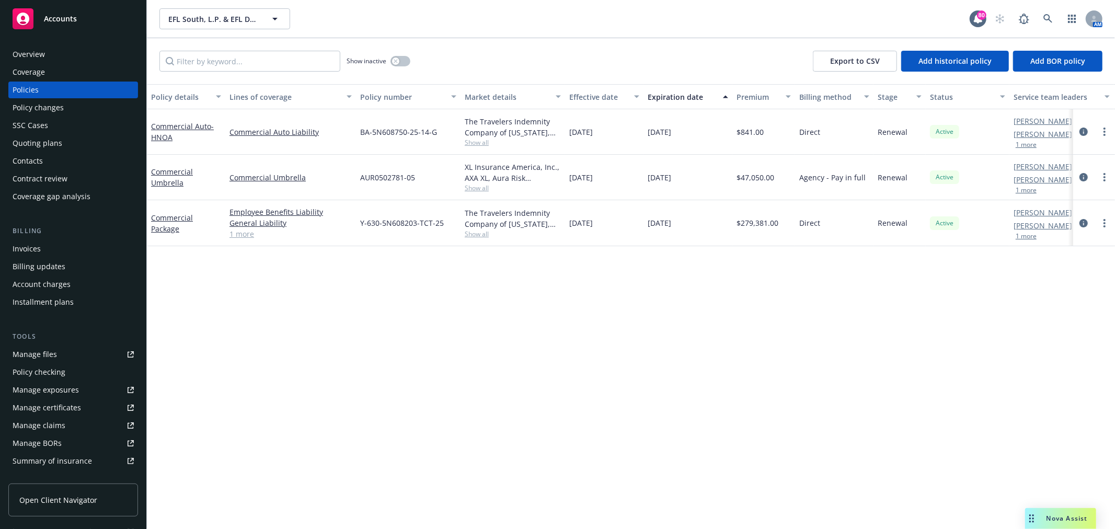
click at [54, 50] on div "Overview" at bounding box center [73, 54] width 121 height 17
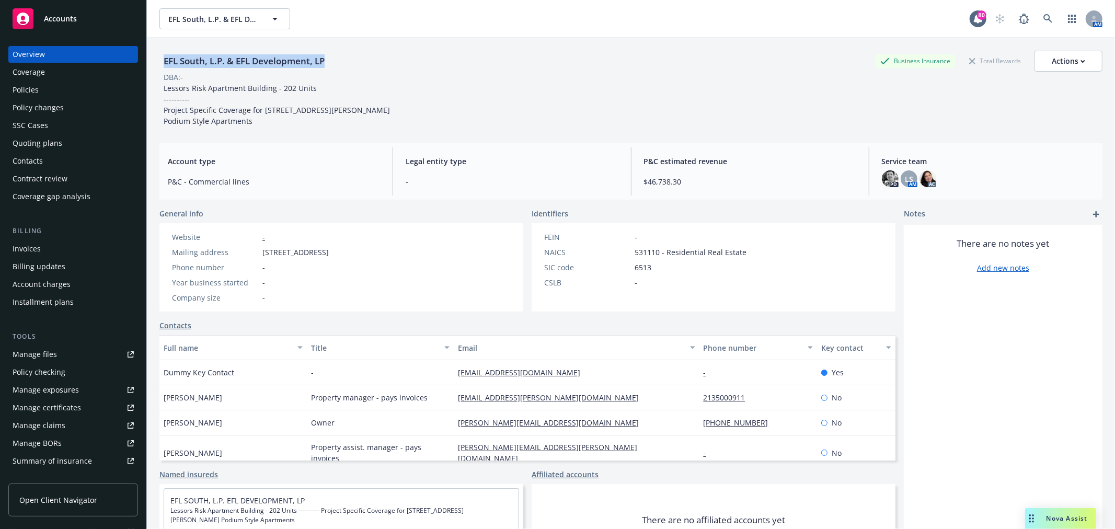
drag, startPoint x: 335, startPoint y: 59, endPoint x: 165, endPoint y: 59, distance: 169.9
click at [165, 59] on div "EFL South, L.P. & EFL Development, LP Business Insurance Total Rewards Actions" at bounding box center [630, 61] width 943 height 21
copy div "EFL South, L.P. & EFL Development, LP"
click at [29, 92] on div "Policies" at bounding box center [26, 90] width 26 height 17
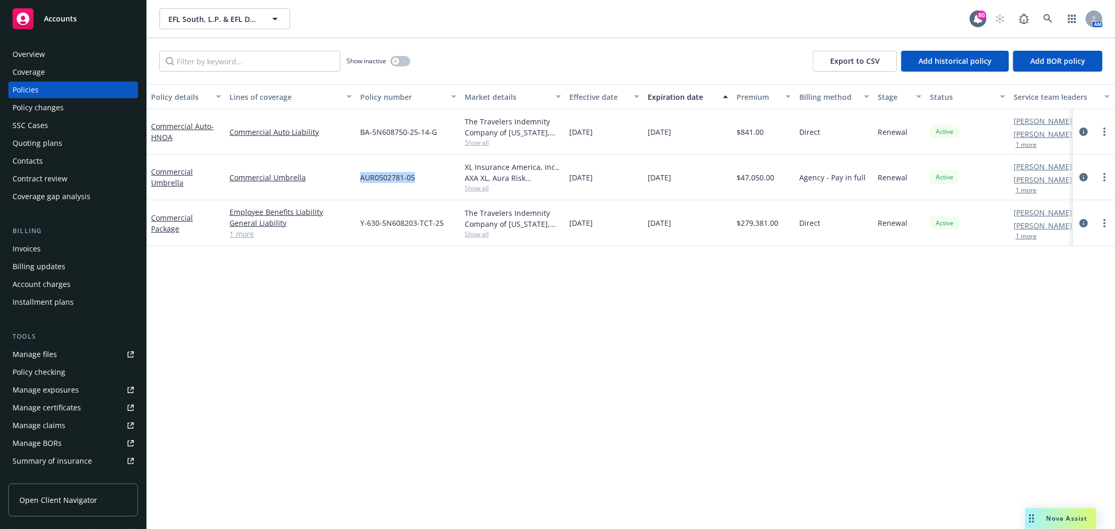
drag, startPoint x: 421, startPoint y: 176, endPoint x: 361, endPoint y: 177, distance: 59.6
click at [361, 177] on div "AUR0502781-05" at bounding box center [408, 177] width 105 height 45
copy span "AUR0502781-05"
click at [176, 173] on link "Commercial Umbrella" at bounding box center [172, 177] width 42 height 21
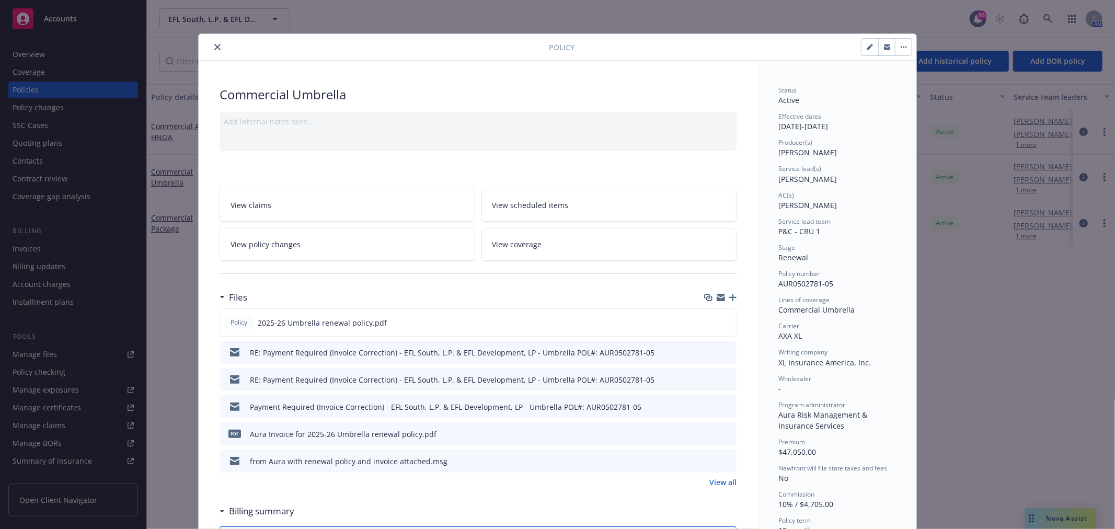
click at [717, 298] on icon "button" at bounding box center [721, 297] width 8 height 8
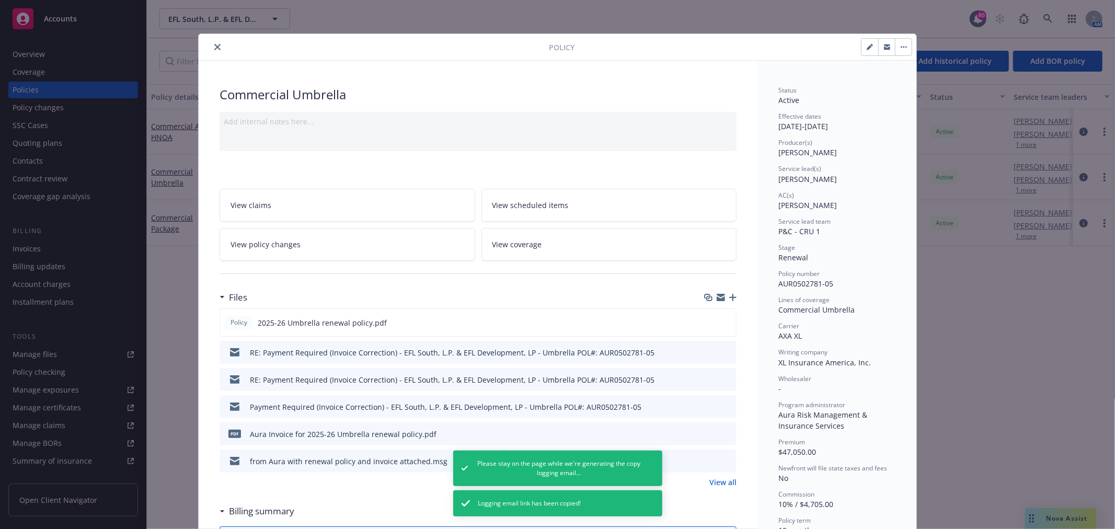
click at [214, 50] on icon "close" at bounding box center [217, 47] width 6 height 6
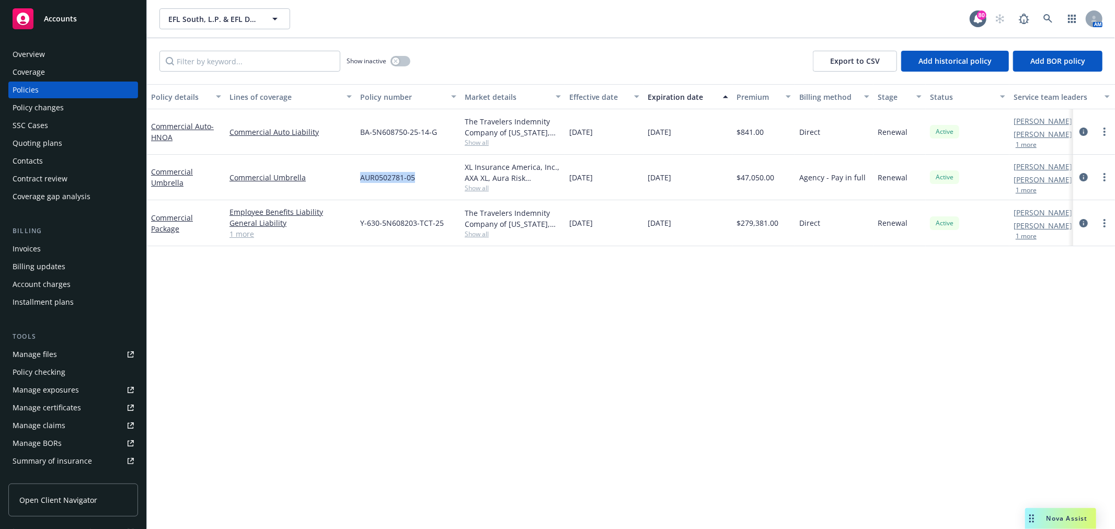
drag, startPoint x: 420, startPoint y: 179, endPoint x: 362, endPoint y: 181, distance: 57.5
click at [362, 181] on div "AUR0502781-05" at bounding box center [408, 177] width 105 height 45
copy span "AUR0502781-05"
click at [163, 176] on div "Commercial Umbrella" at bounding box center [186, 177] width 70 height 22
click at [155, 187] on div "Commercial Umbrella" at bounding box center [186, 177] width 70 height 22
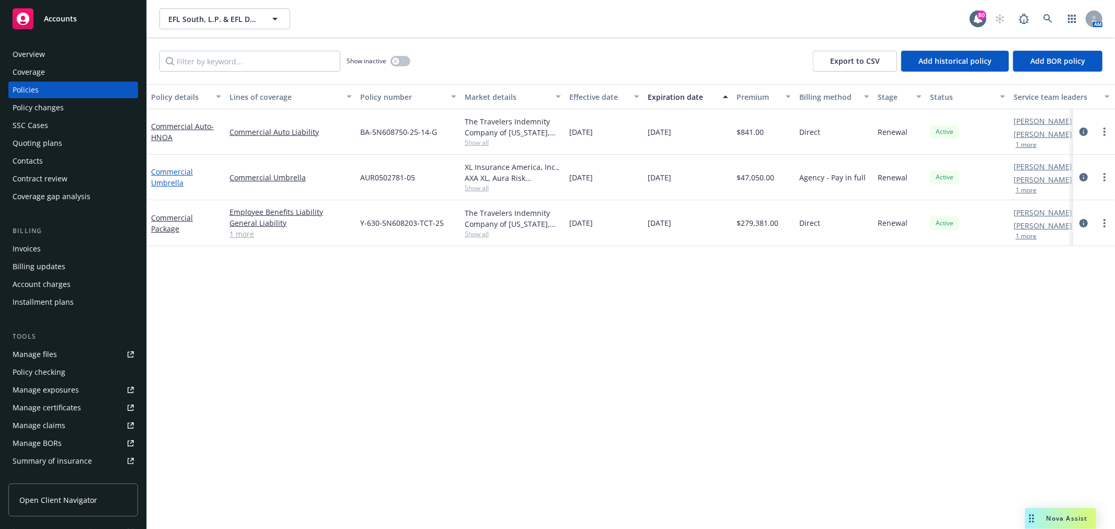
click at [159, 181] on link "Commercial Umbrella" at bounding box center [172, 177] width 42 height 21
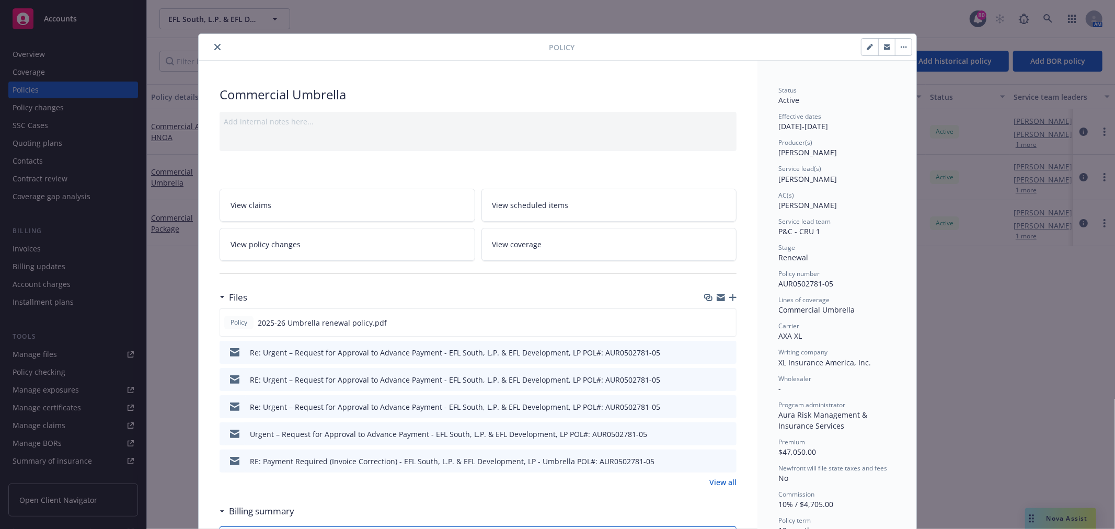
click at [730, 483] on link "View all" at bounding box center [722, 482] width 27 height 11
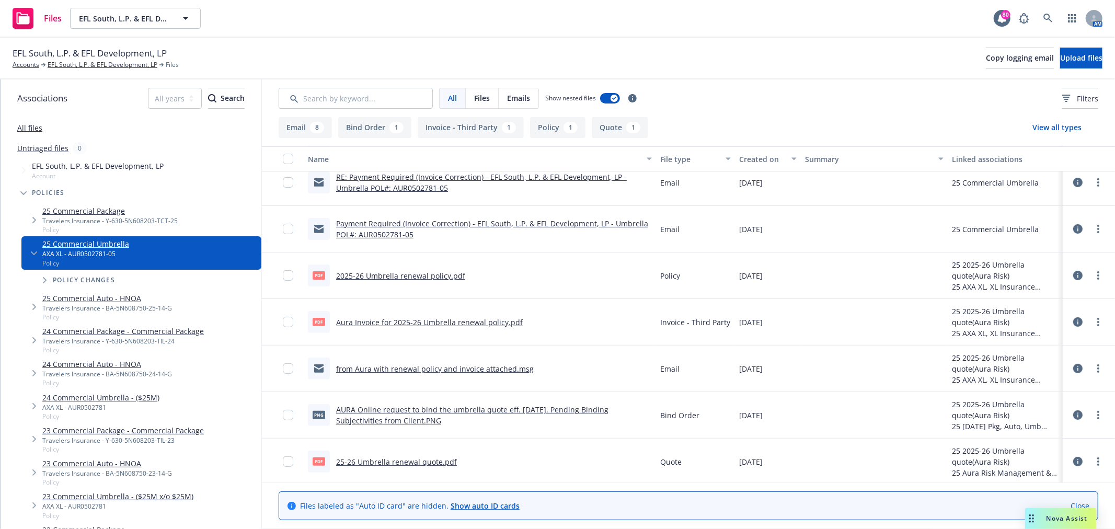
scroll to position [245, 0]
click at [416, 316] on link "Aura Invoice for 2025-26 Umbrella renewal policy.pdf" at bounding box center [429, 320] width 187 height 10
click at [1073, 320] on icon at bounding box center [1077, 319] width 9 height 9
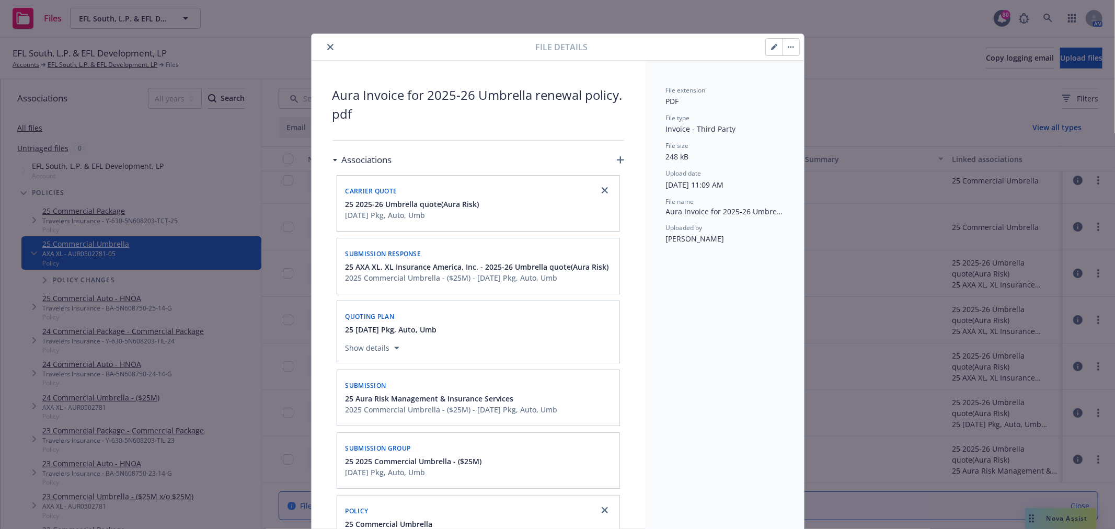
click at [771, 45] on icon "button" at bounding box center [774, 47] width 6 height 6
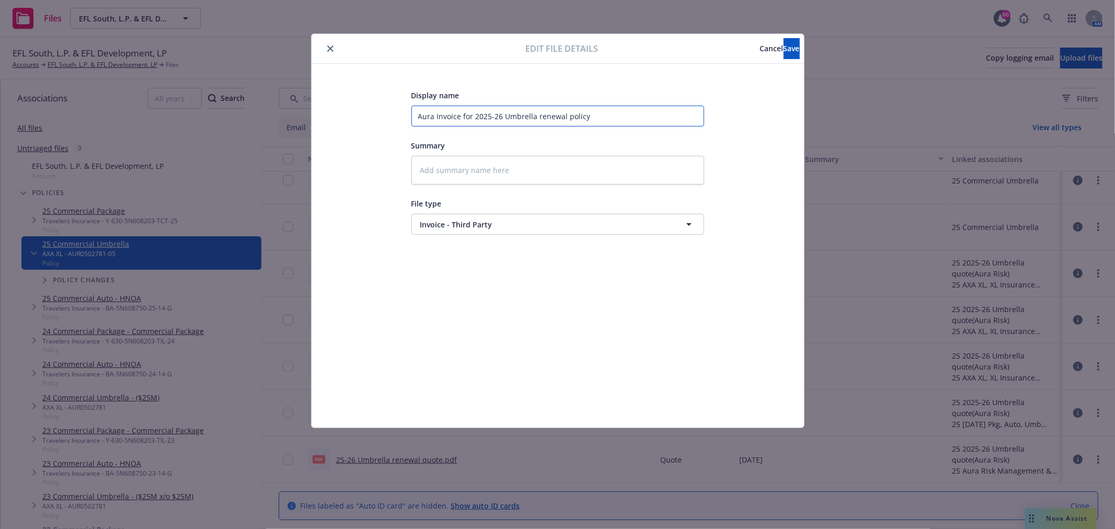
drag, startPoint x: 602, startPoint y: 116, endPoint x: 390, endPoint y: 118, distance: 211.2
click at [390, 118] on div "Display name Aura Invoice for 2025-26 Umbrella renewal policy Summary File type…" at bounding box center [557, 246] width 451 height 314
type textarea "x"
type input "2"
type textarea "x"
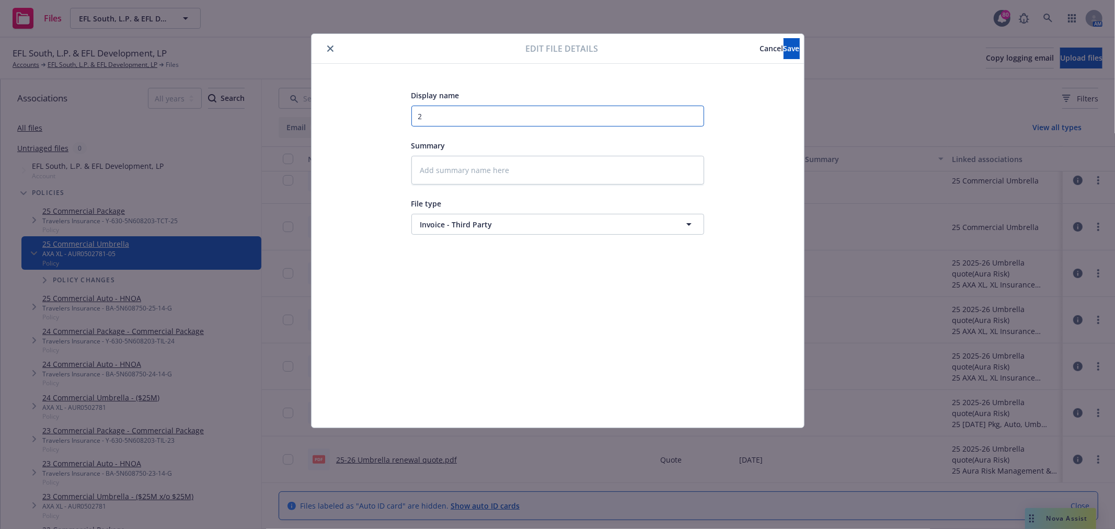
type input "25"
type textarea "x"
type input "25-"
type textarea "x"
type input "25-2"
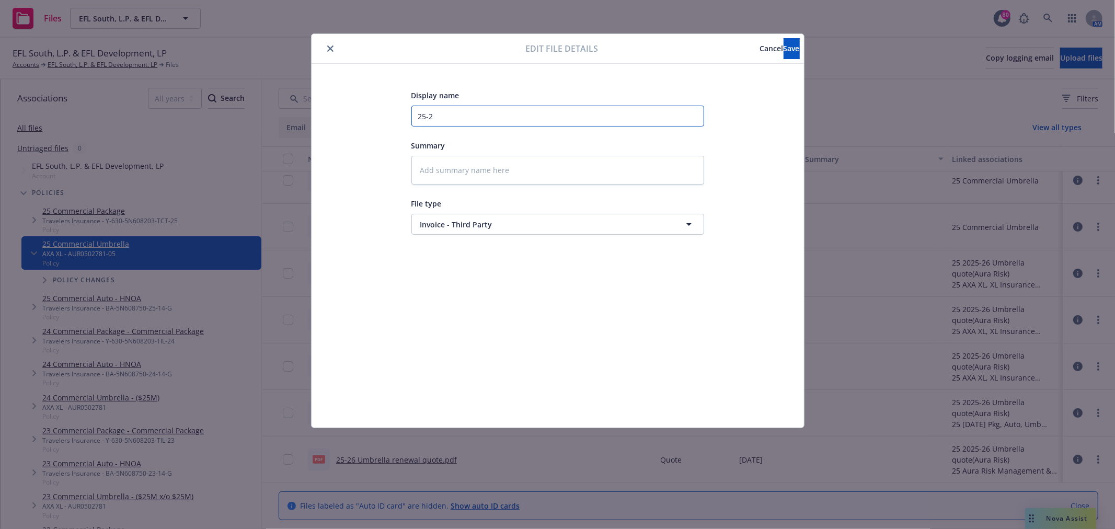
type textarea "x"
type input "25-26"
type textarea "x"
type input "25-26"
type textarea "x"
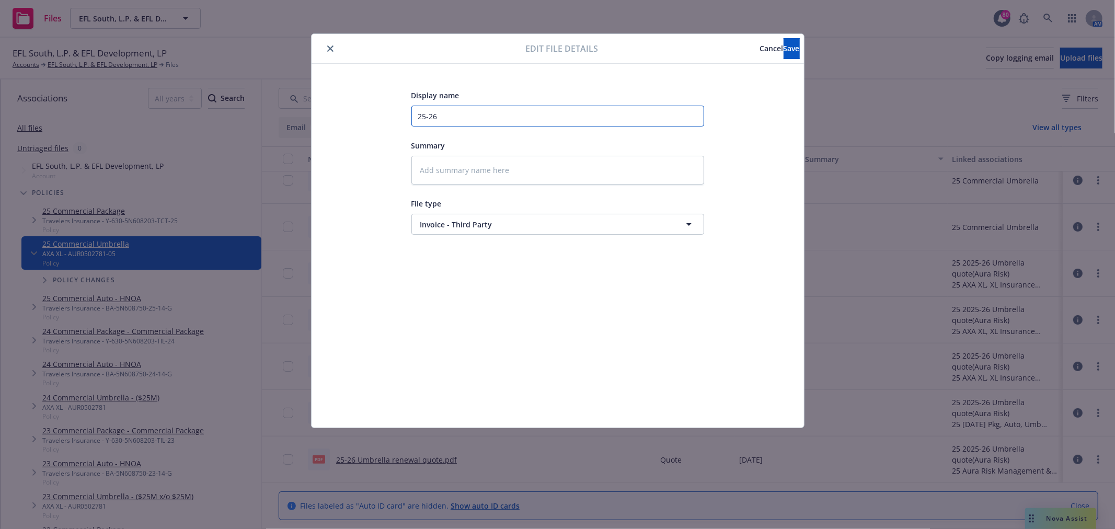
type input "25-26 U"
type textarea "x"
type input "25-26 Um"
type textarea "x"
type input "25-26 Umb"
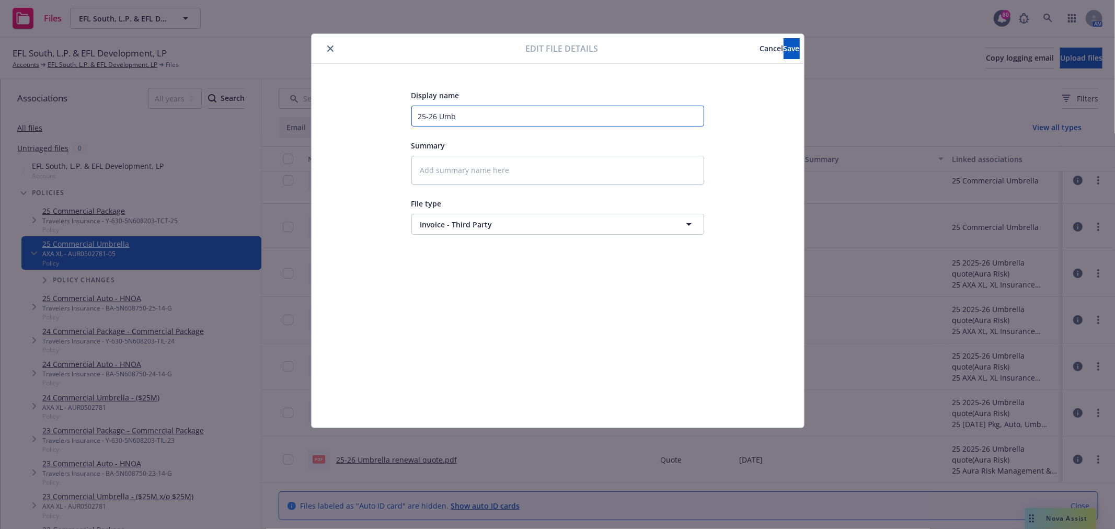
type textarea "x"
type input "25-26 Umbr"
type textarea "x"
type input "25-26 Umbre"
type textarea "x"
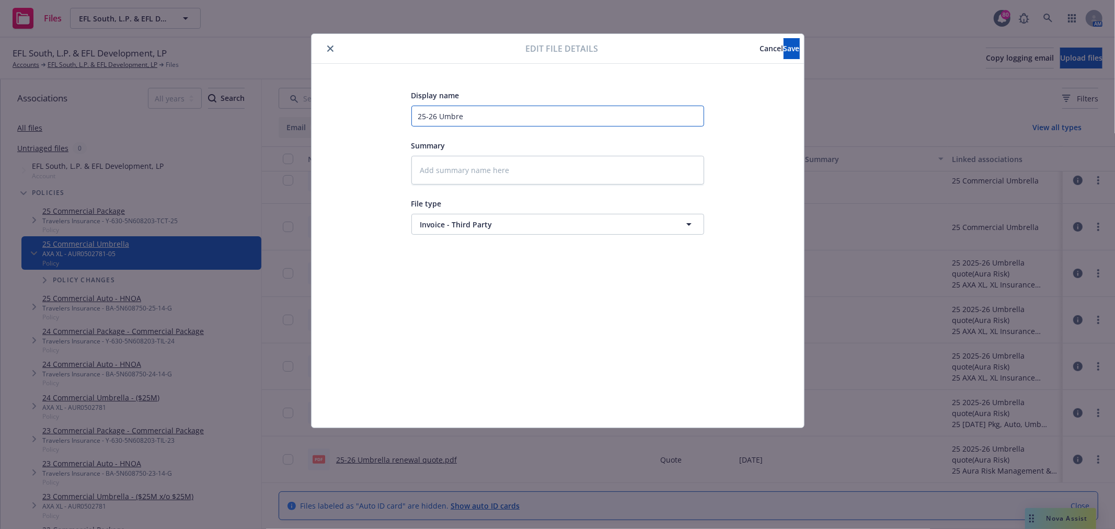
type input "25-26 Umbrel"
type textarea "x"
type input "25-26 [PERSON_NAME]"
type textarea "x"
type input "25-26 Umbrella"
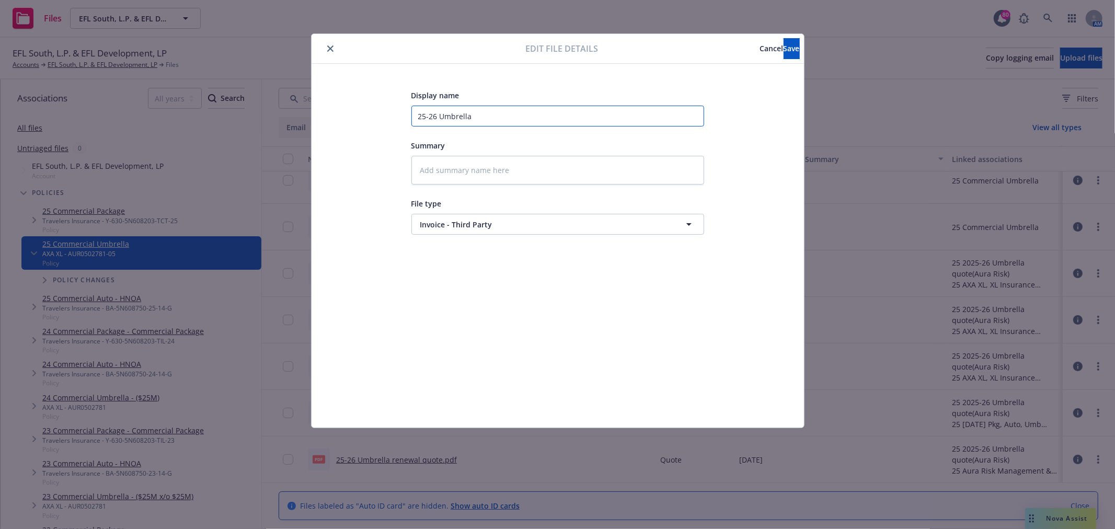
type textarea "x"
type input "25-26 Umbrella"
type textarea "x"
type input "25-26 Umbrella I"
type textarea "x"
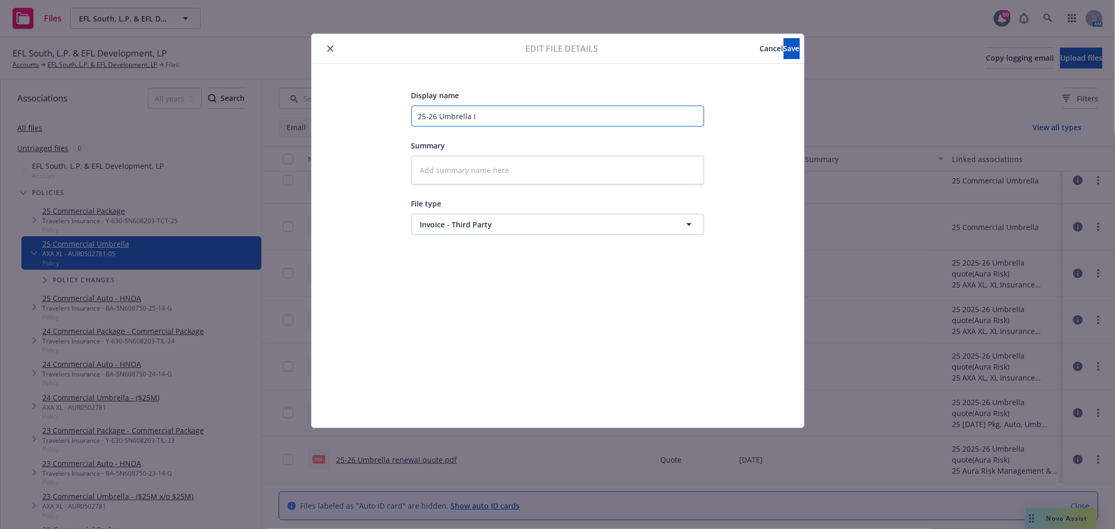
type input "25-26 Umbrella In"
type textarea "x"
type input "25-26 Umbrella Inv"
type textarea "x"
type input "25-26 Umbrella Invo"
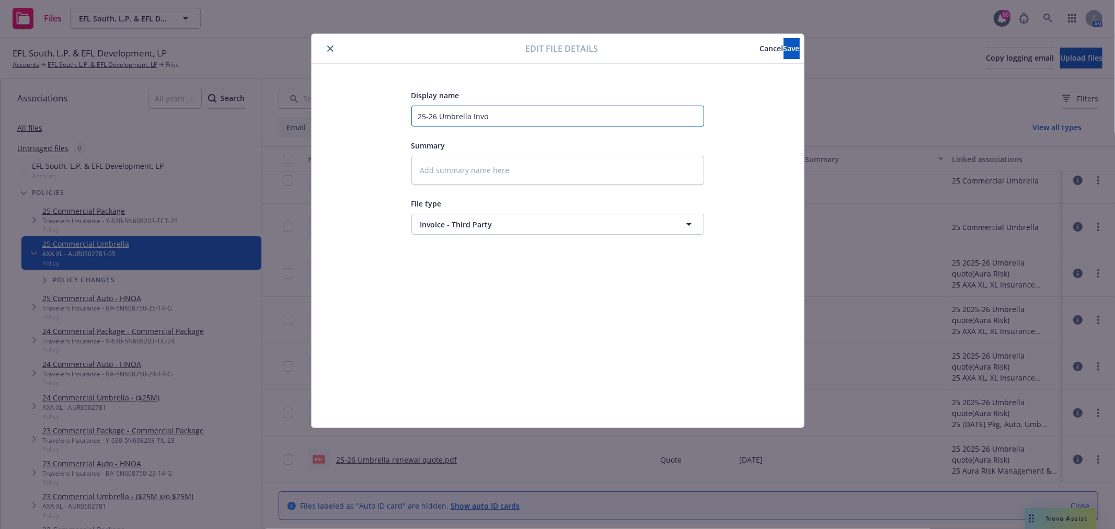
type textarea "x"
type input "25-26 Umbrella Invoi"
type textarea "x"
type input "25-26 Umbrella Invoie"
type textarea "x"
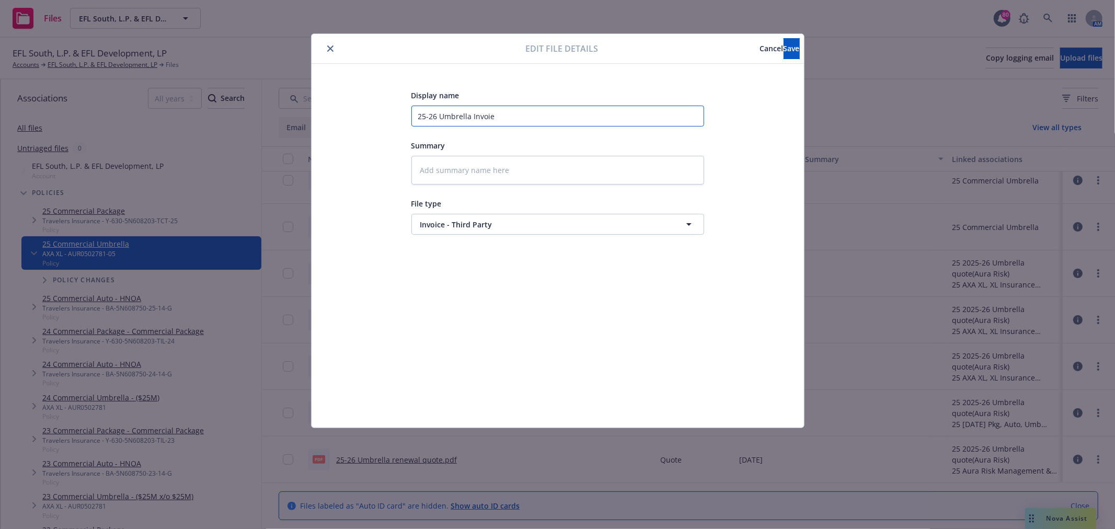
type input "25-26 Umbrella Invoi"
type textarea "x"
type input "25-26 Umbrella Invoic"
type textarea "x"
type input "25-26 Umbrella Invoice"
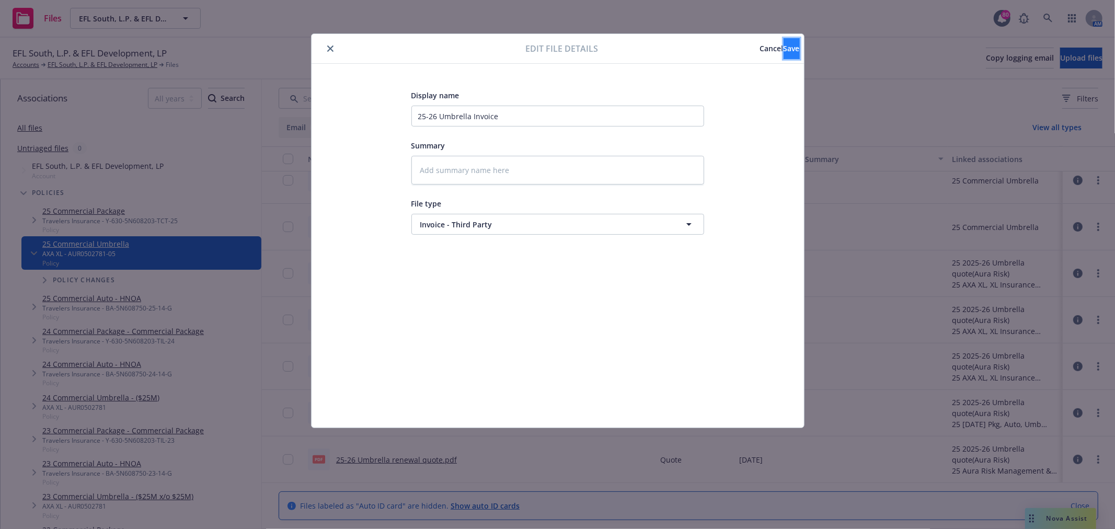
click at [784, 46] on button "Save" at bounding box center [792, 48] width 16 height 21
type textarea "x"
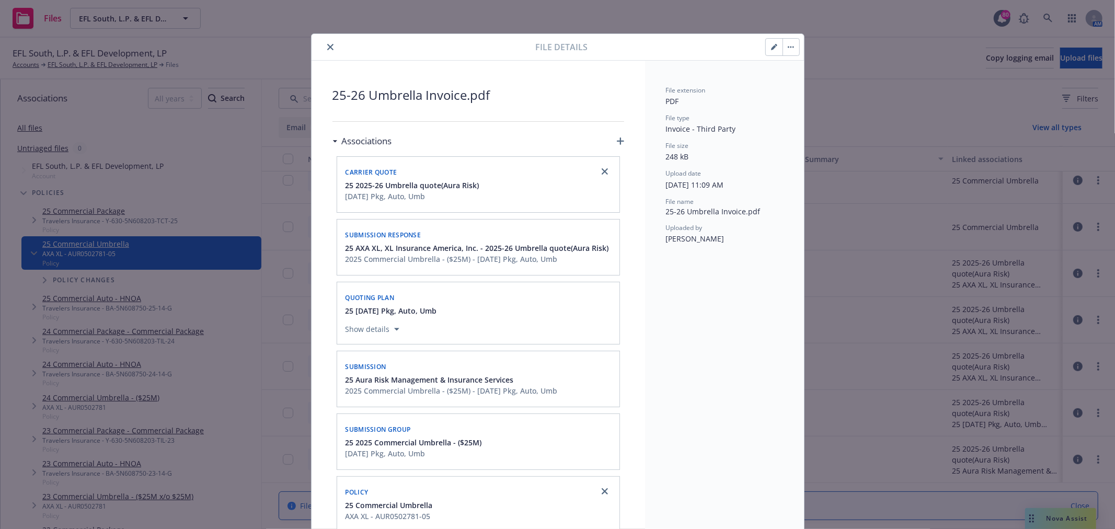
click at [324, 43] on button "close" at bounding box center [330, 47] width 13 height 13
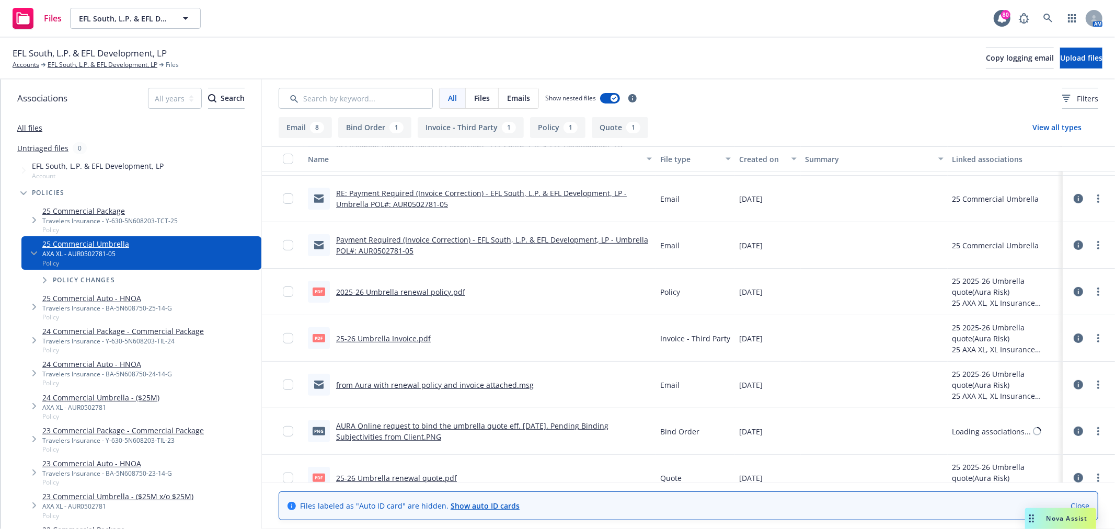
scroll to position [245, 0]
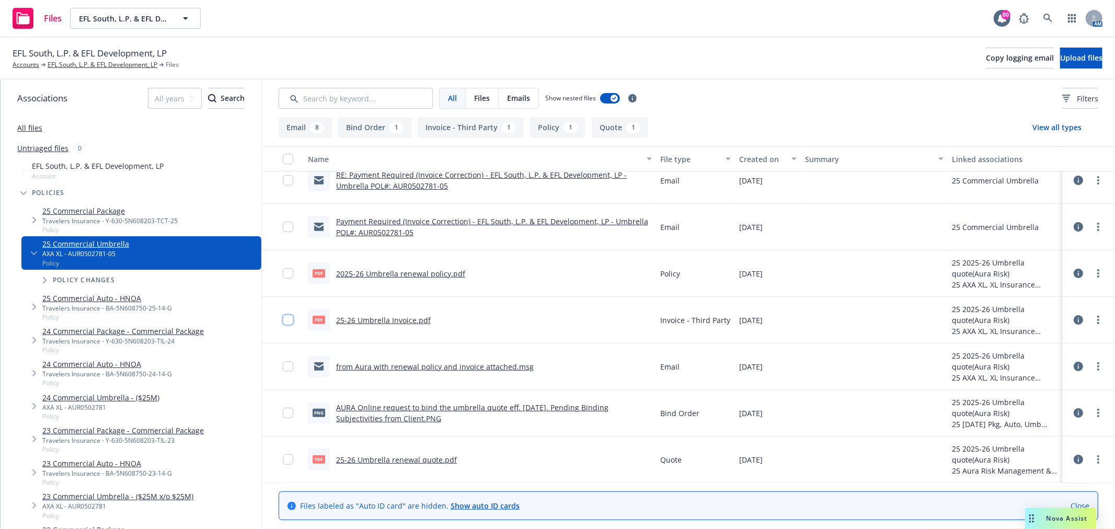
click at [284, 320] on input "checkbox" at bounding box center [288, 320] width 10 height 10
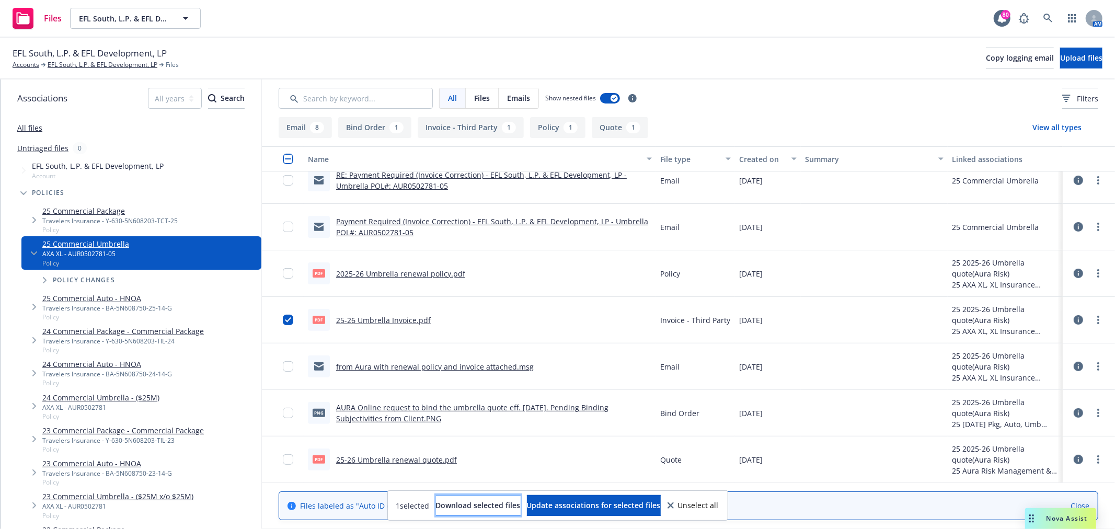
click at [459, 501] on span "Download selected files" at bounding box center [478, 505] width 85 height 10
click at [72, 64] on link "EFL South, L.P. & EFL Development, LP" at bounding box center [103, 64] width 110 height 9
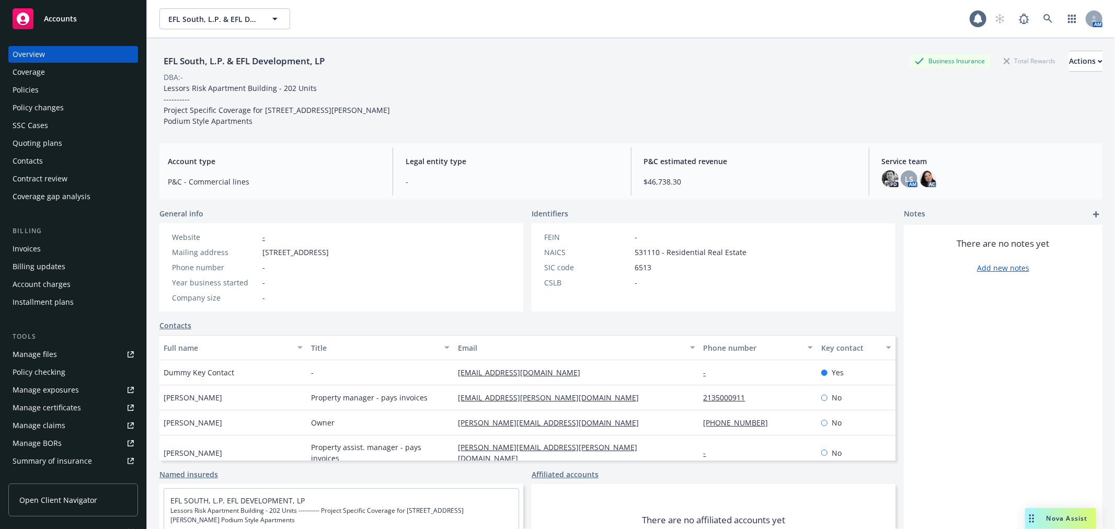
click at [61, 89] on div "Policies" at bounding box center [73, 90] width 121 height 17
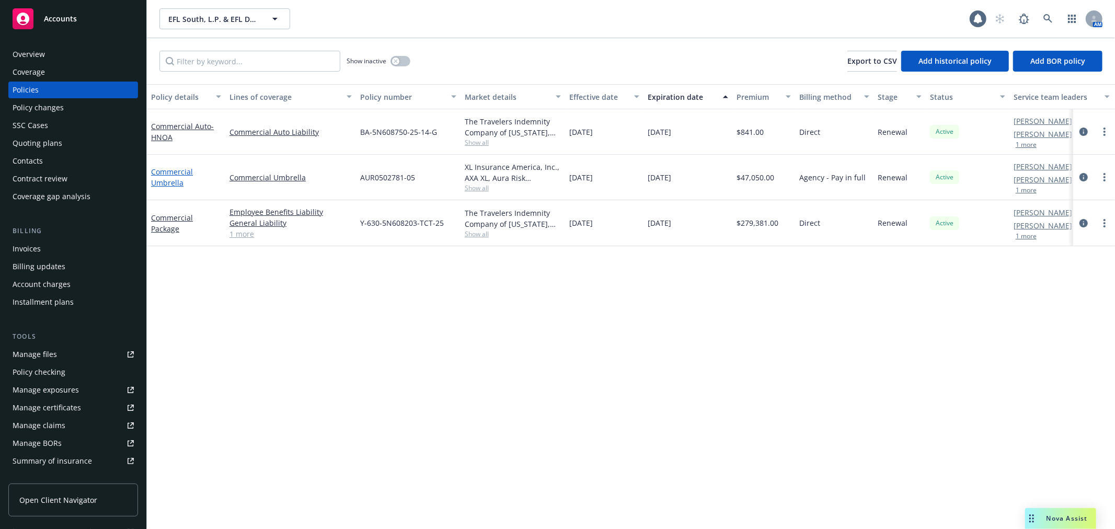
click at [175, 175] on link "Commercial Umbrella" at bounding box center [172, 177] width 42 height 21
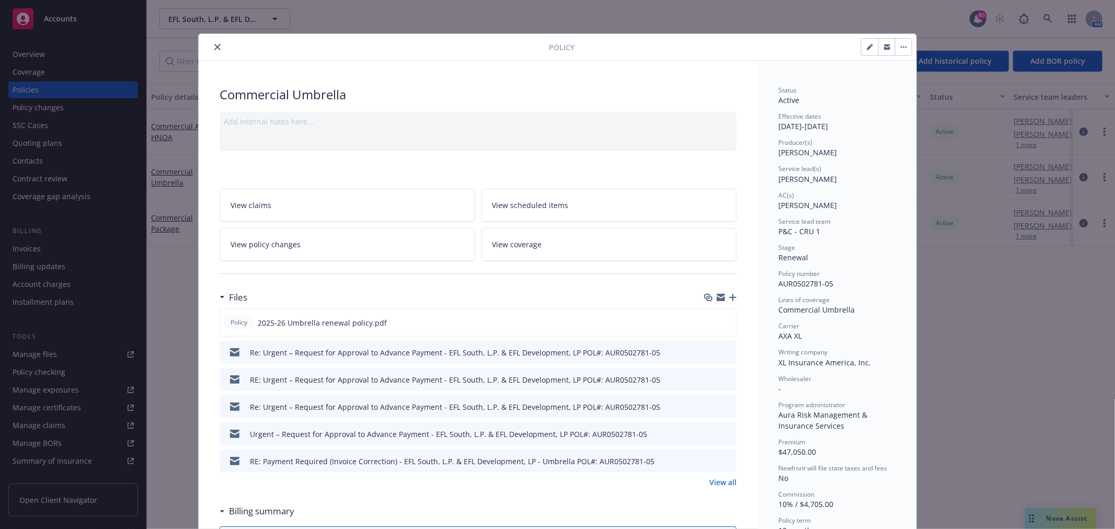
click at [720, 482] on link "View all" at bounding box center [722, 482] width 27 height 11
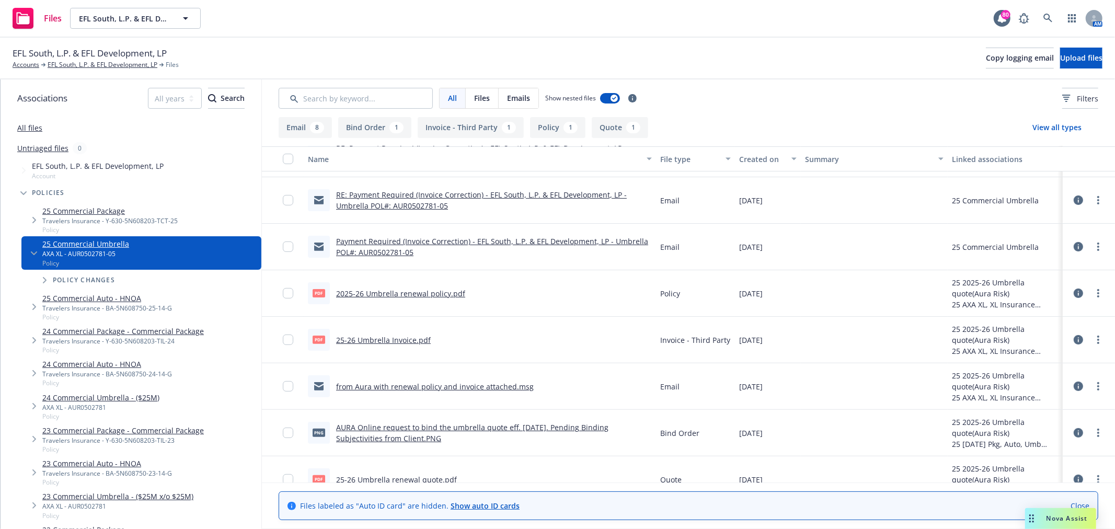
scroll to position [245, 0]
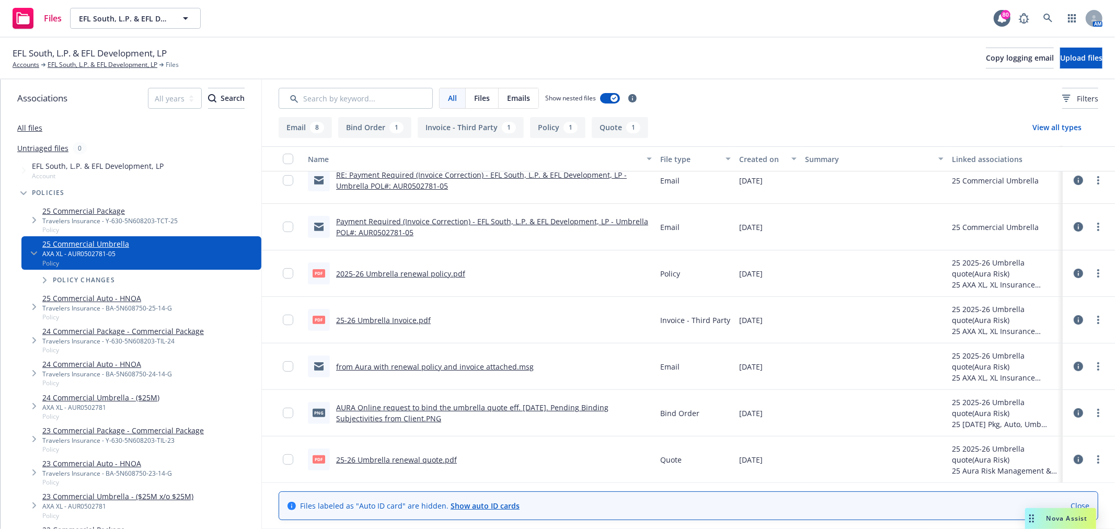
click at [396, 316] on link "25-26 Umbrella Invoice.pdf" at bounding box center [383, 320] width 95 height 10
